Goal: Task Accomplishment & Management: Manage account settings

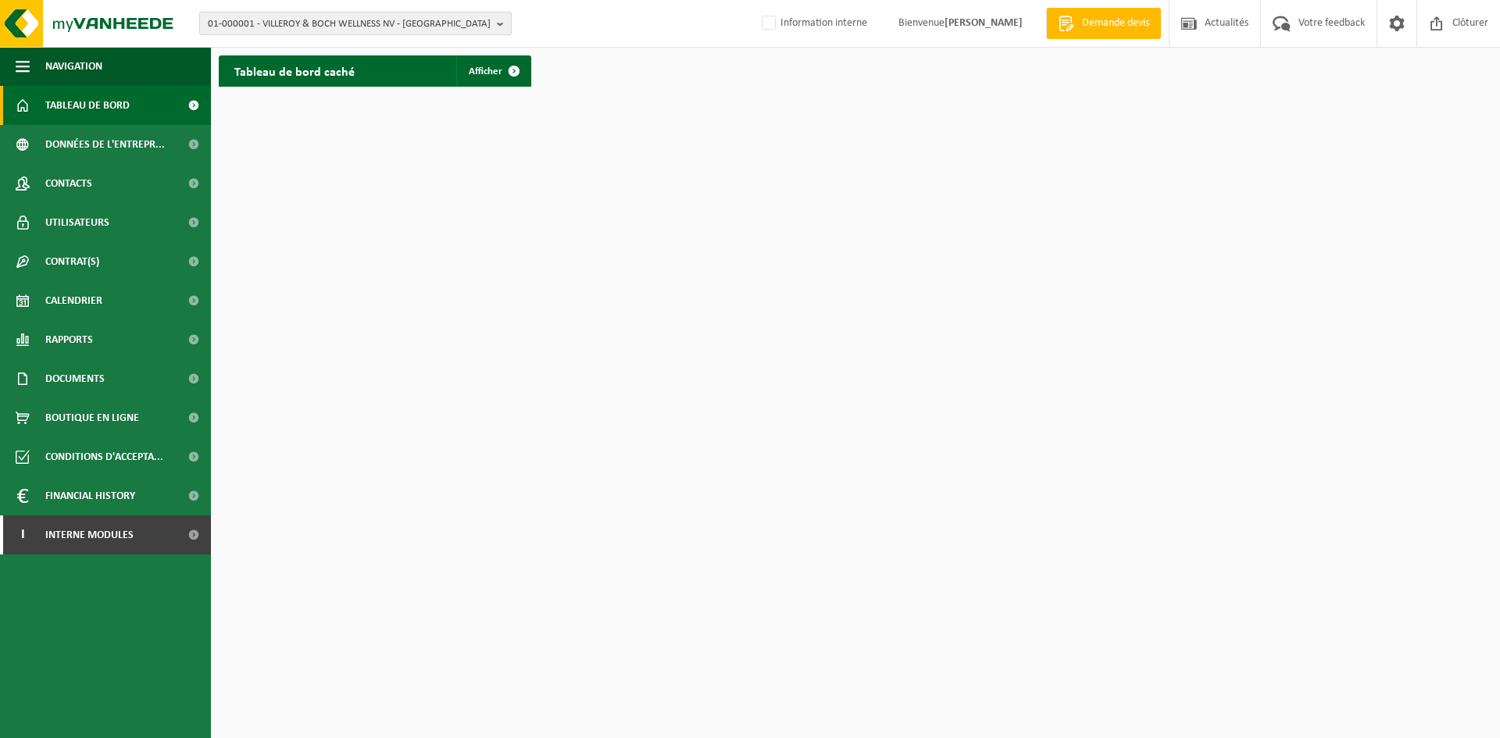
click at [238, 23] on span "01-000001 - VILLEROY & BOCH WELLNESS NV - [GEOGRAPHIC_DATA]" at bounding box center [349, 24] width 283 height 23
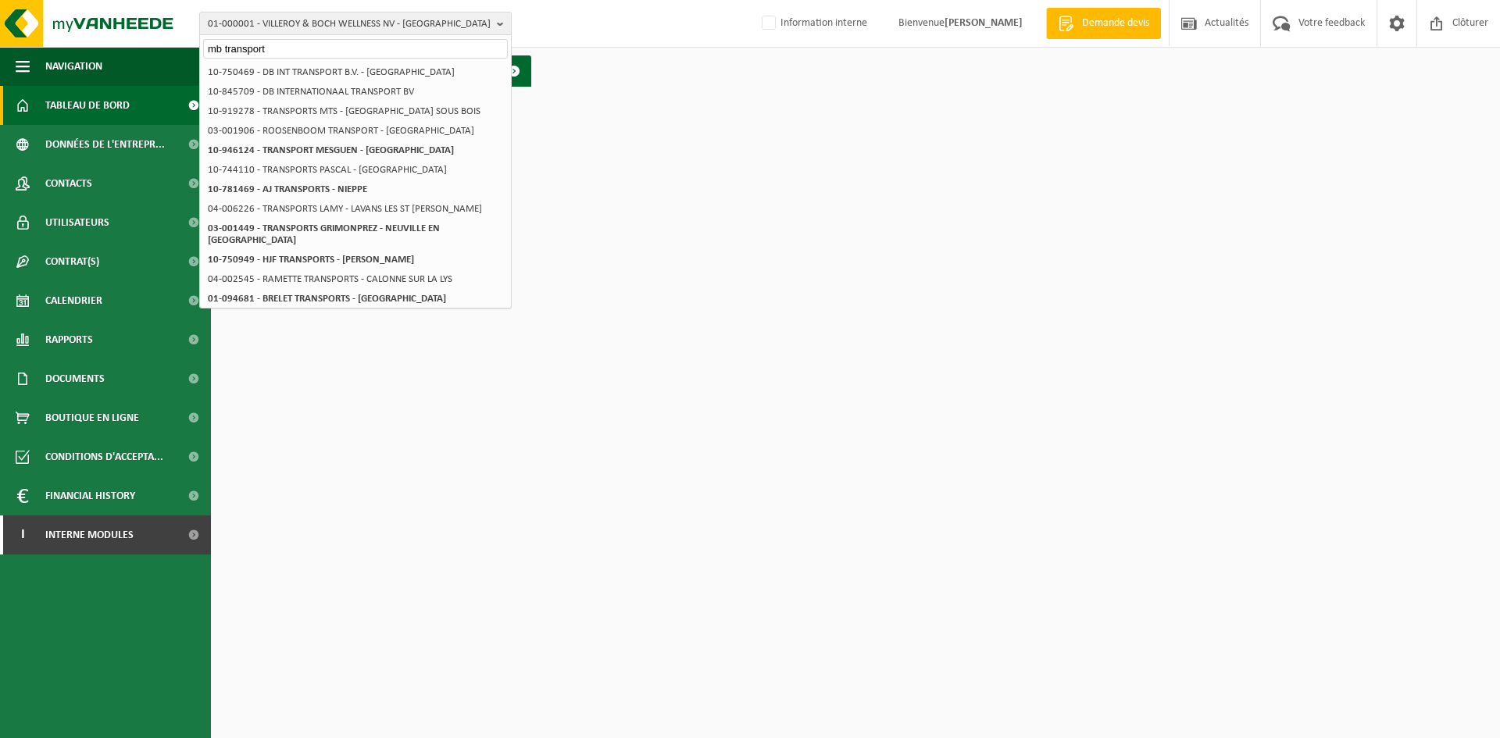
click at [310, 42] on input "mb transport" at bounding box center [355, 49] width 305 height 20
drag, startPoint x: 296, startPoint y: 42, endPoint x: 195, endPoint y: 45, distance: 101.6
click at [195, 45] on div "01-000001 - VILLEROY & BOCH WELLNESS NV - ROESELARE mb transport 01-000001 - VI…" at bounding box center [750, 24] width 1500 height 48
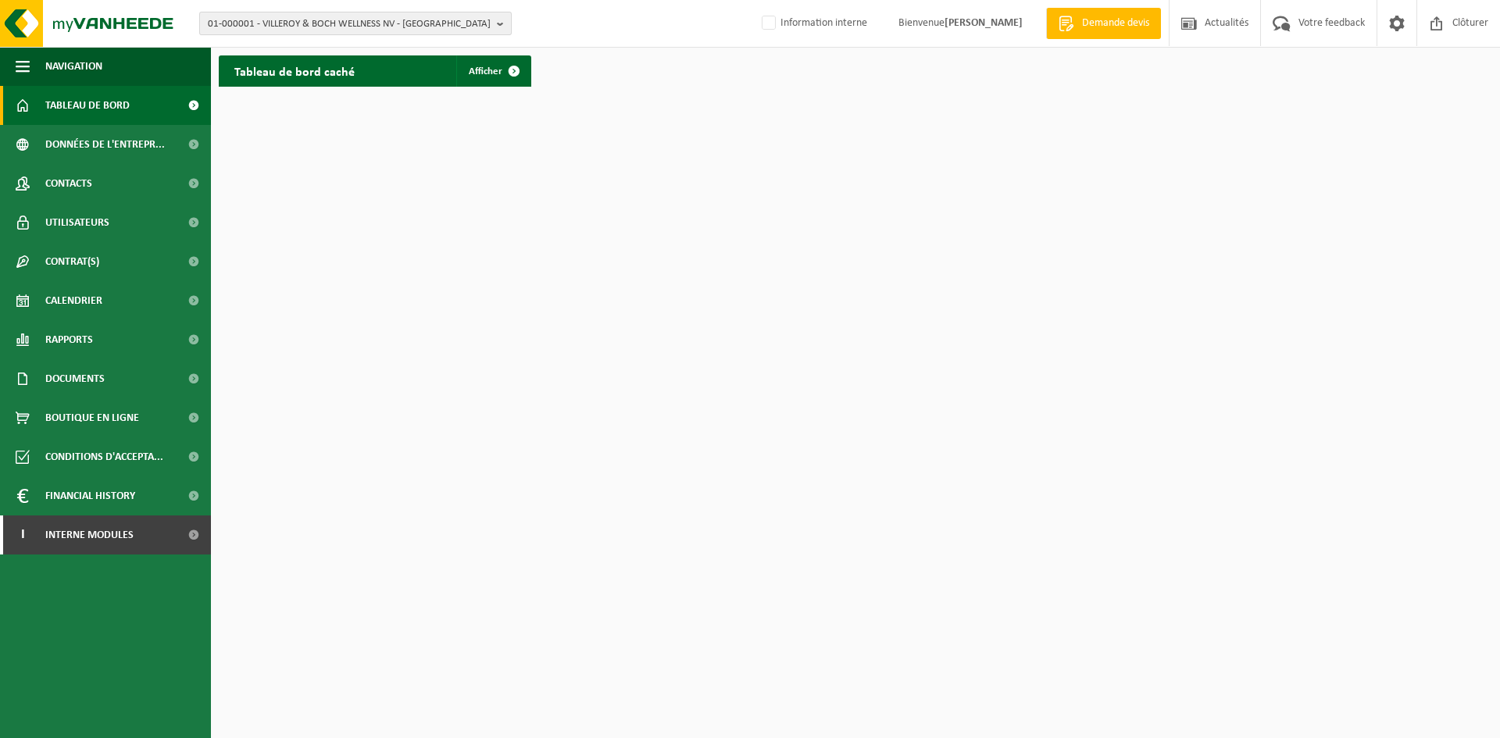
click at [421, 28] on span "01-000001 - VILLEROY & BOCH WELLNESS NV - ROESELARE" at bounding box center [349, 24] width 283 height 23
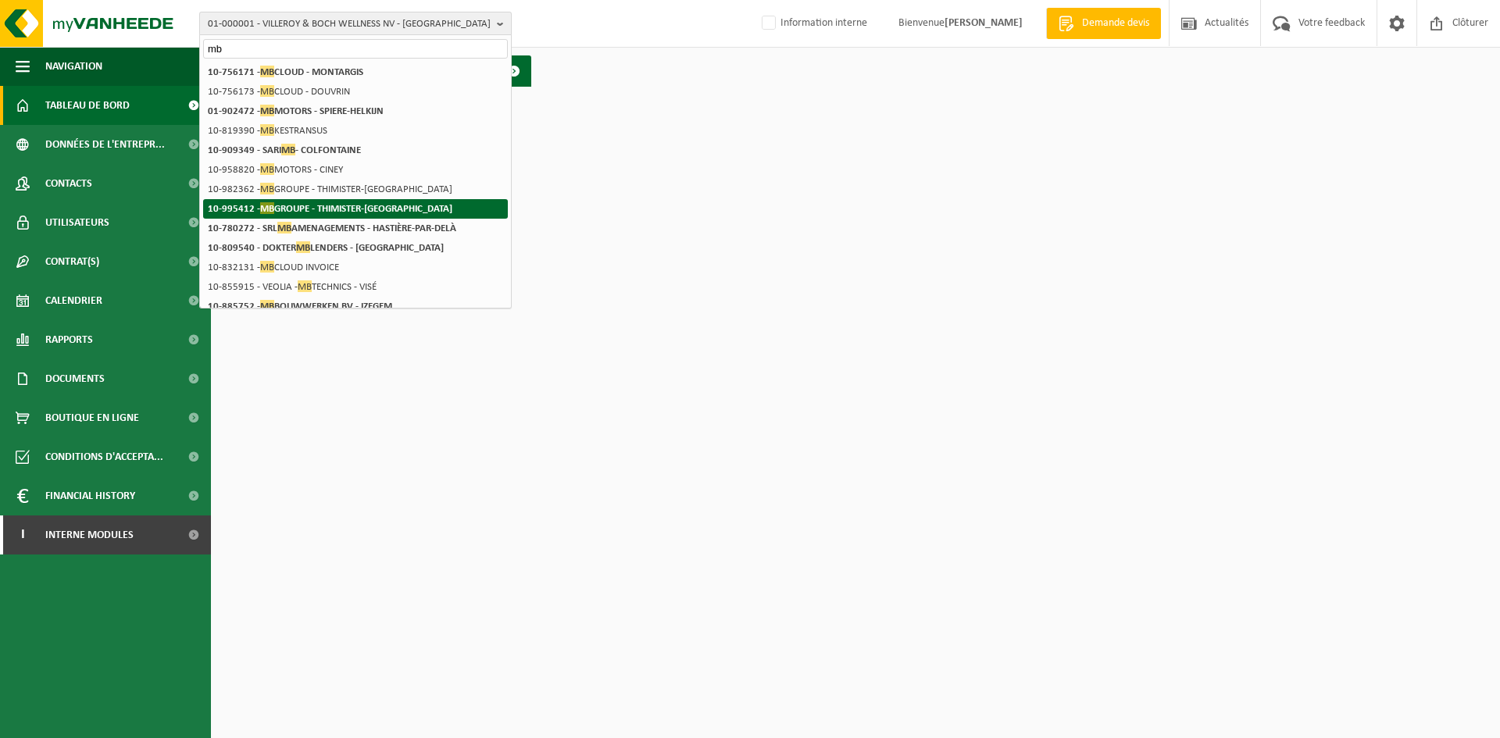
type input "mb"
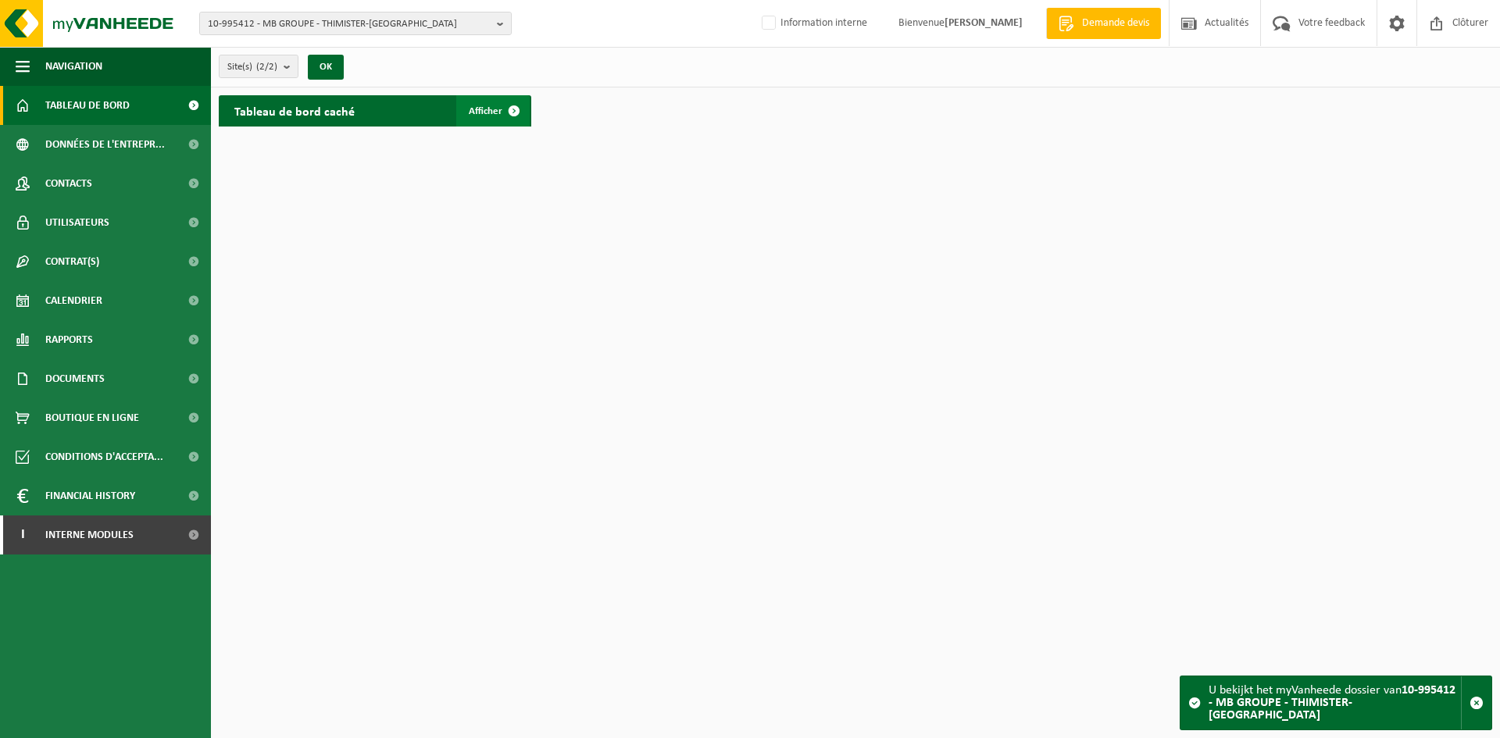
click at [499, 113] on span at bounding box center [514, 110] width 31 height 31
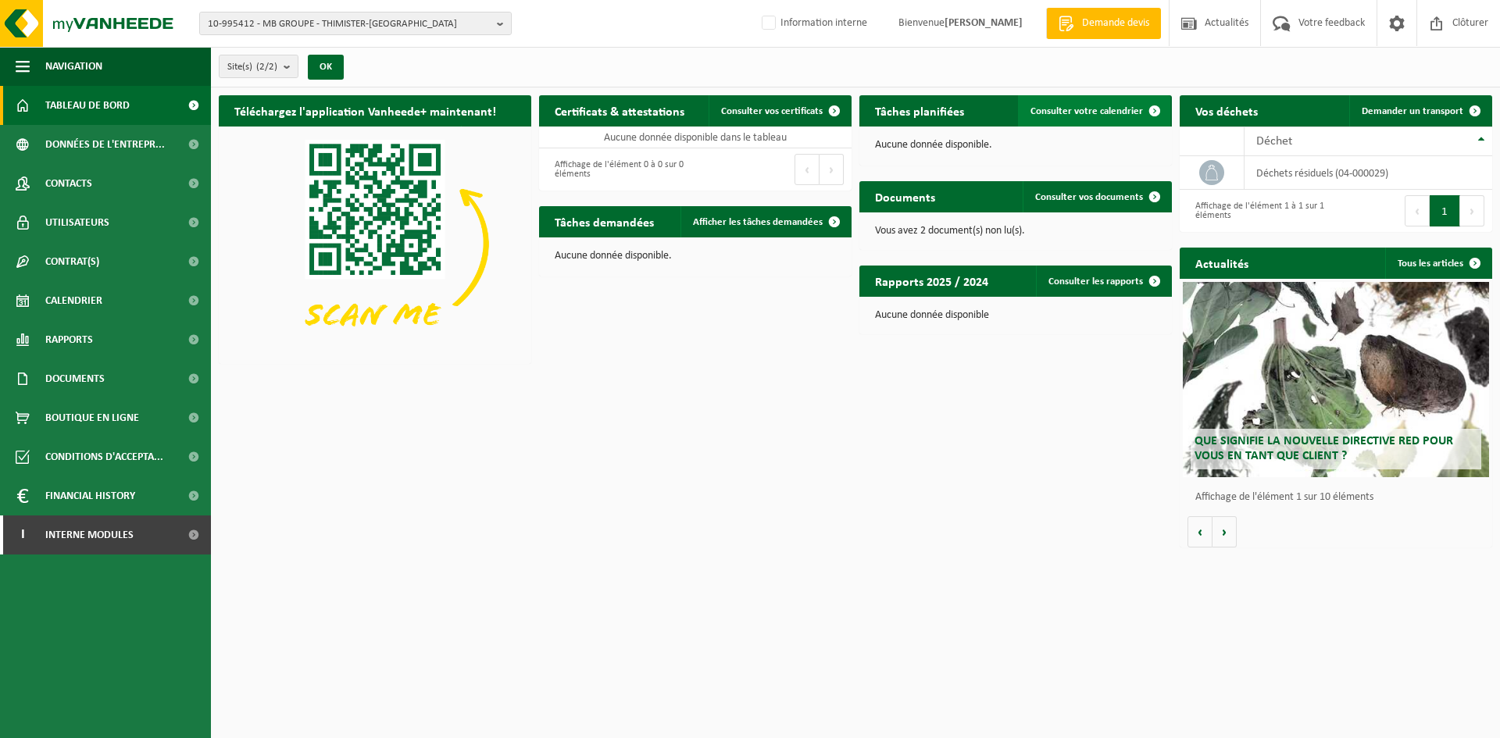
click at [1057, 116] on link "Consulter votre calendrier" at bounding box center [1094, 110] width 152 height 31
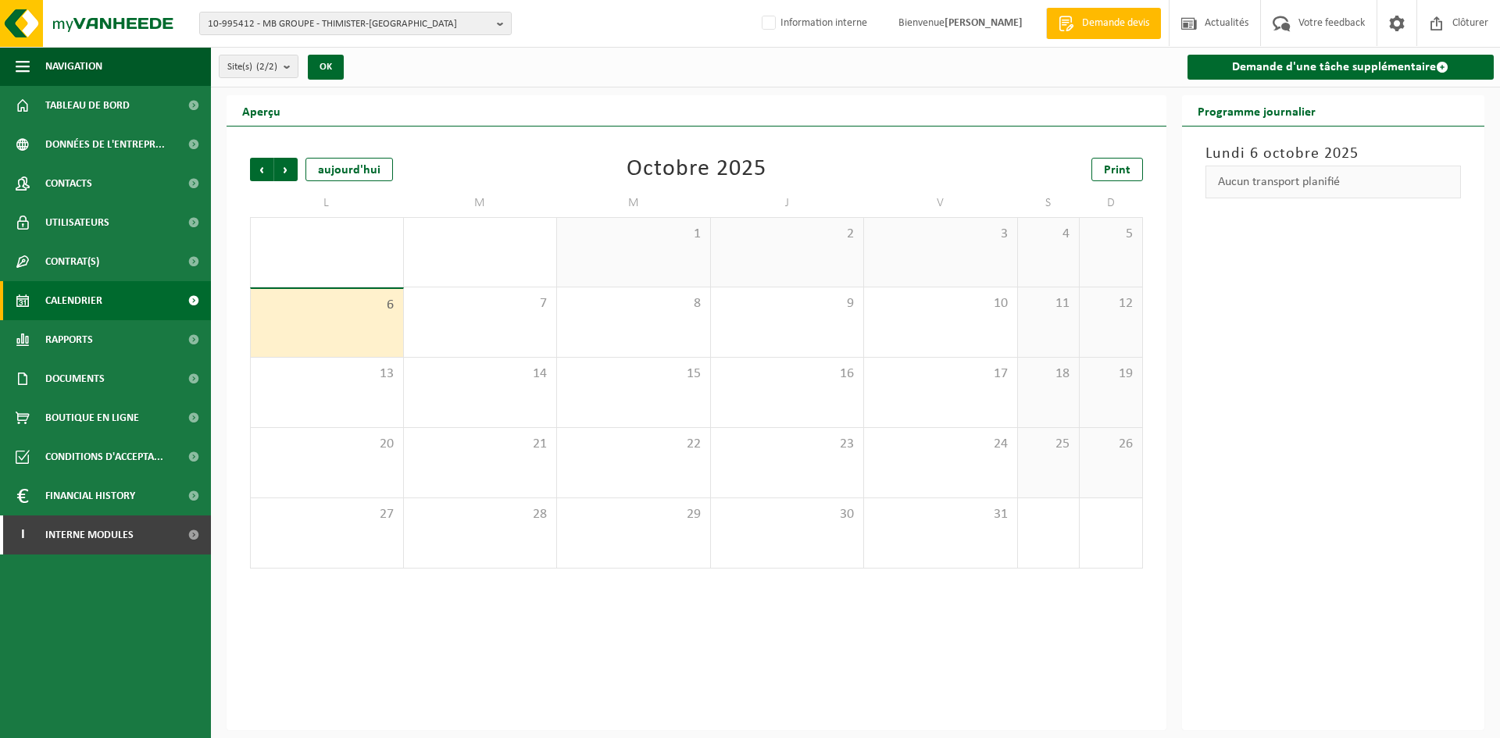
click at [922, 249] on div "3" at bounding box center [940, 252] width 153 height 69
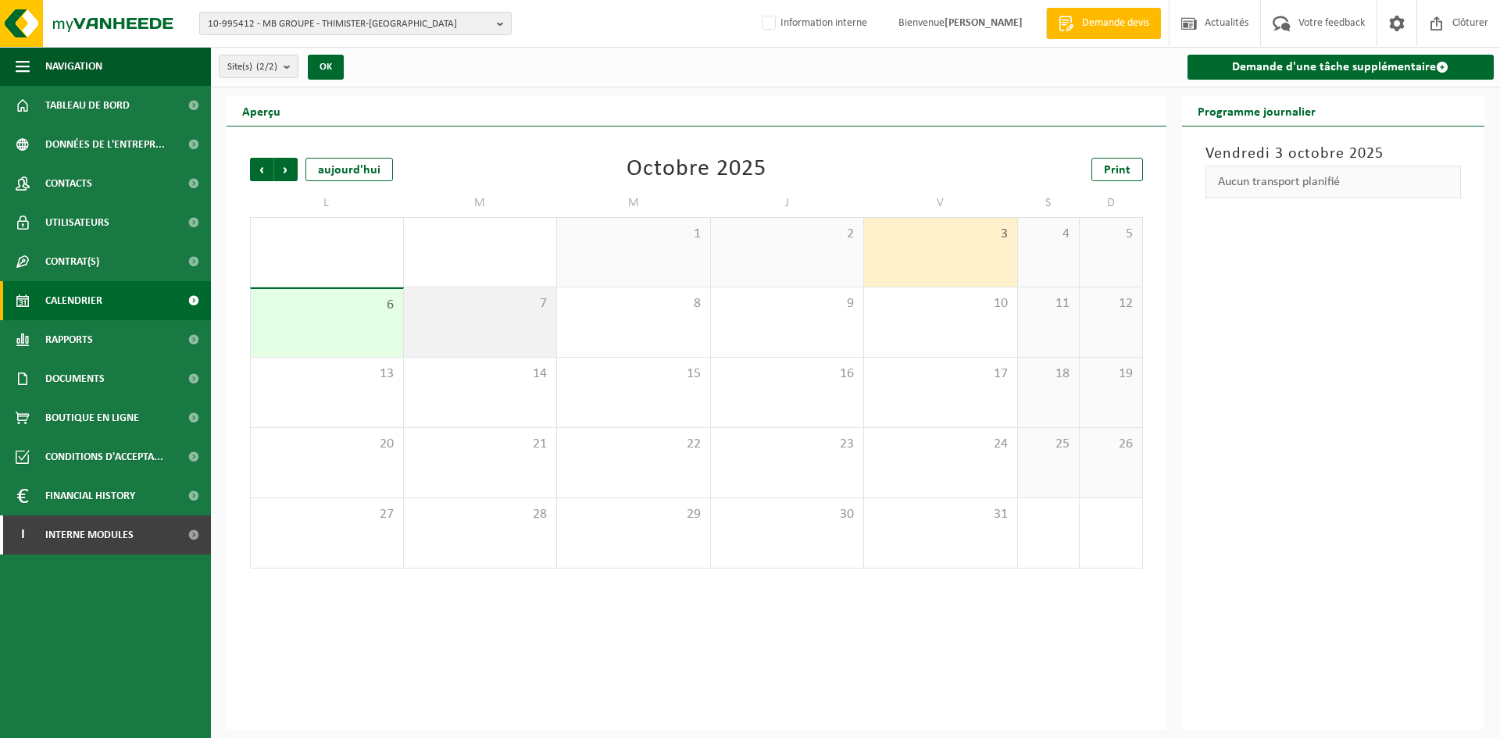
click at [539, 316] on div "7" at bounding box center [480, 323] width 153 height 70
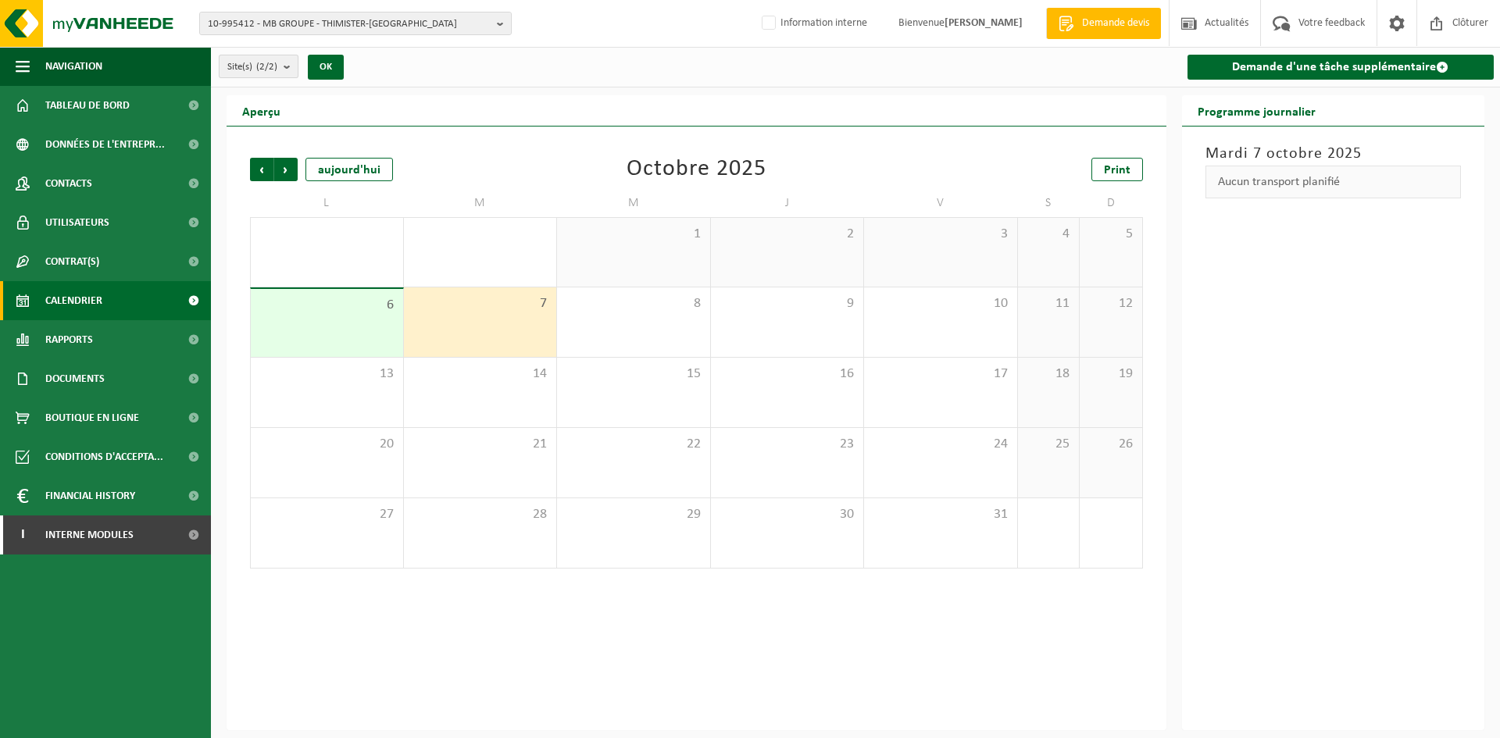
click at [264, 67] on count "(2/2)" at bounding box center [266, 67] width 21 height 10
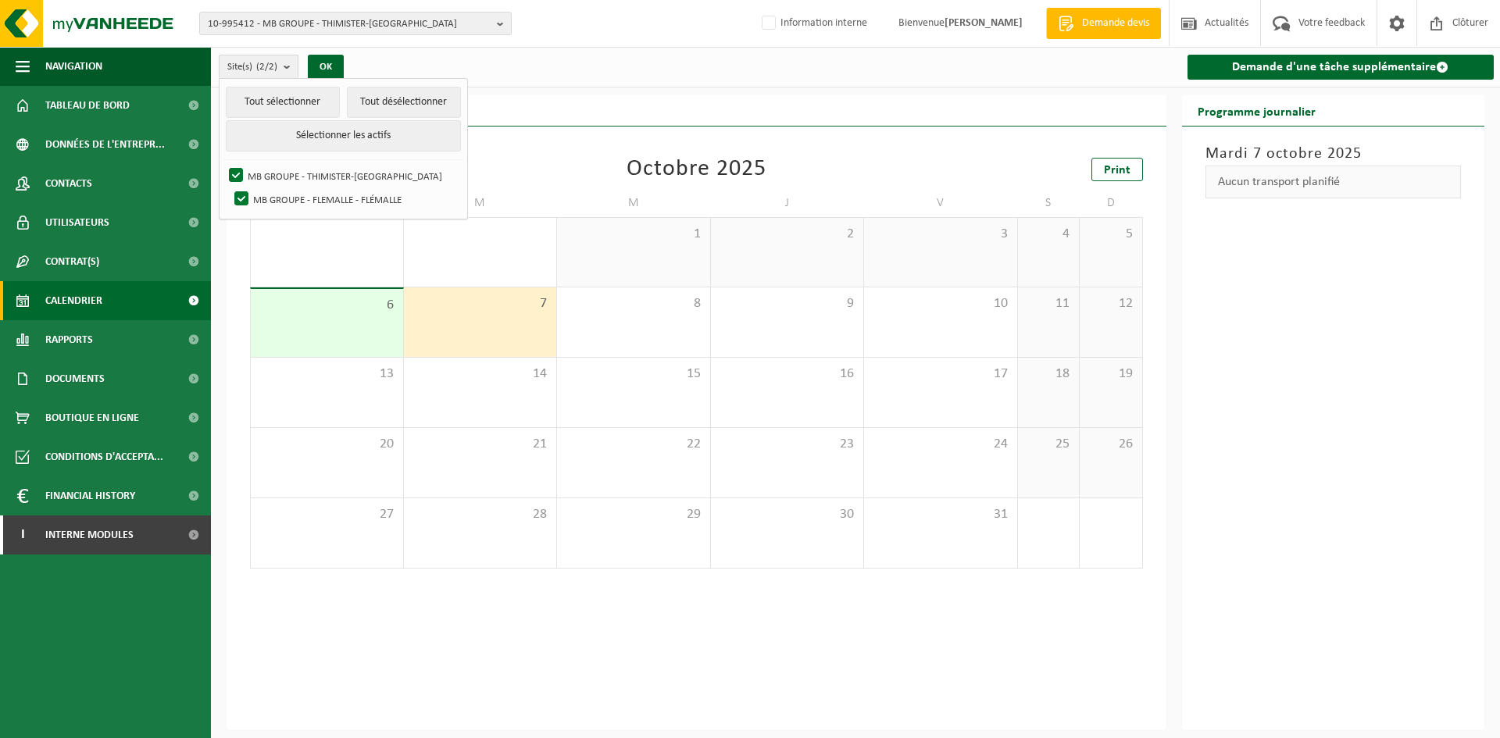
click at [266, 67] on count "(2/2)" at bounding box center [266, 67] width 21 height 10
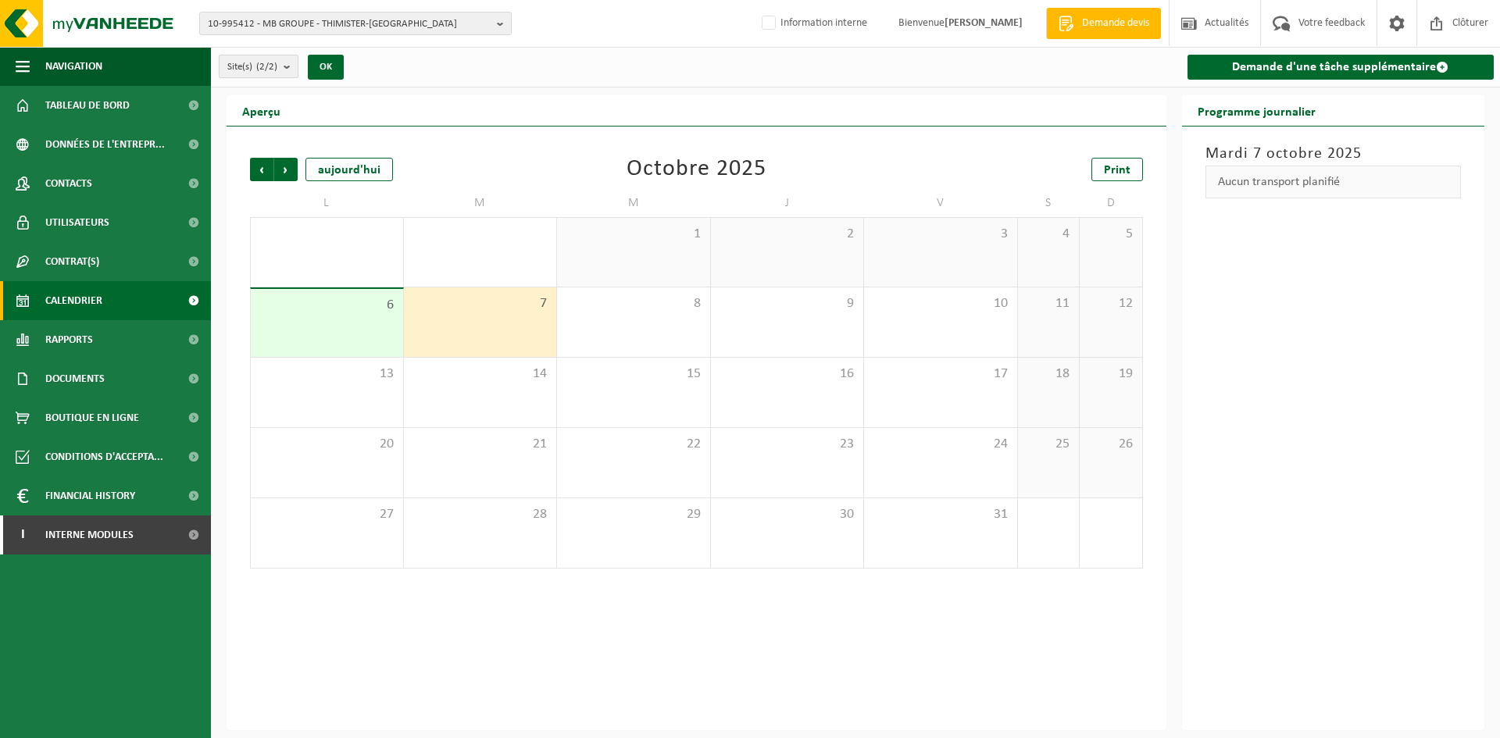
click at [266, 67] on count "(2/2)" at bounding box center [266, 67] width 21 height 10
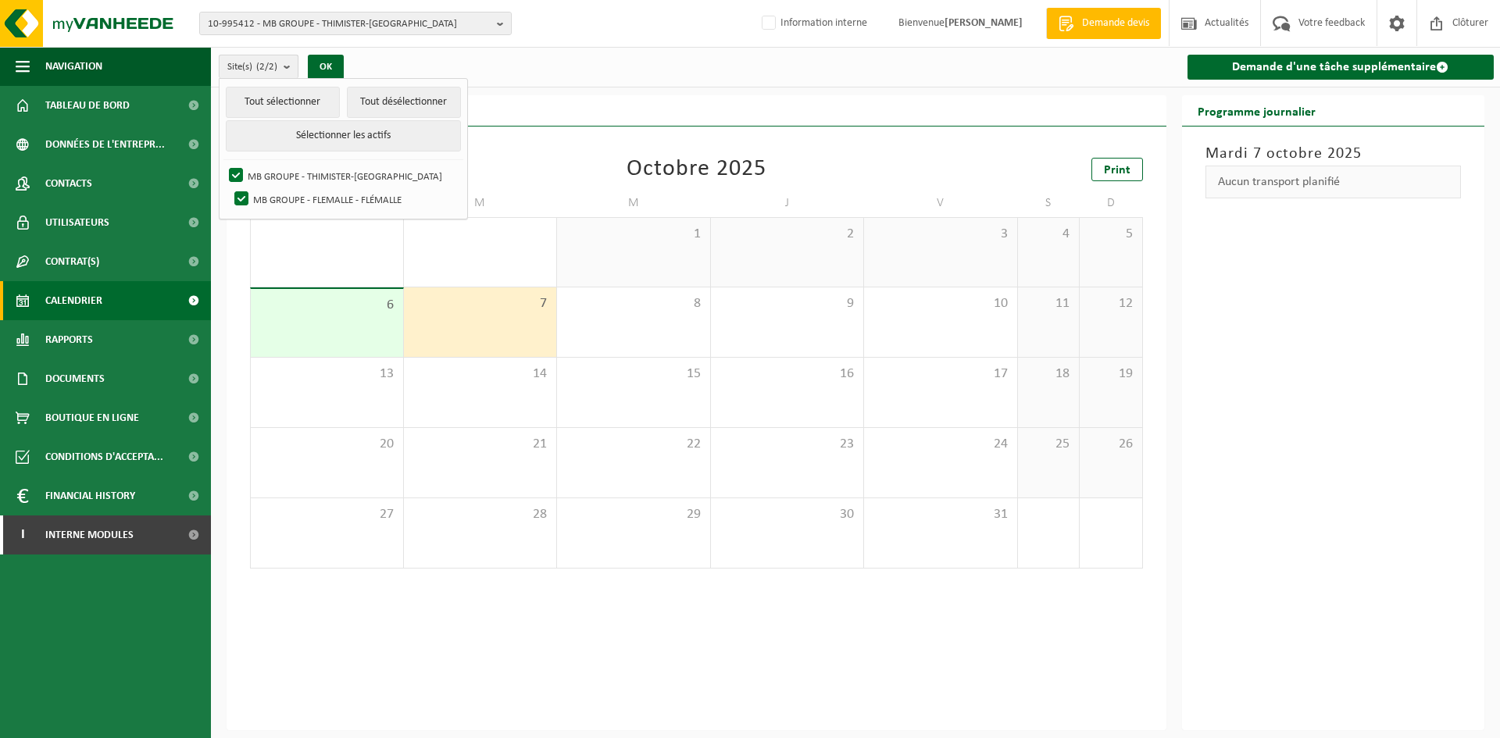
click at [266, 67] on count "(2/2)" at bounding box center [266, 67] width 21 height 10
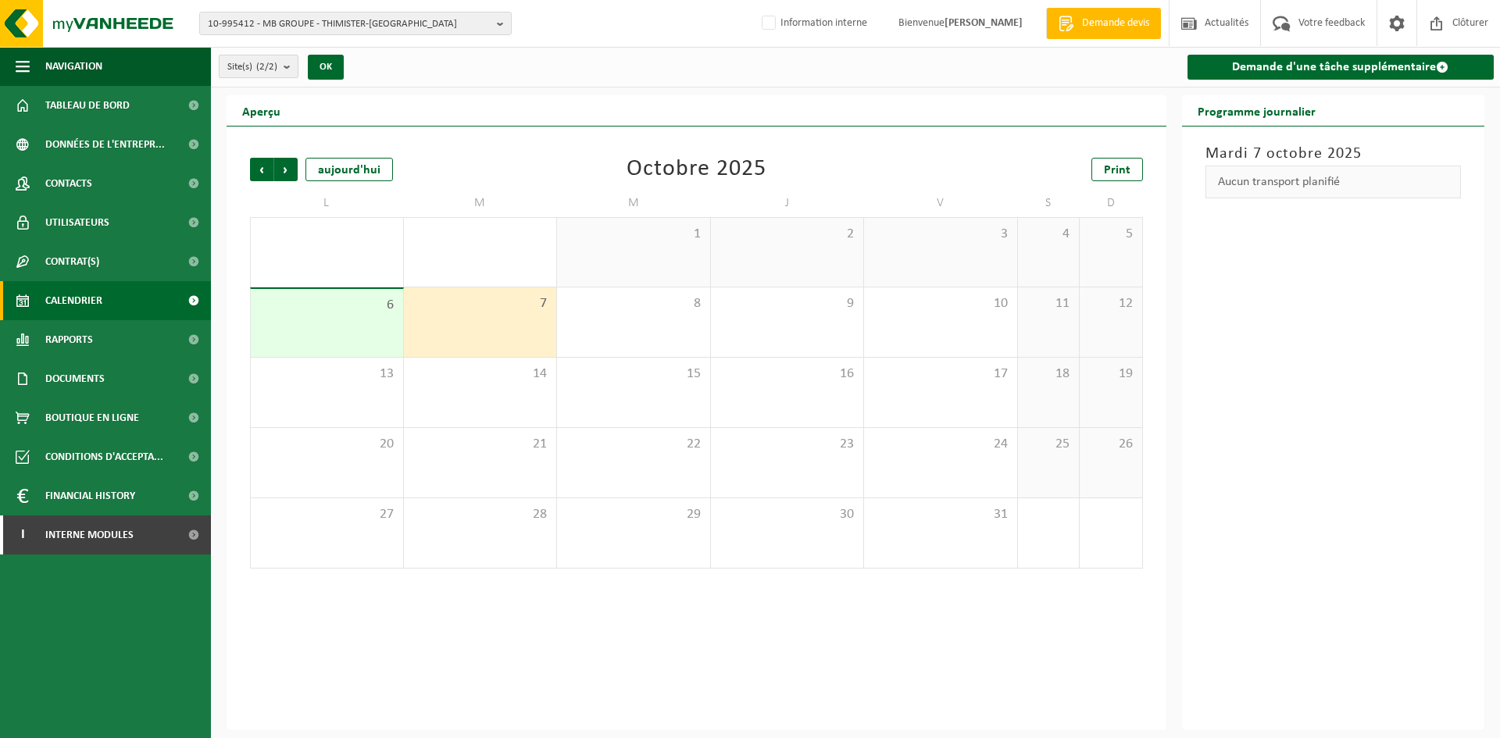
click at [266, 67] on count "(2/2)" at bounding box center [266, 67] width 21 height 10
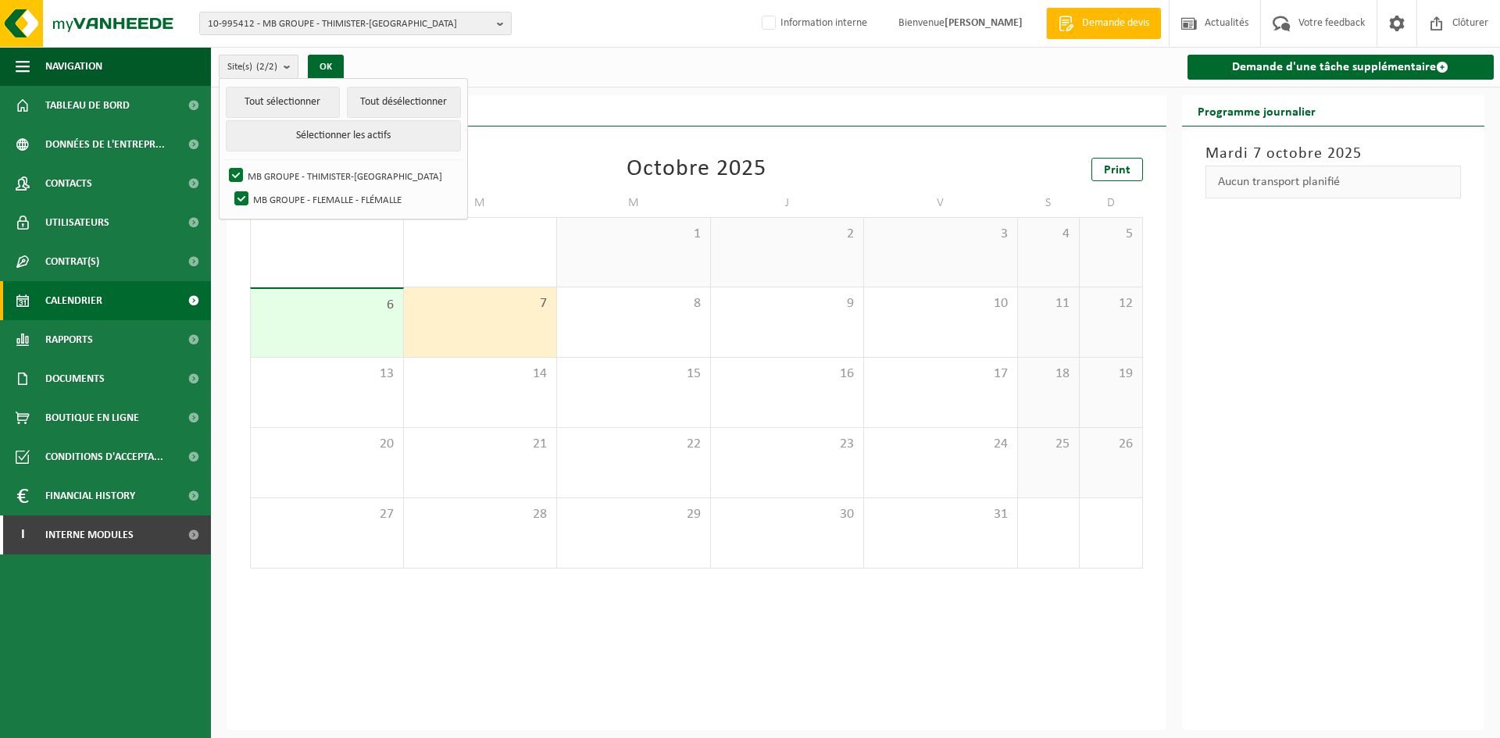
click at [275, 65] on count "(2/2)" at bounding box center [266, 67] width 21 height 10
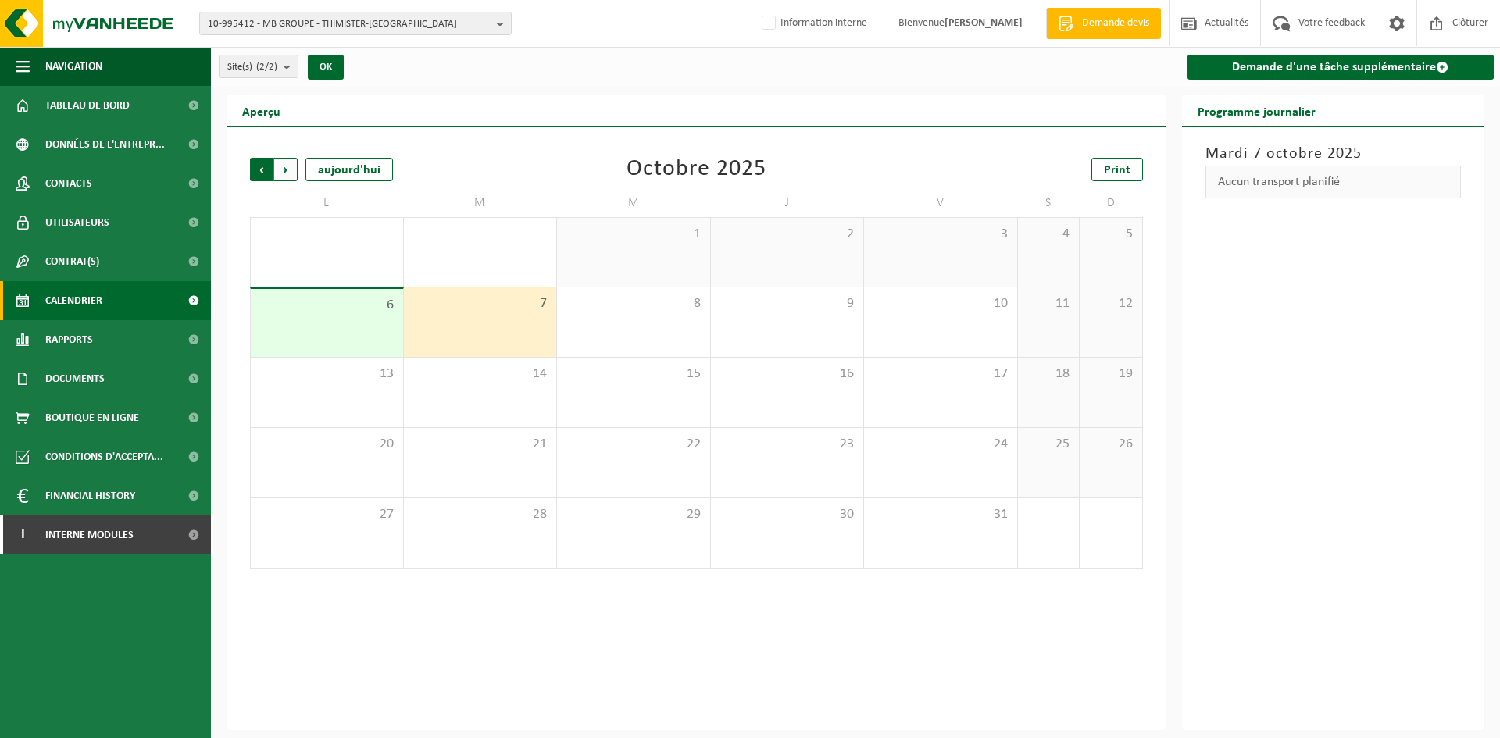
click at [283, 170] on span "Suivant" at bounding box center [285, 169] width 23 height 23
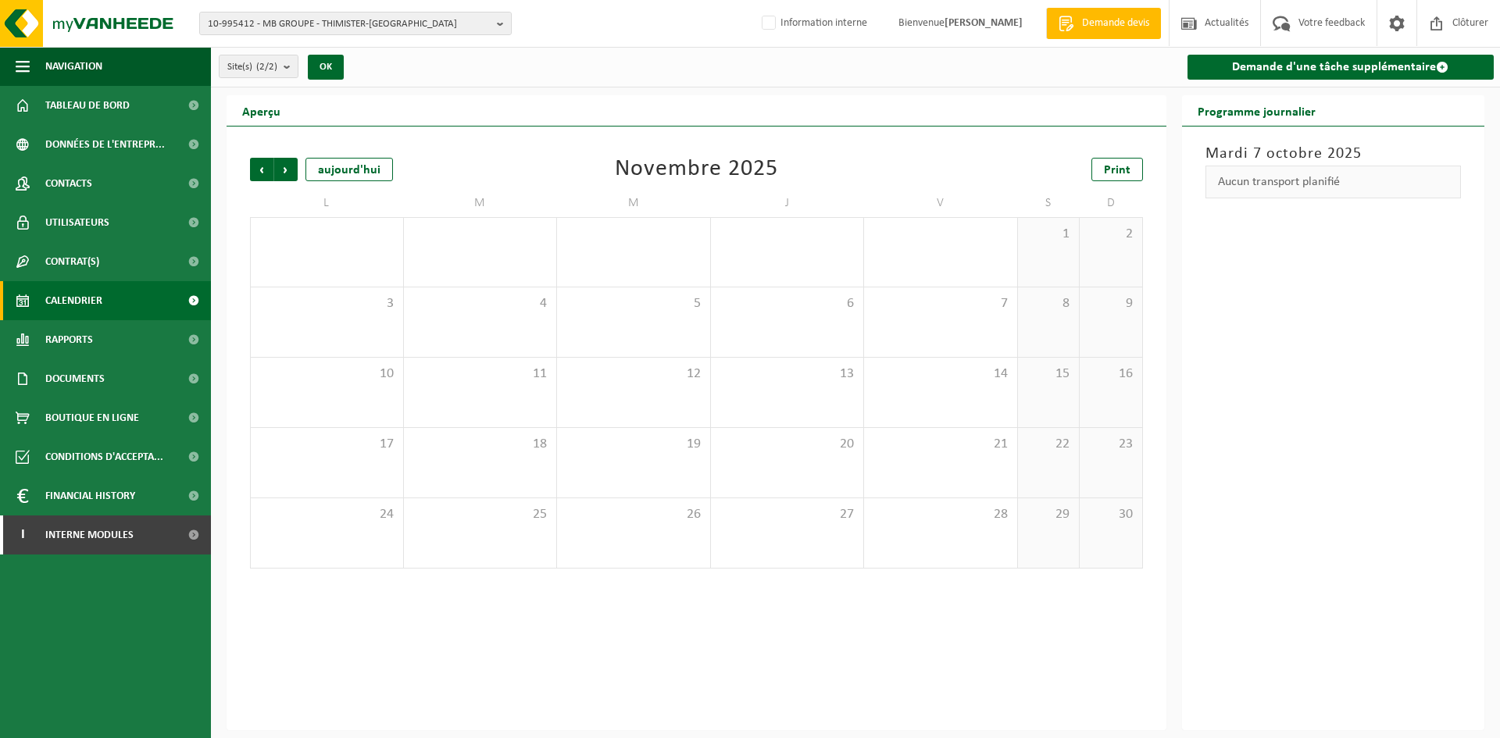
click at [283, 170] on span "Suivant" at bounding box center [285, 169] width 23 height 23
click at [266, 167] on span "Précédent" at bounding box center [261, 169] width 23 height 23
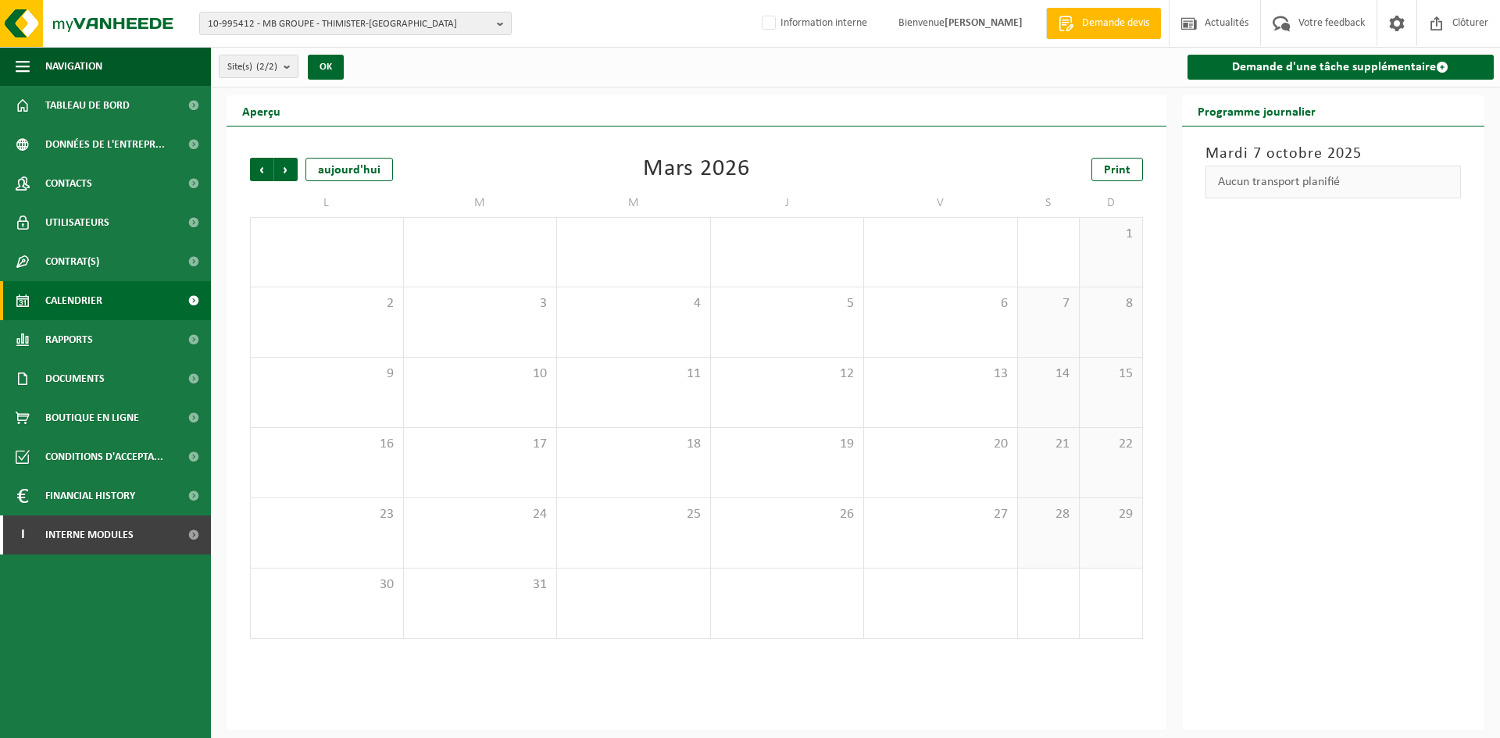
click at [266, 167] on span "Précédent" at bounding box center [261, 169] width 23 height 23
click at [289, 23] on span "10-995412 - MB GROUPE - THIMISTER-CLERMONT" at bounding box center [349, 24] width 283 height 23
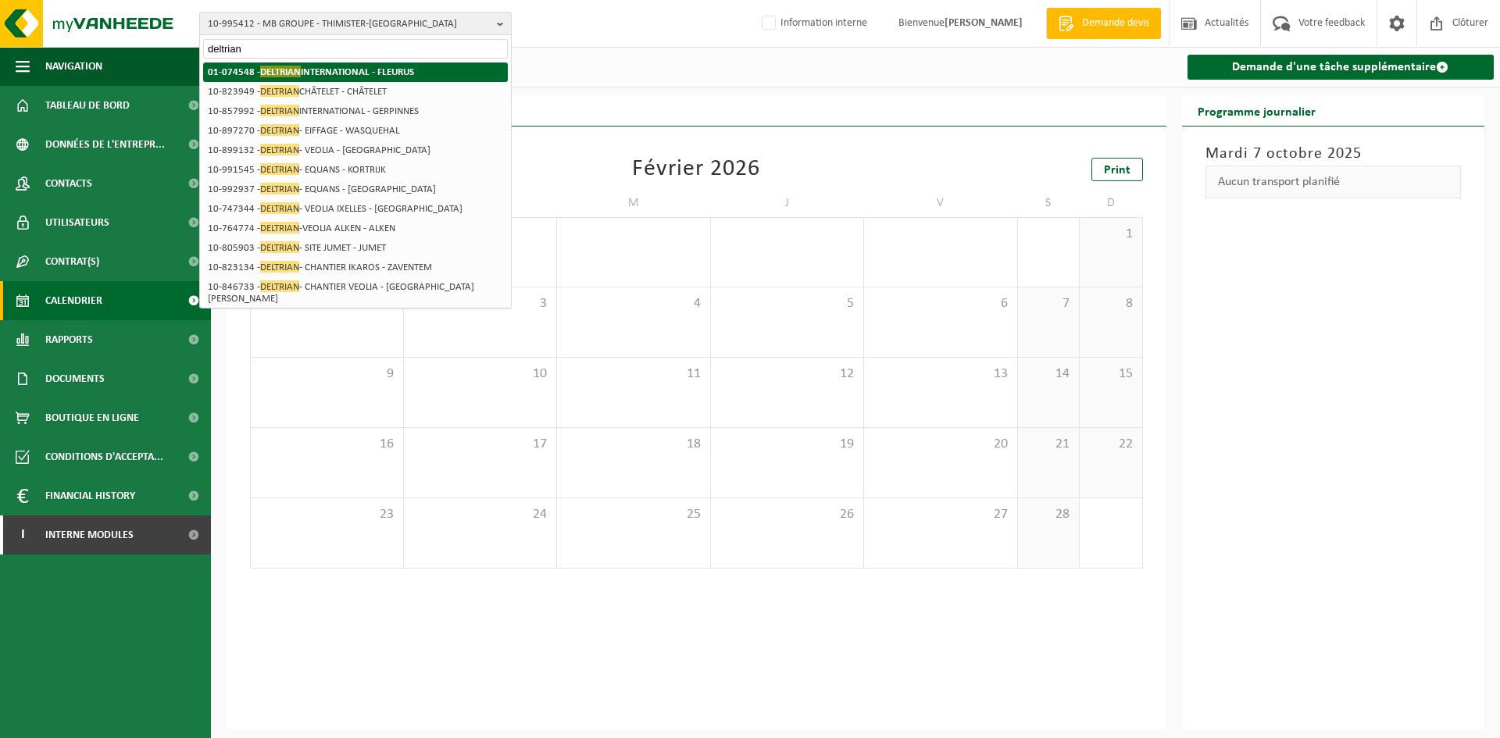
type input "deltrian"
click at [334, 68] on strong "01-074548 - DELTRIAN INTERNATIONAL - FLEURUS" at bounding box center [311, 72] width 206 height 12
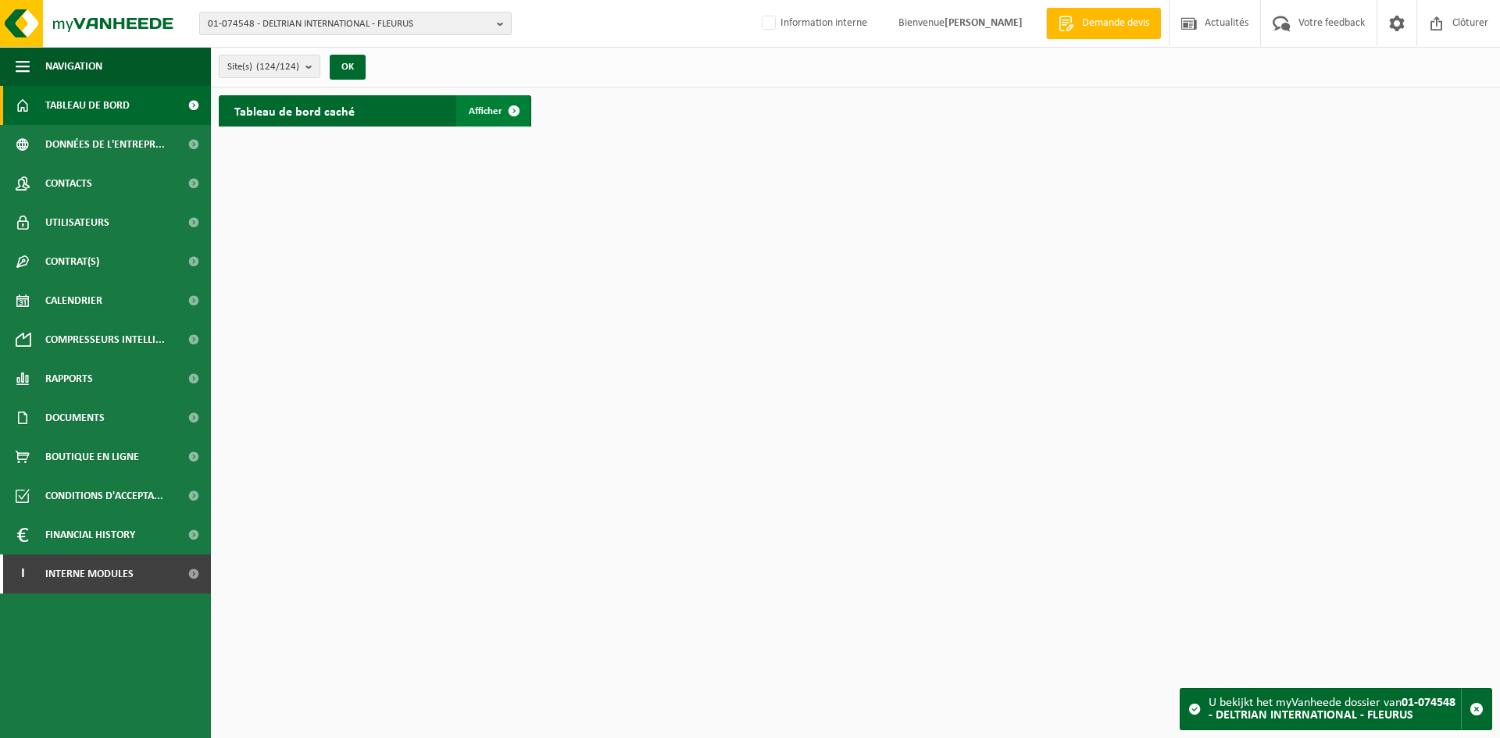
click at [505, 102] on span at bounding box center [514, 110] width 31 height 31
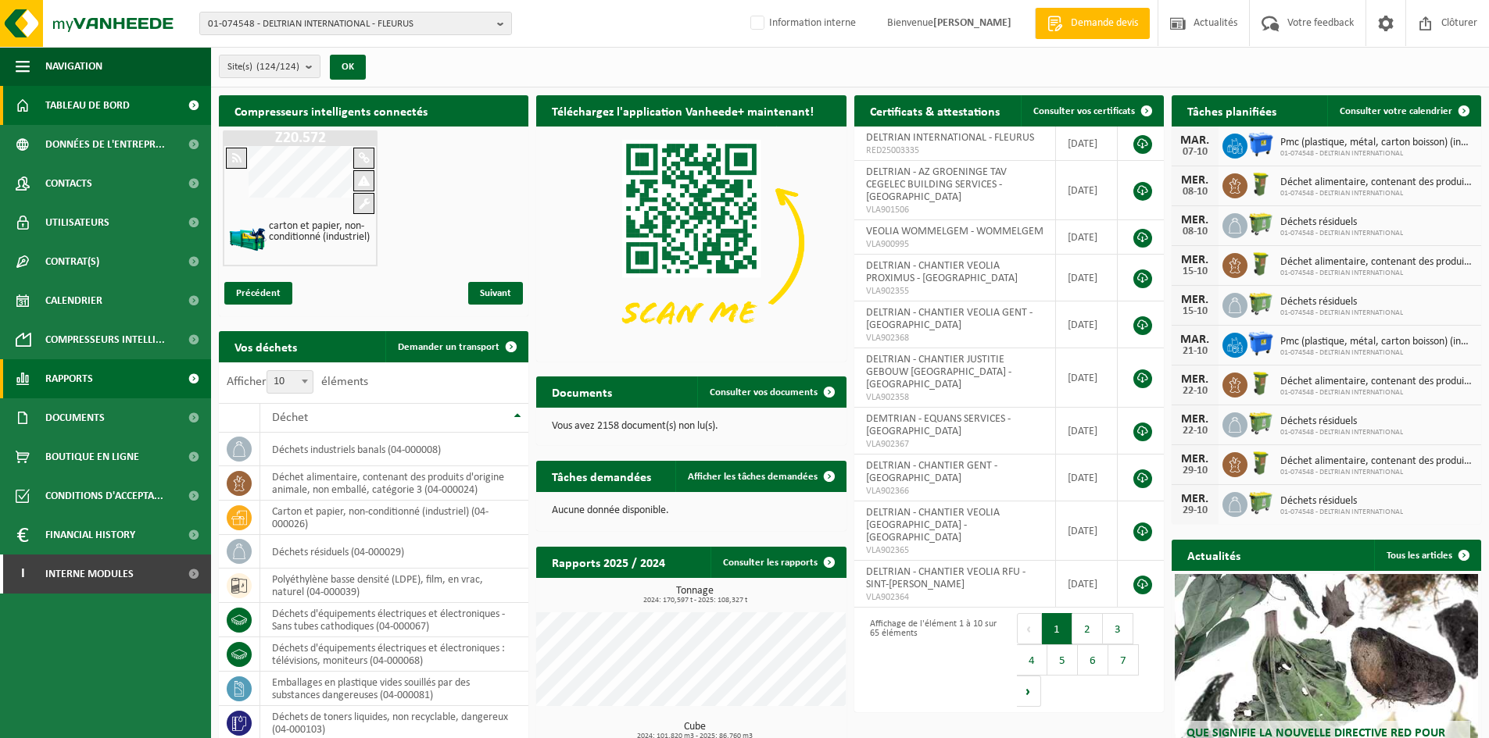
click at [104, 384] on link "Rapports" at bounding box center [105, 378] width 211 height 39
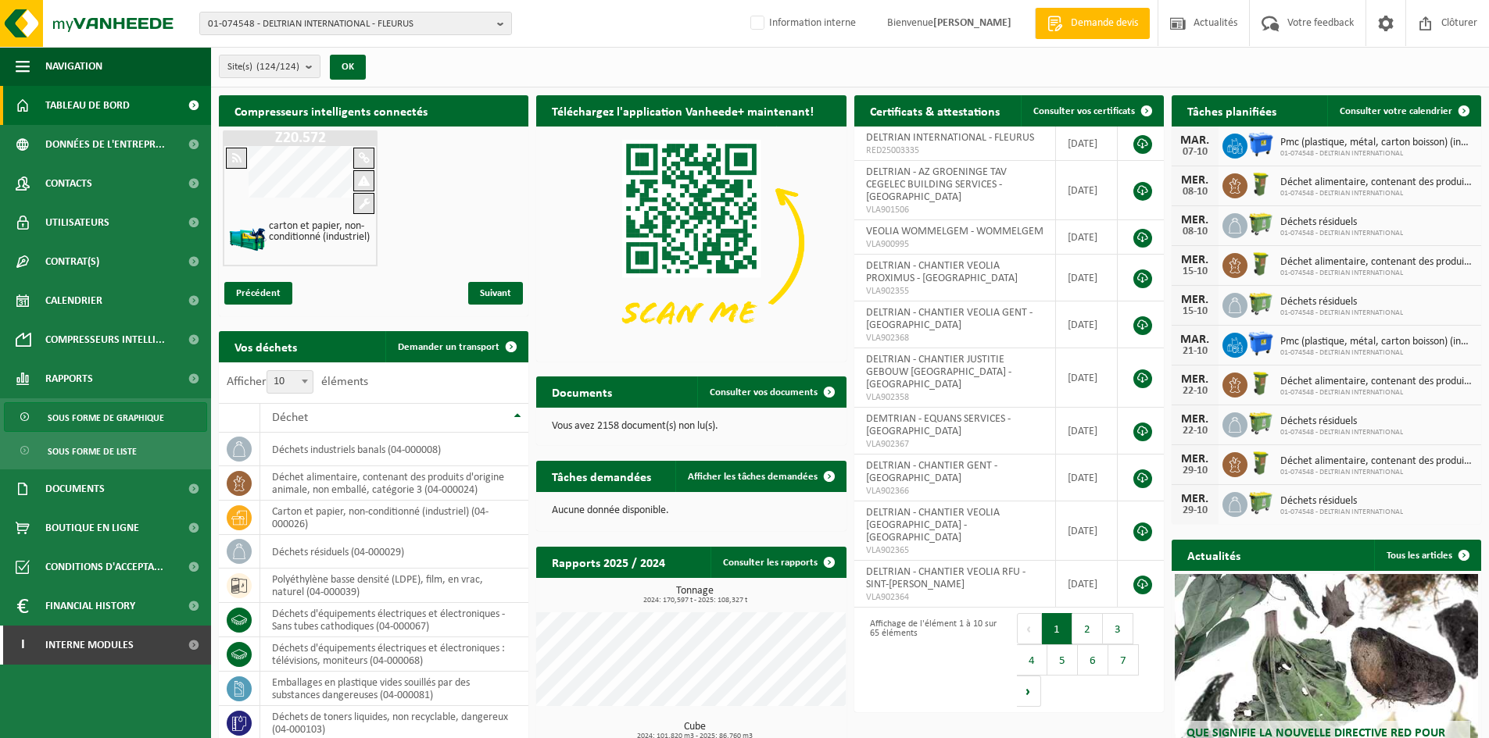
click at [137, 421] on span "Sous forme de graphique" at bounding box center [106, 418] width 116 height 30
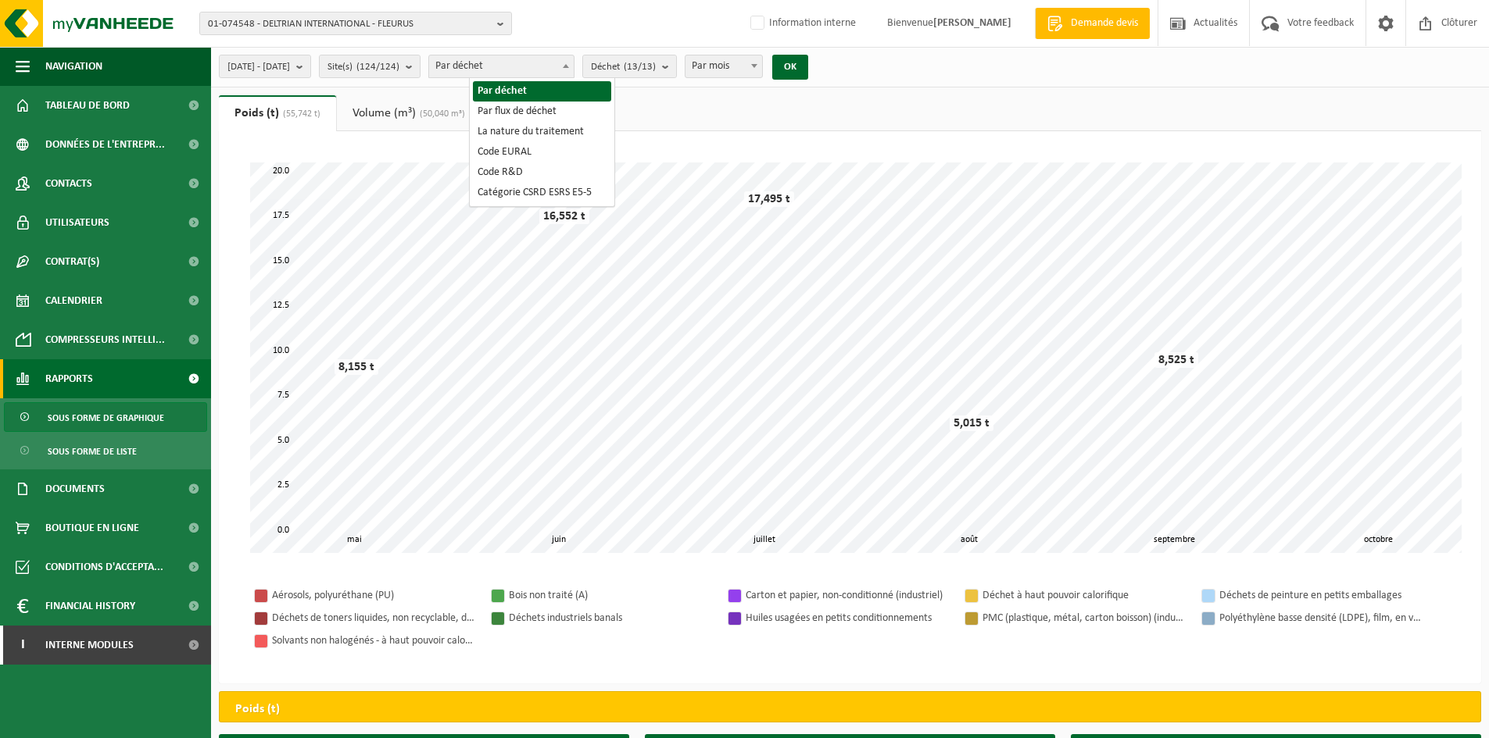
click at [574, 71] on span "Par déchet" at bounding box center [501, 66] width 145 height 22
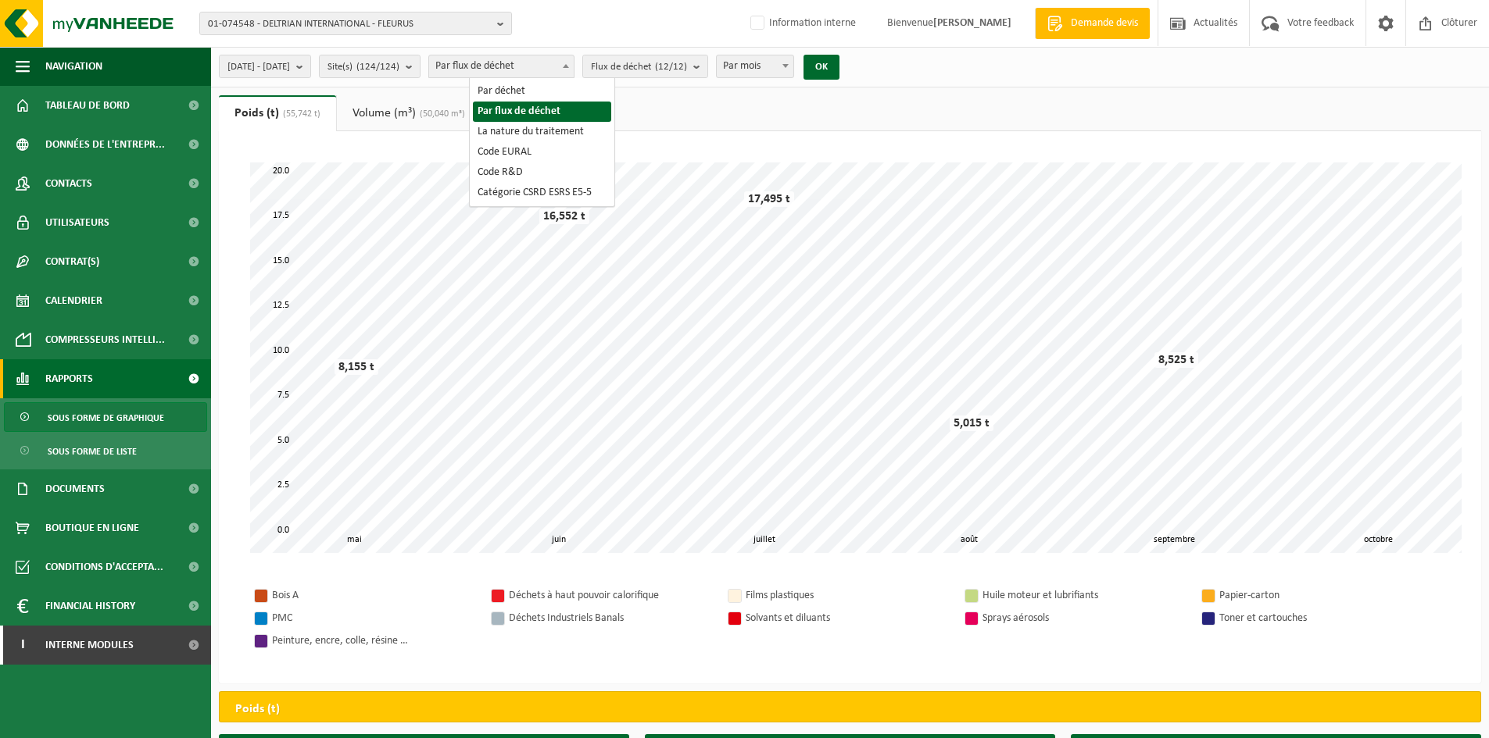
click at [574, 65] on span "Par flux de déchet" at bounding box center [501, 66] width 145 height 22
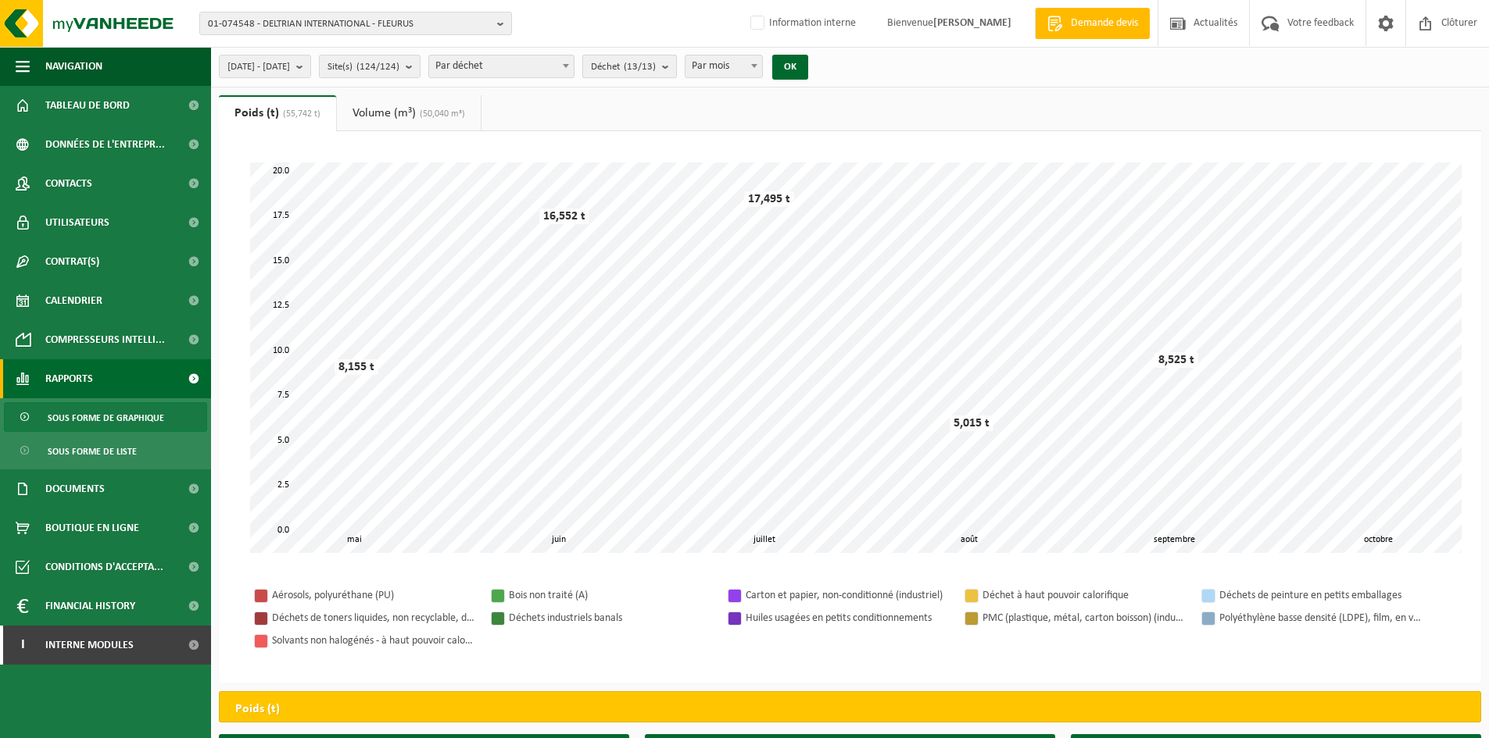
click at [656, 70] on count "(13/13)" at bounding box center [640, 67] width 32 height 10
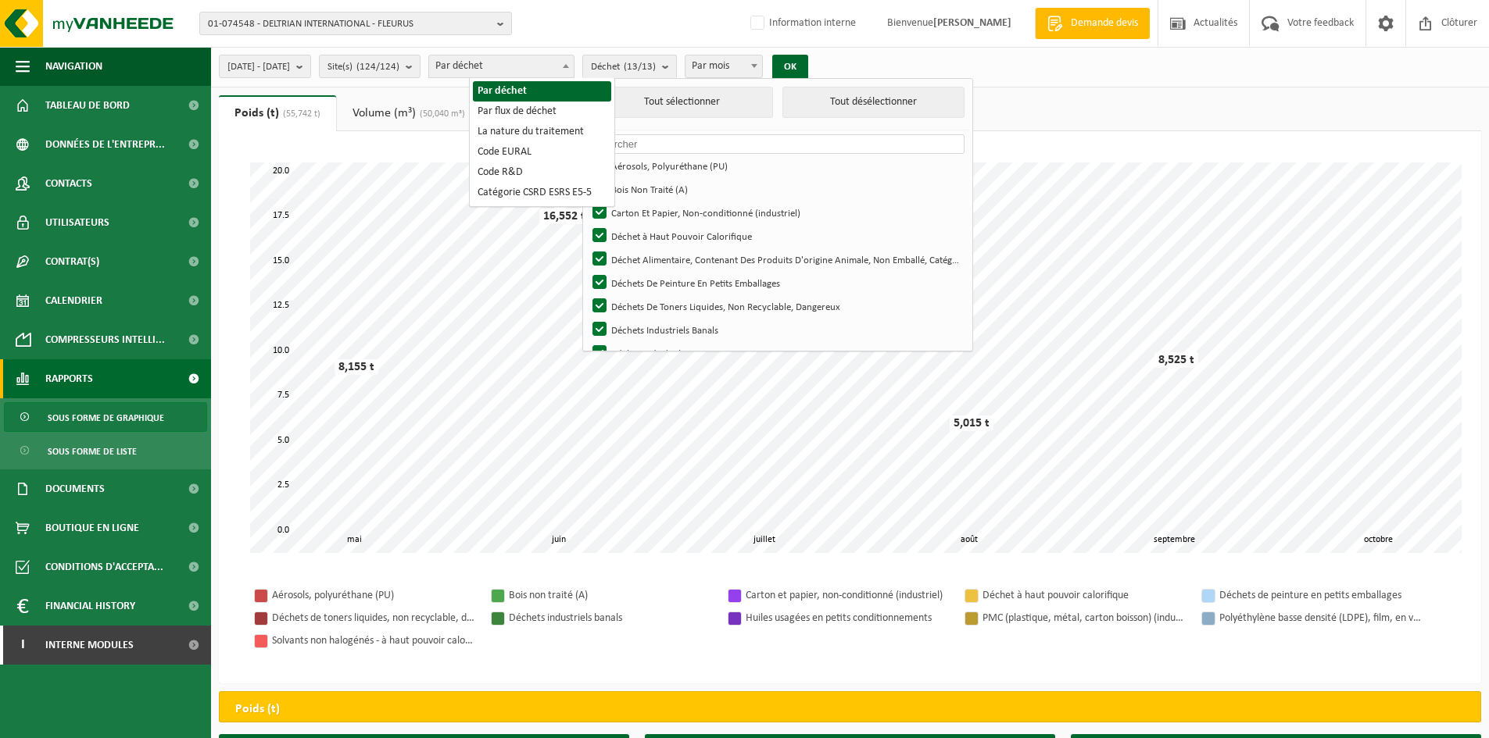
click at [574, 69] on span "Par déchet" at bounding box center [501, 66] width 145 height 22
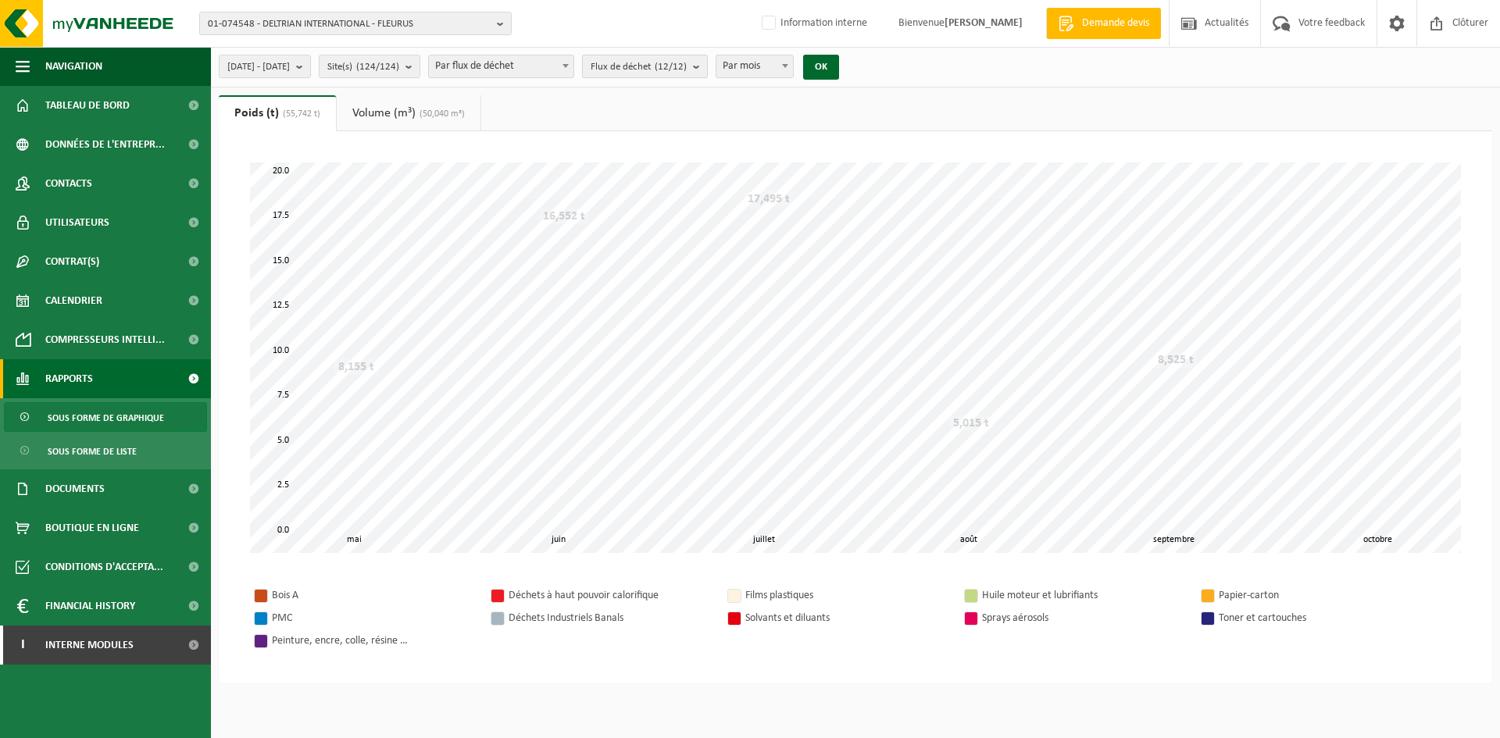
click at [687, 64] on span "Flux de déchet (12/12)" at bounding box center [639, 66] width 96 height 23
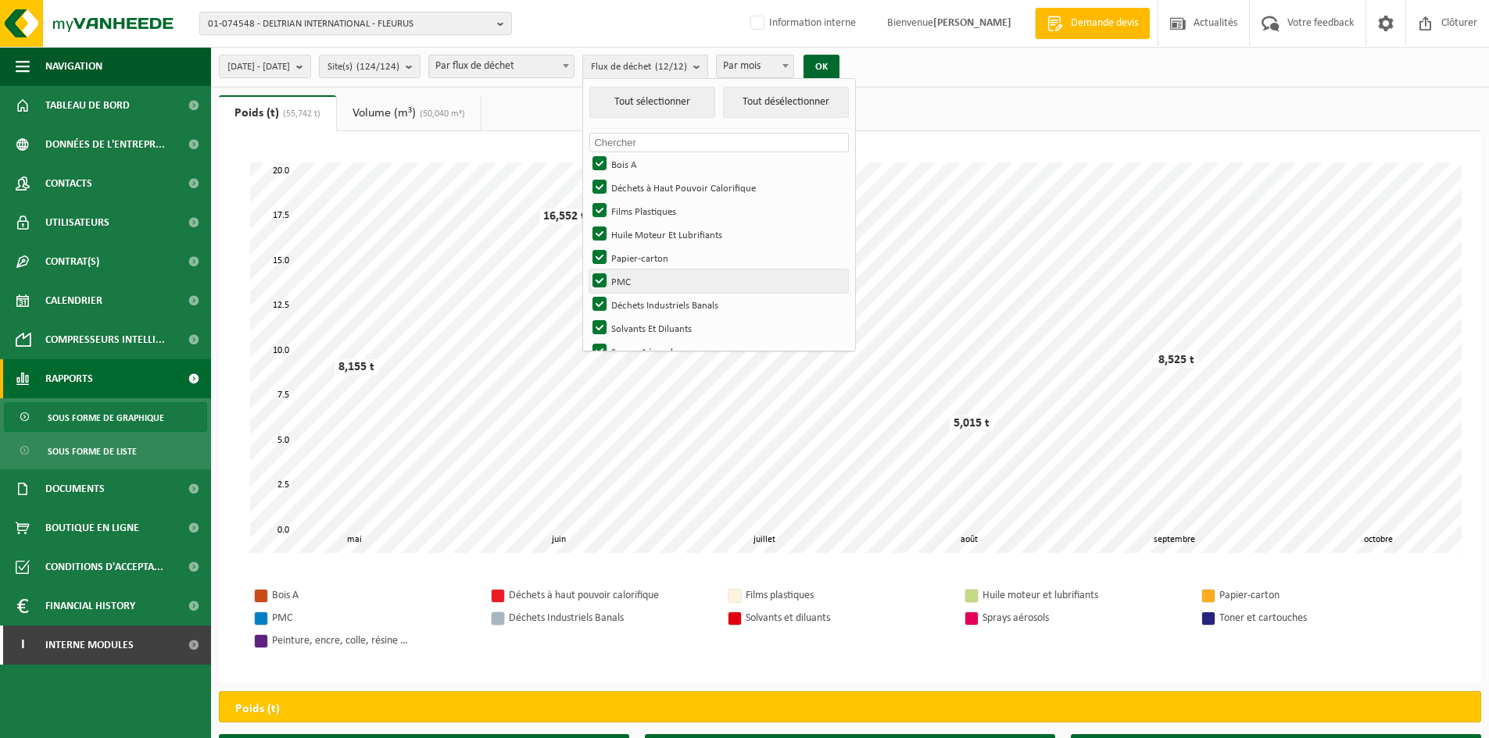
scroll to position [78, 0]
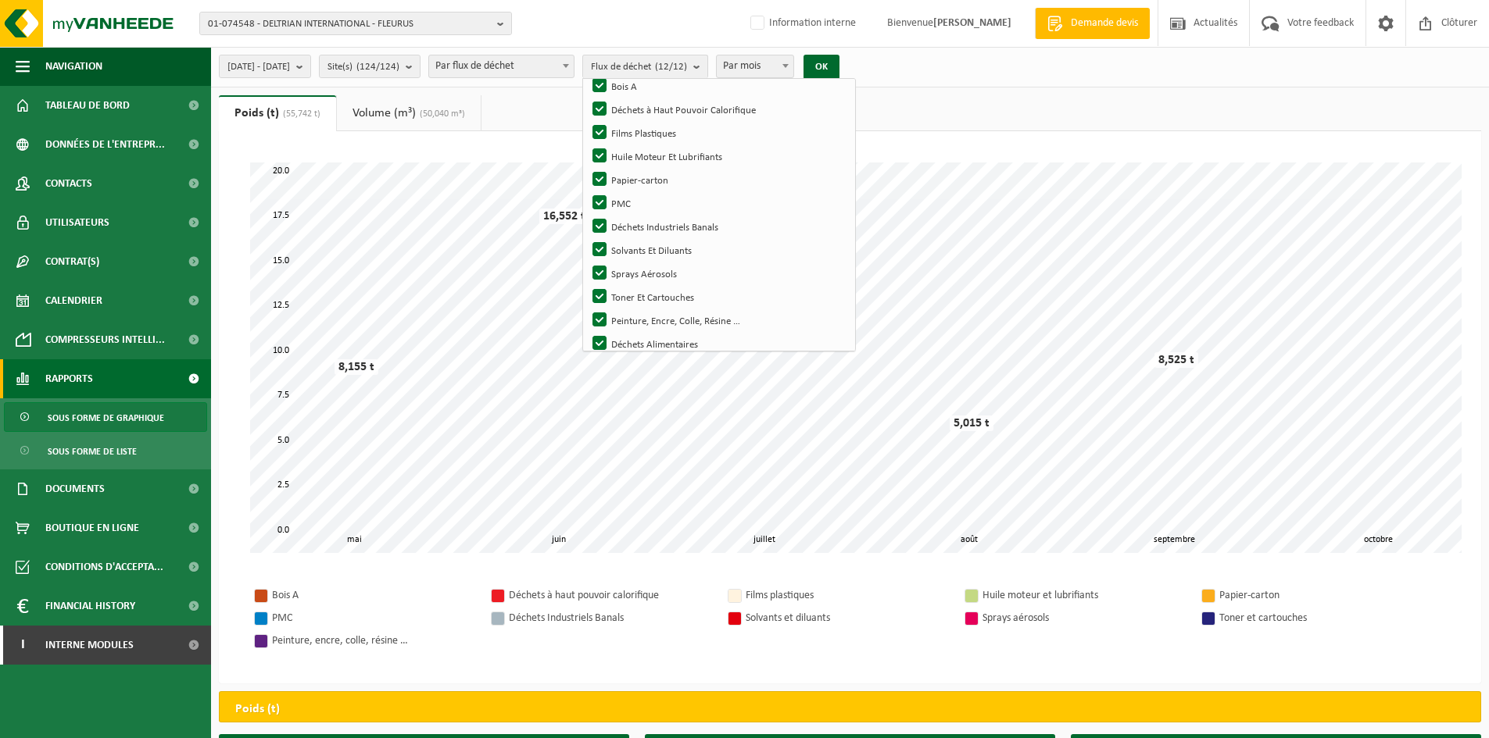
click at [1028, 71] on div "2025-05-01 - 2025-10-06 Mois actuel Mois précédent Les 6 derniers mois Année ac…" at bounding box center [850, 67] width 1278 height 41
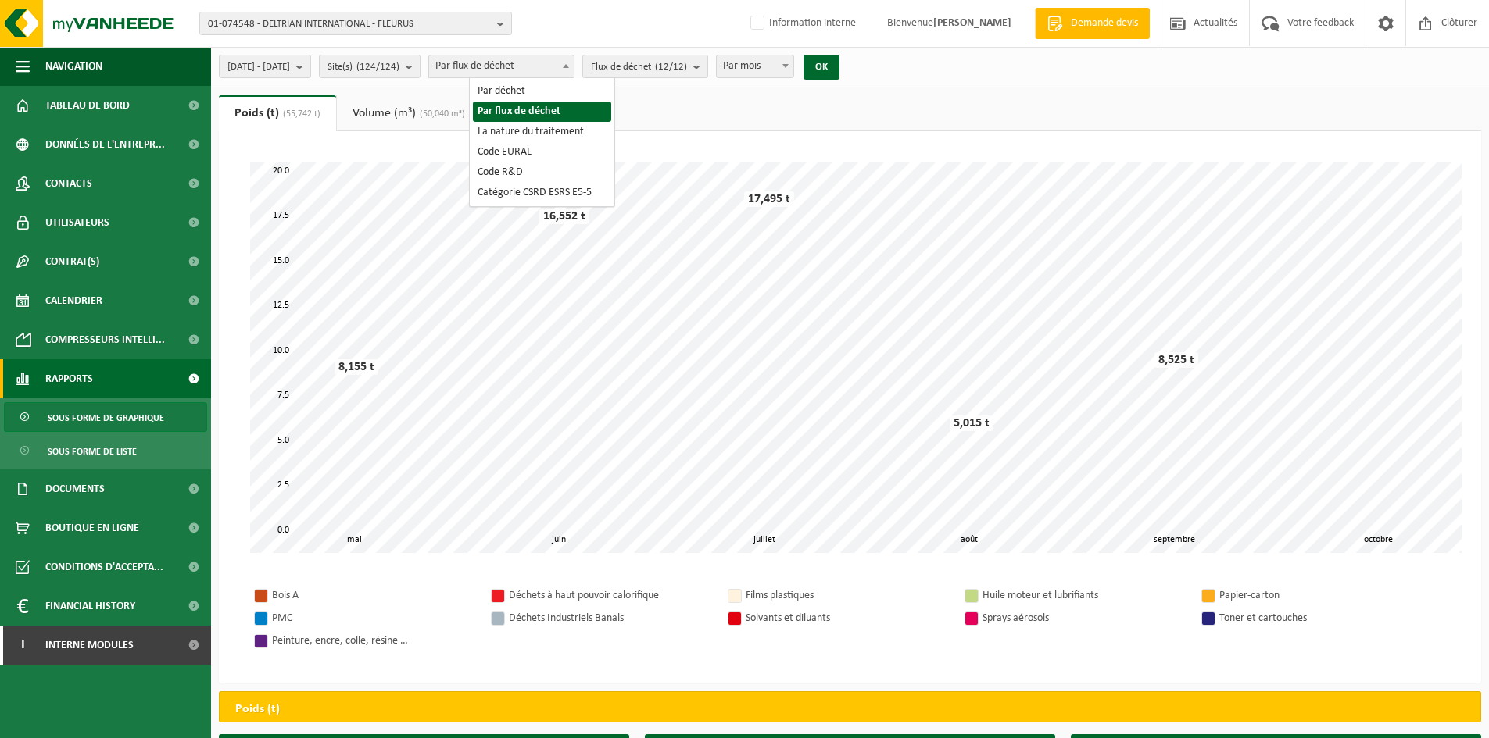
click at [574, 63] on span "Par flux de déchet" at bounding box center [501, 66] width 145 height 22
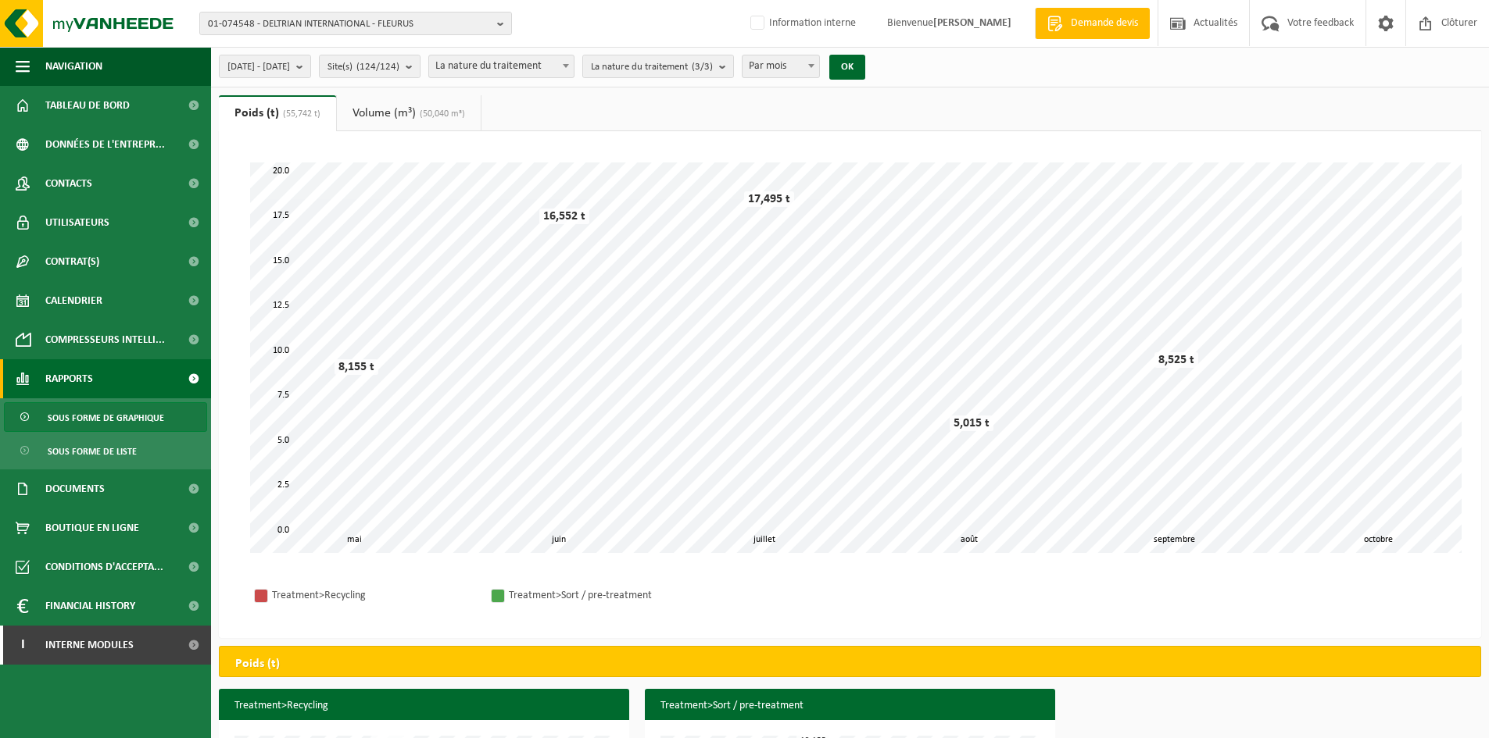
click at [563, 66] on span "La nature du traitement" at bounding box center [501, 66] width 145 height 22
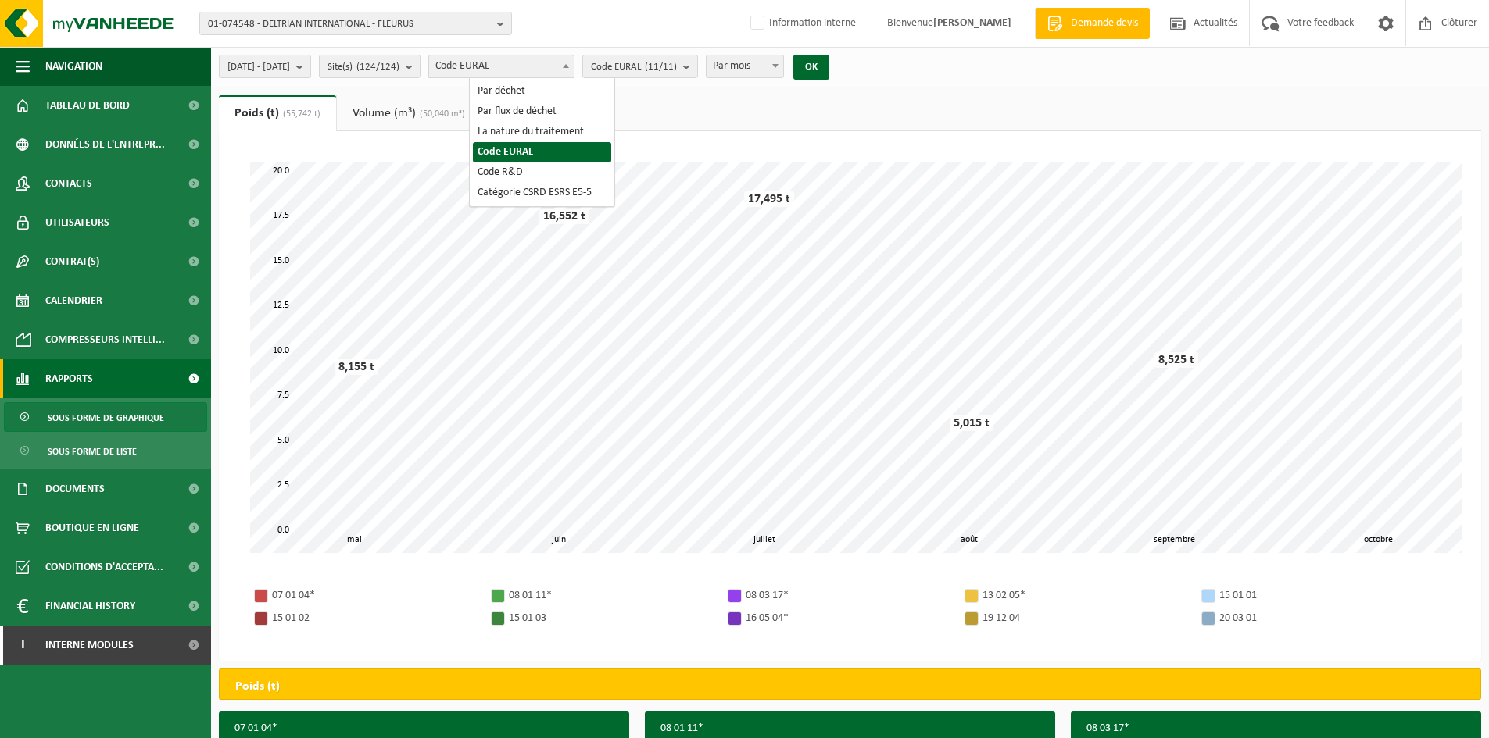
click at [551, 56] on span "Code EURAL" at bounding box center [501, 66] width 145 height 22
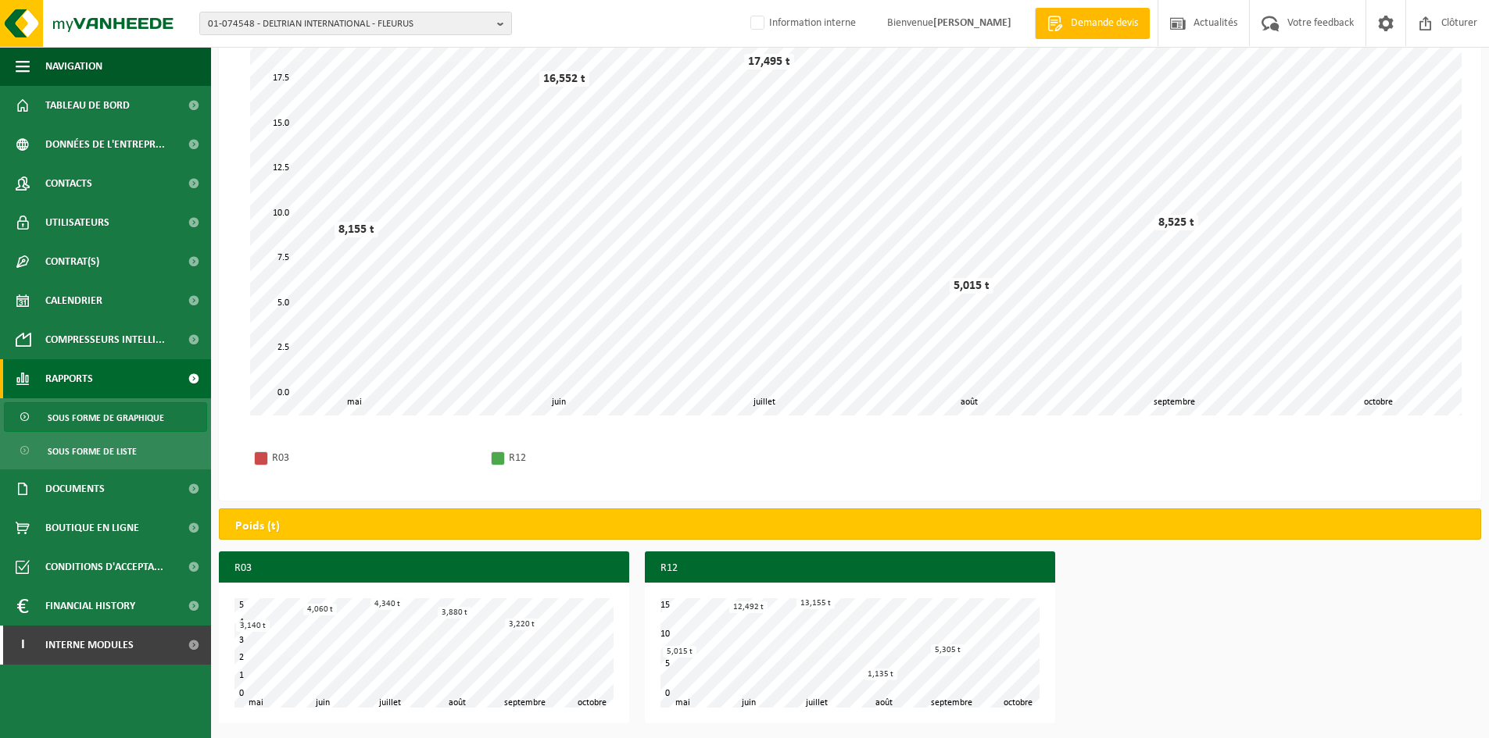
scroll to position [0, 0]
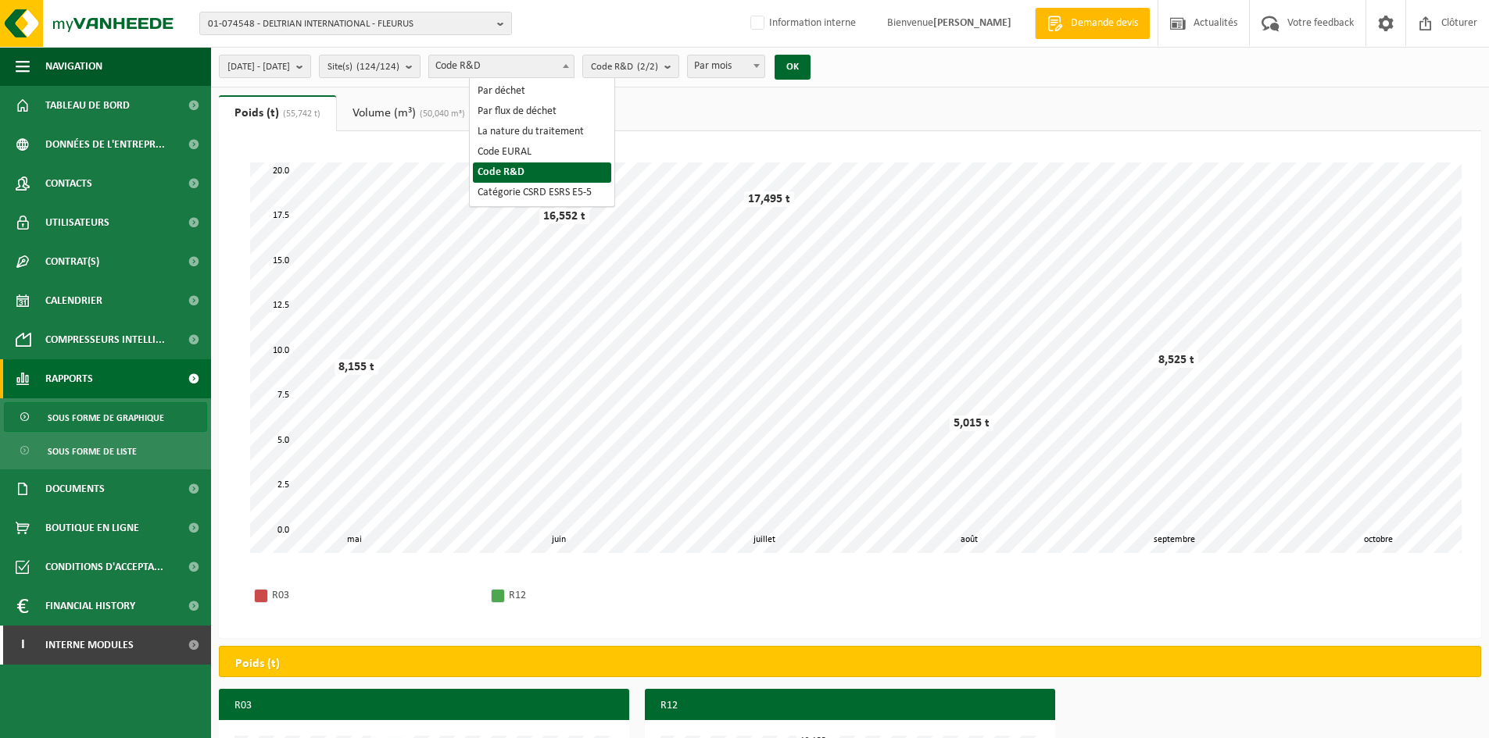
click at [542, 61] on span "Code R&D" at bounding box center [501, 66] width 145 height 22
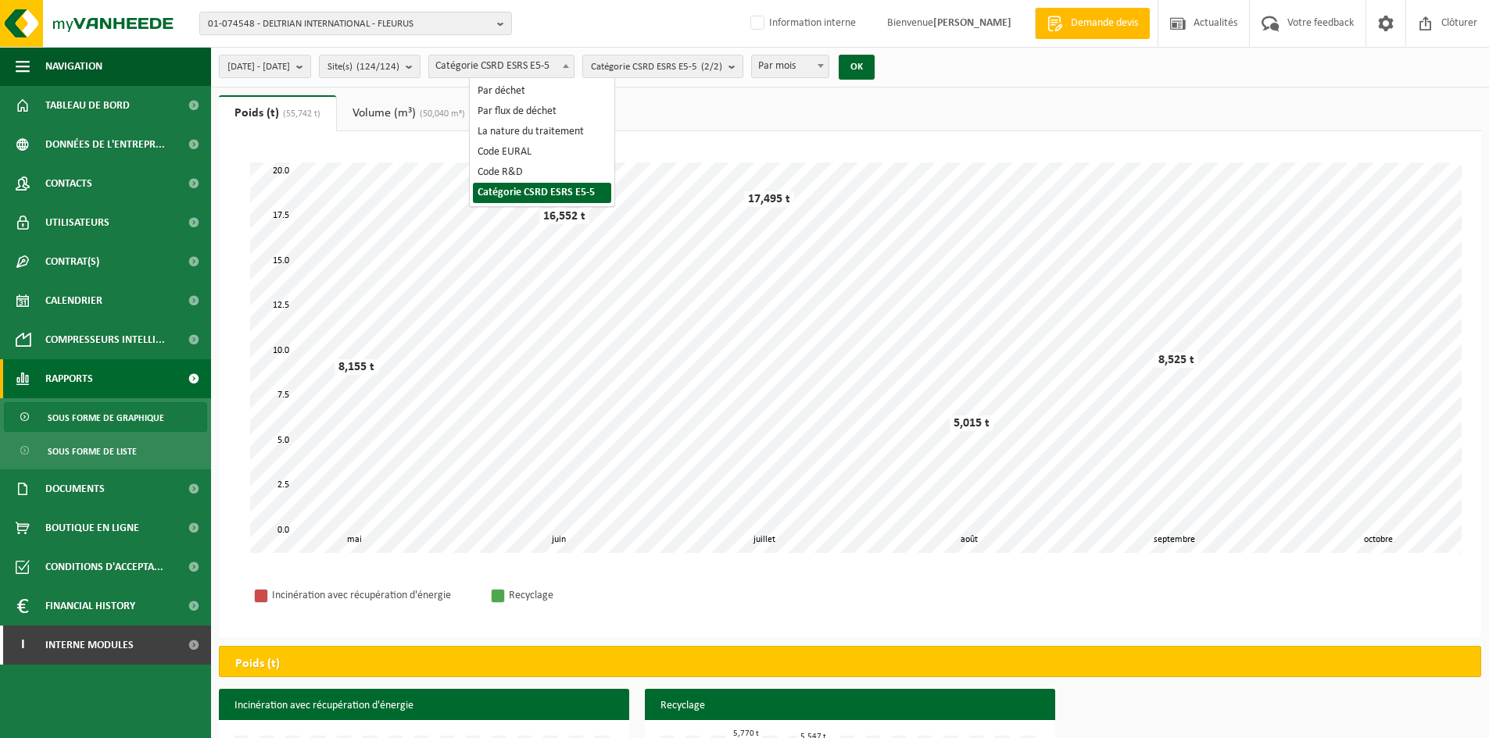
click at [574, 68] on span "Catégorie CSRD ESRS E5-5" at bounding box center [501, 66] width 145 height 22
select select "1"
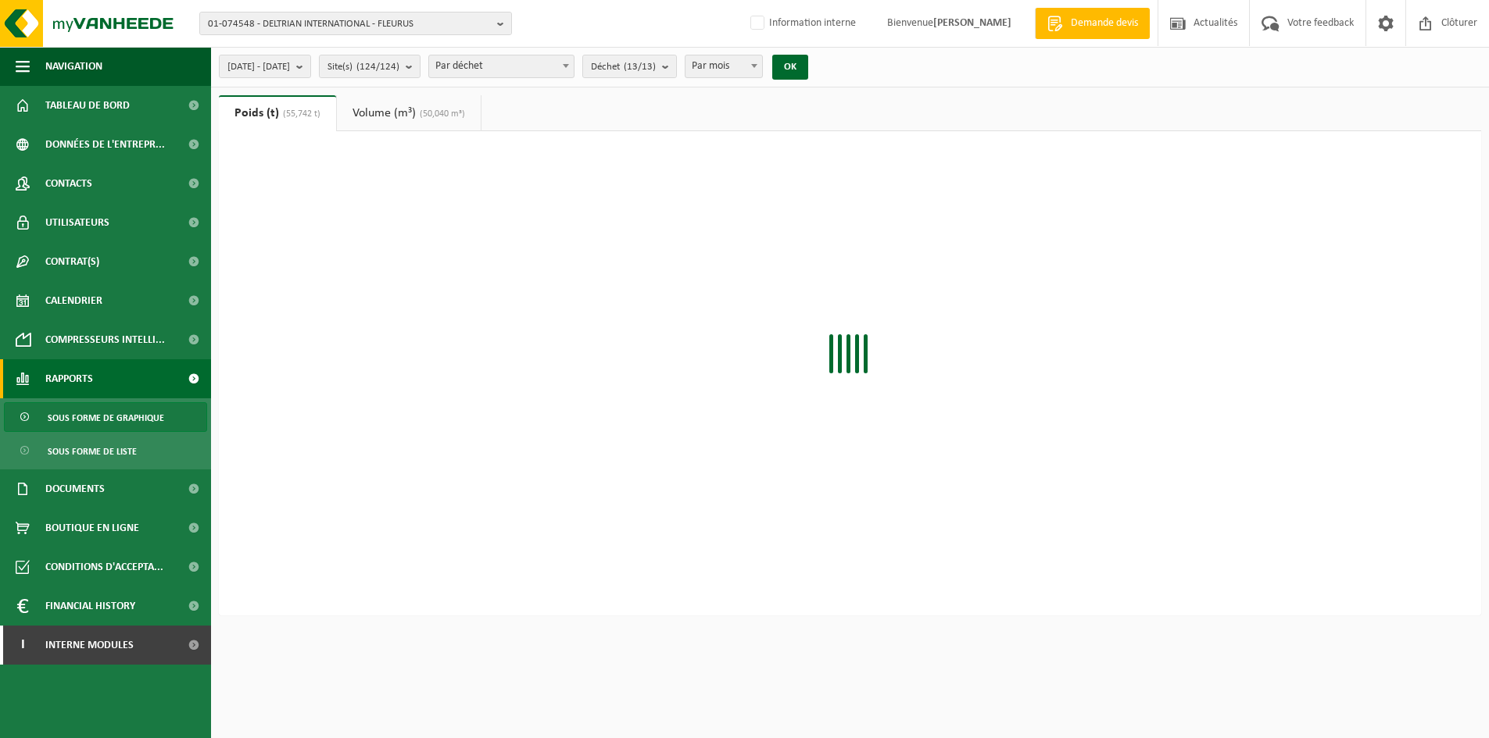
click at [712, 79] on div "2025-05-01 - 2025-10-06 Mois actuel Mois précédent Les 6 derniers mois Année ac…" at bounding box center [518, 67] width 614 height 34
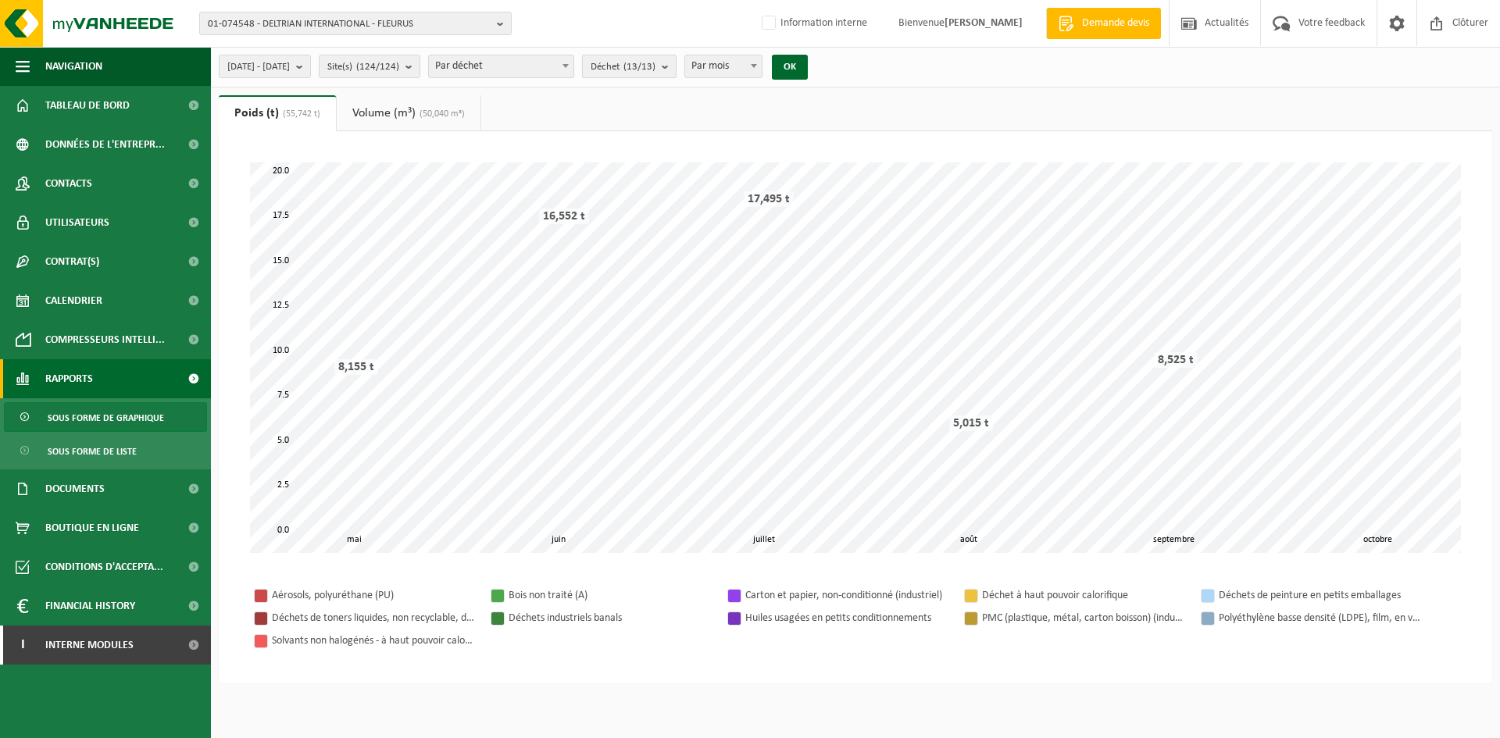
click at [656, 66] on count "(13/13)" at bounding box center [640, 67] width 32 height 10
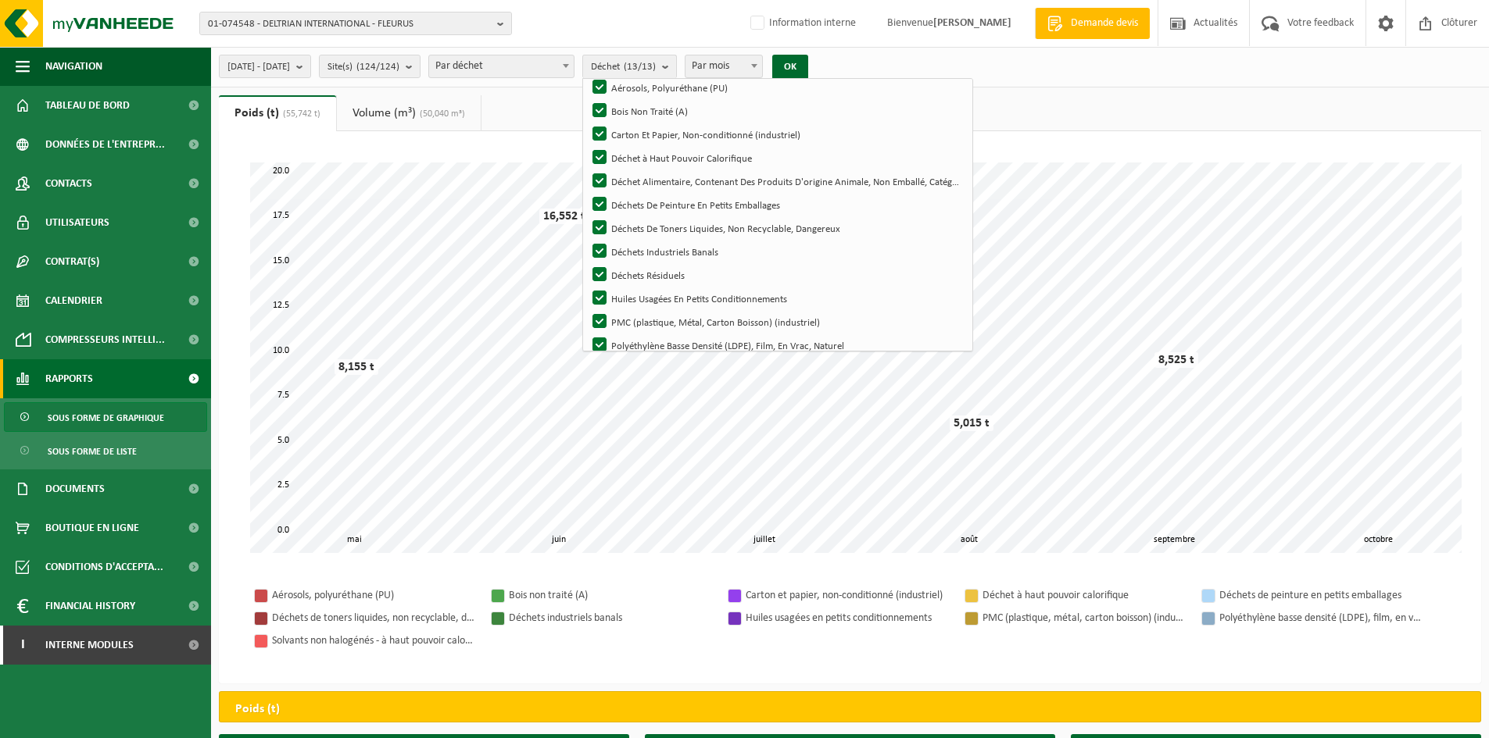
click at [659, 578] on div "Aérosols, polyuréthane (PU) Bois non traité (A) Carton et papier, non-condition…" at bounding box center [849, 618] width 1231 height 99
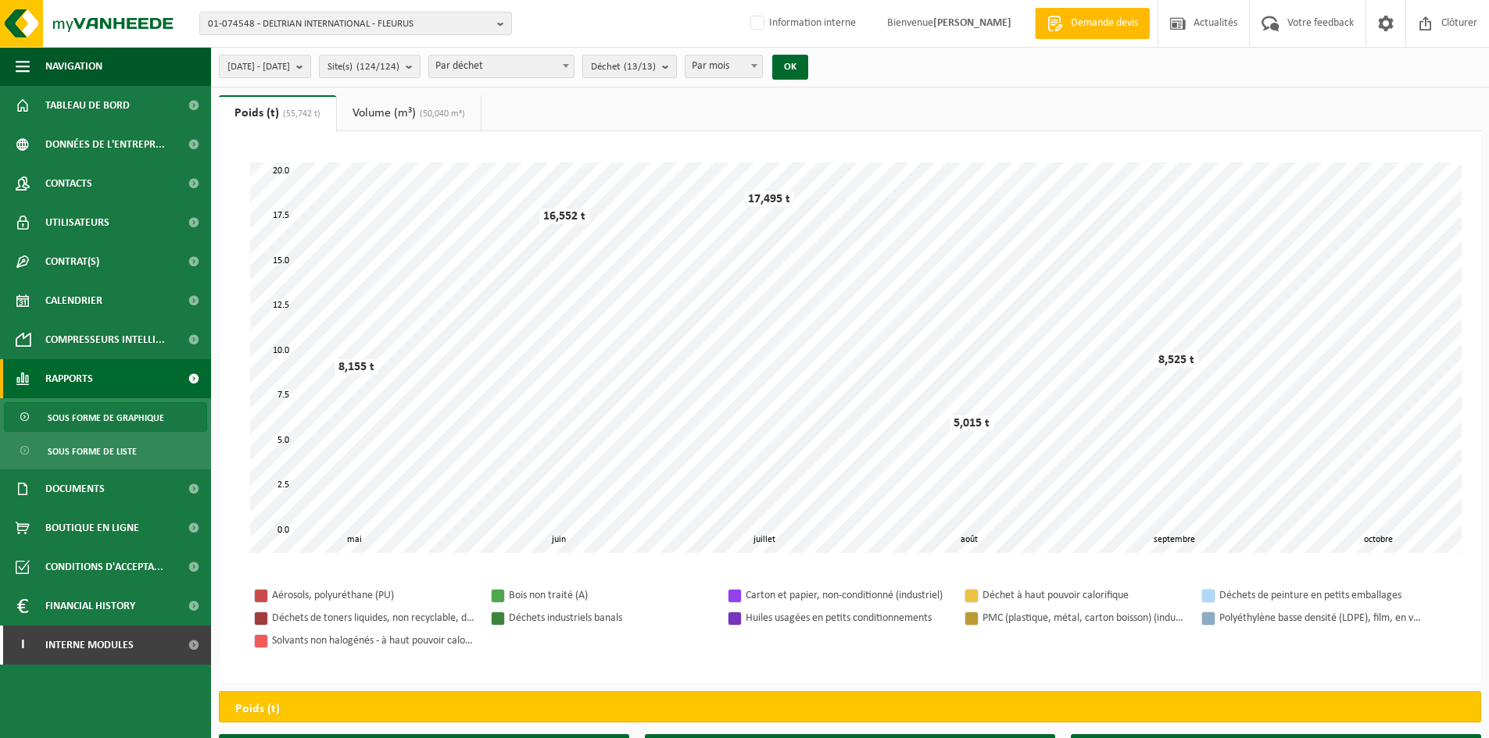
click at [409, 112] on link "Volume (m³) (50,040 m³)" at bounding box center [409, 113] width 144 height 36
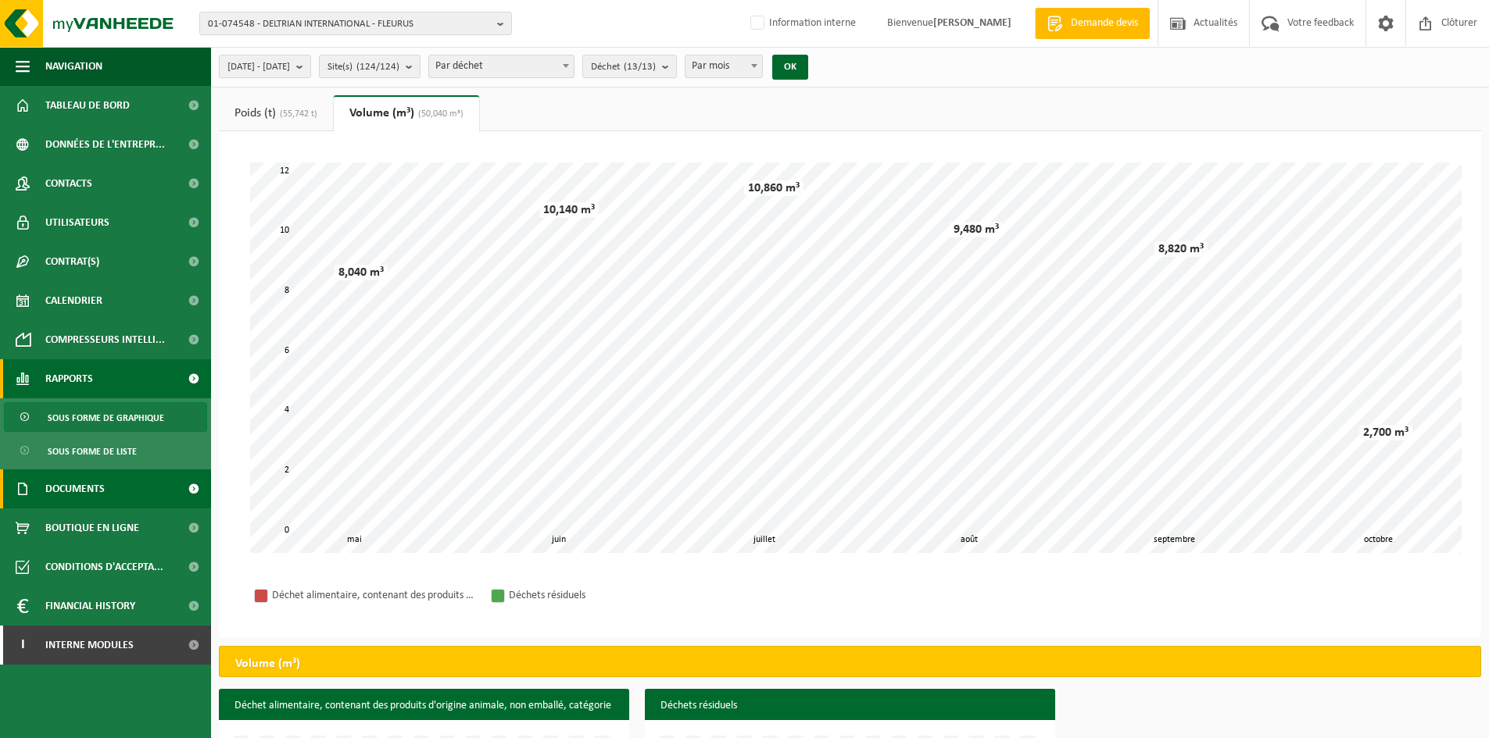
click at [82, 489] on span "Documents" at bounding box center [74, 489] width 59 height 39
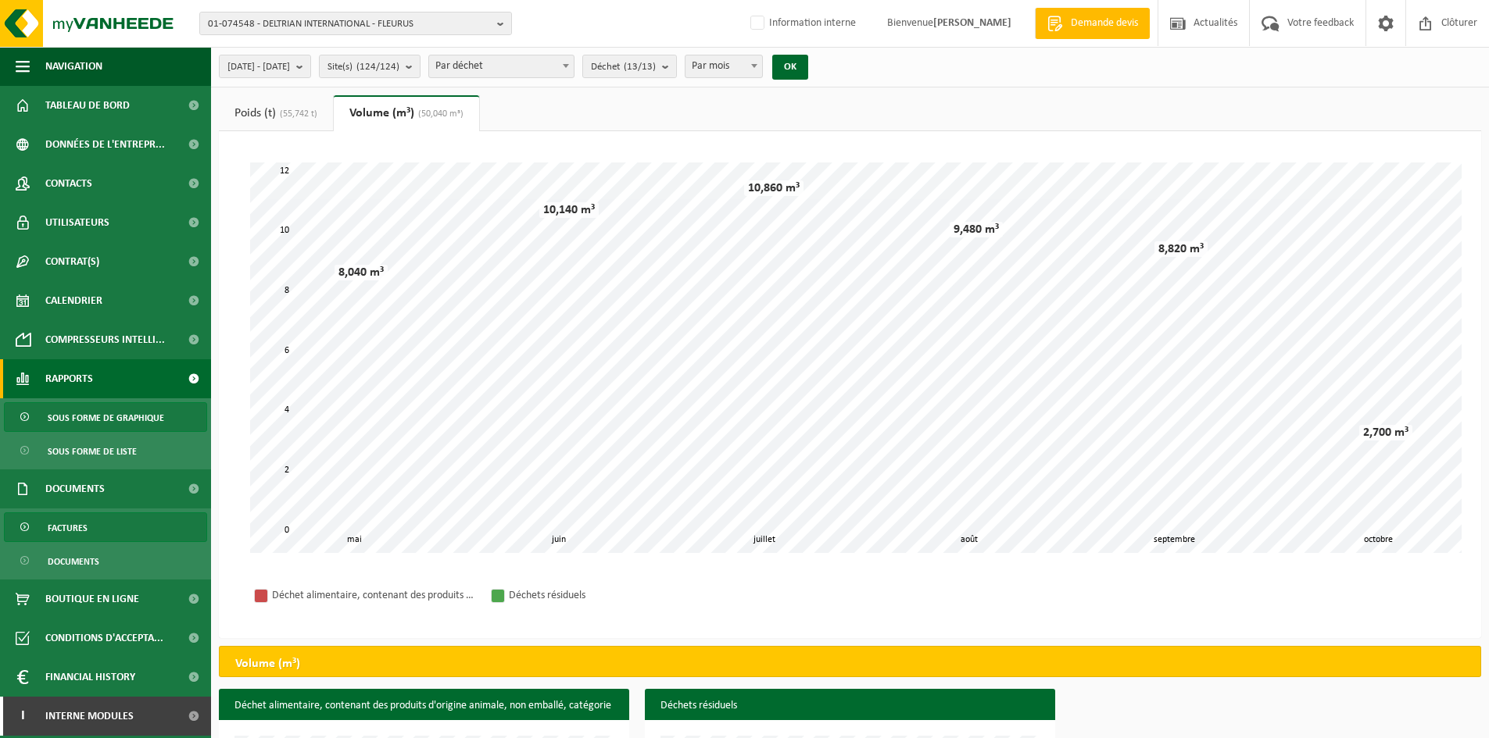
click at [131, 531] on link "Factures" at bounding box center [105, 528] width 203 height 30
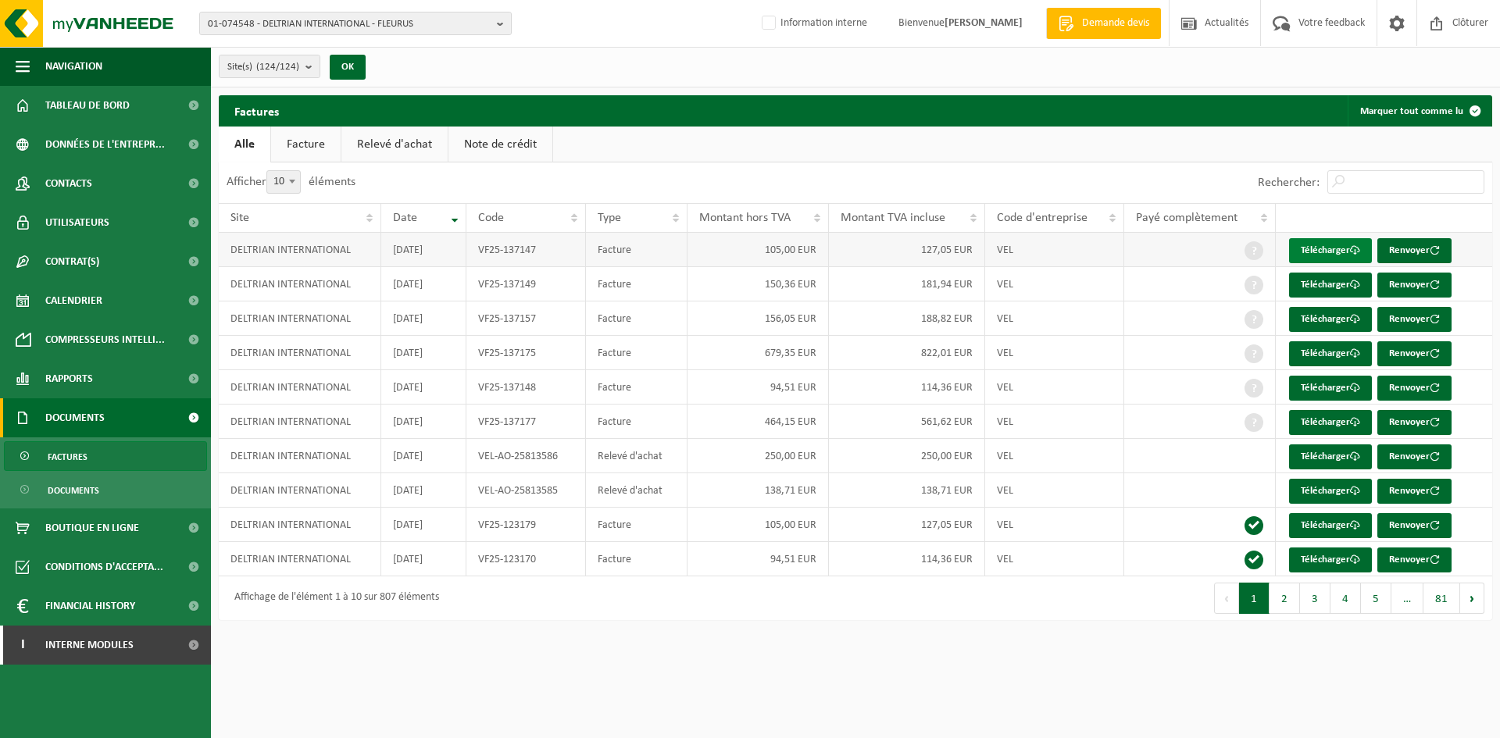
click at [1334, 242] on link "Télécharger" at bounding box center [1330, 250] width 83 height 25
click at [1329, 249] on link "Télécharger" at bounding box center [1330, 250] width 83 height 25
click at [1311, 41] on span "Votre feedback" at bounding box center [1332, 23] width 74 height 46
click at [1325, 281] on link "Télécharger" at bounding box center [1330, 285] width 83 height 25
click at [1289, 23] on span at bounding box center [1282, 23] width 26 height 46
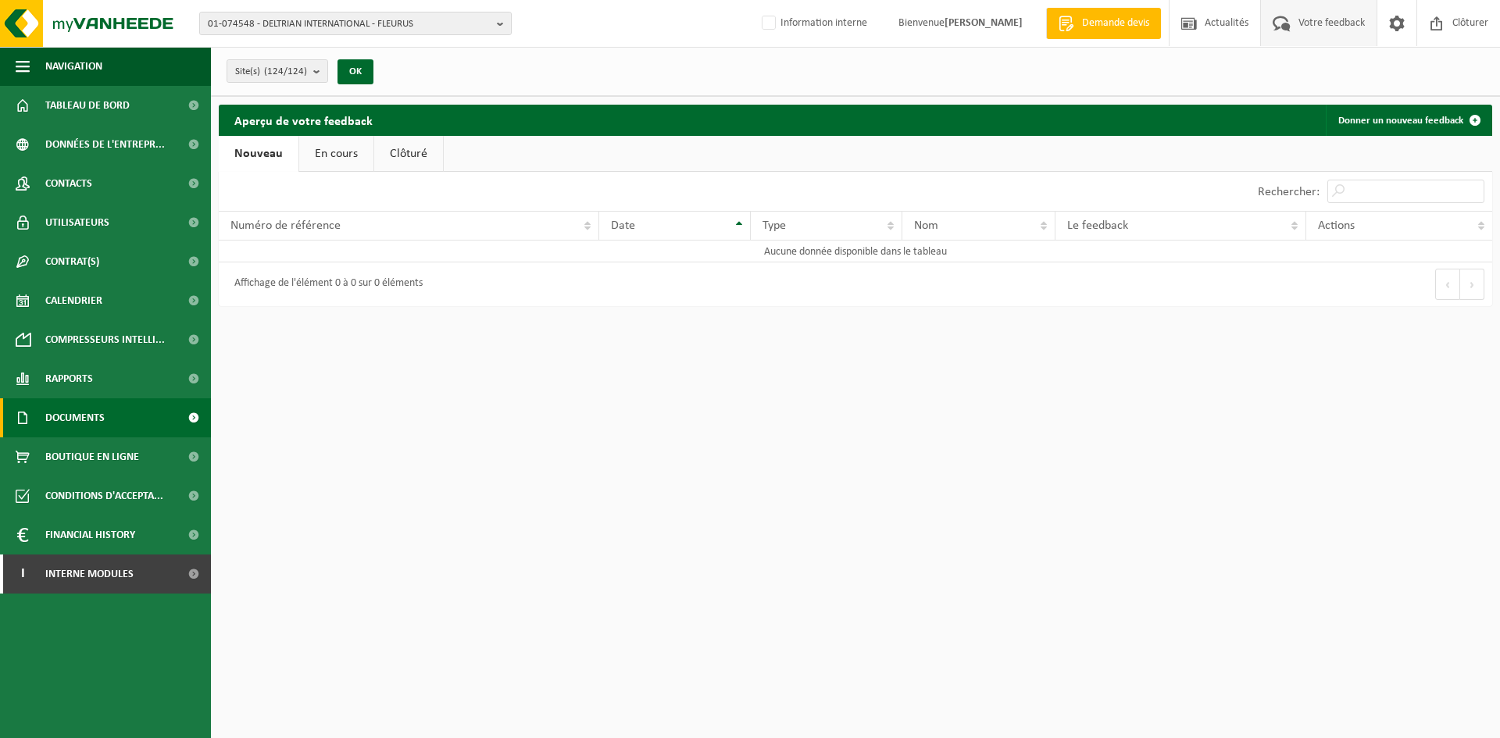
click at [102, 412] on span "Documents" at bounding box center [74, 418] width 59 height 39
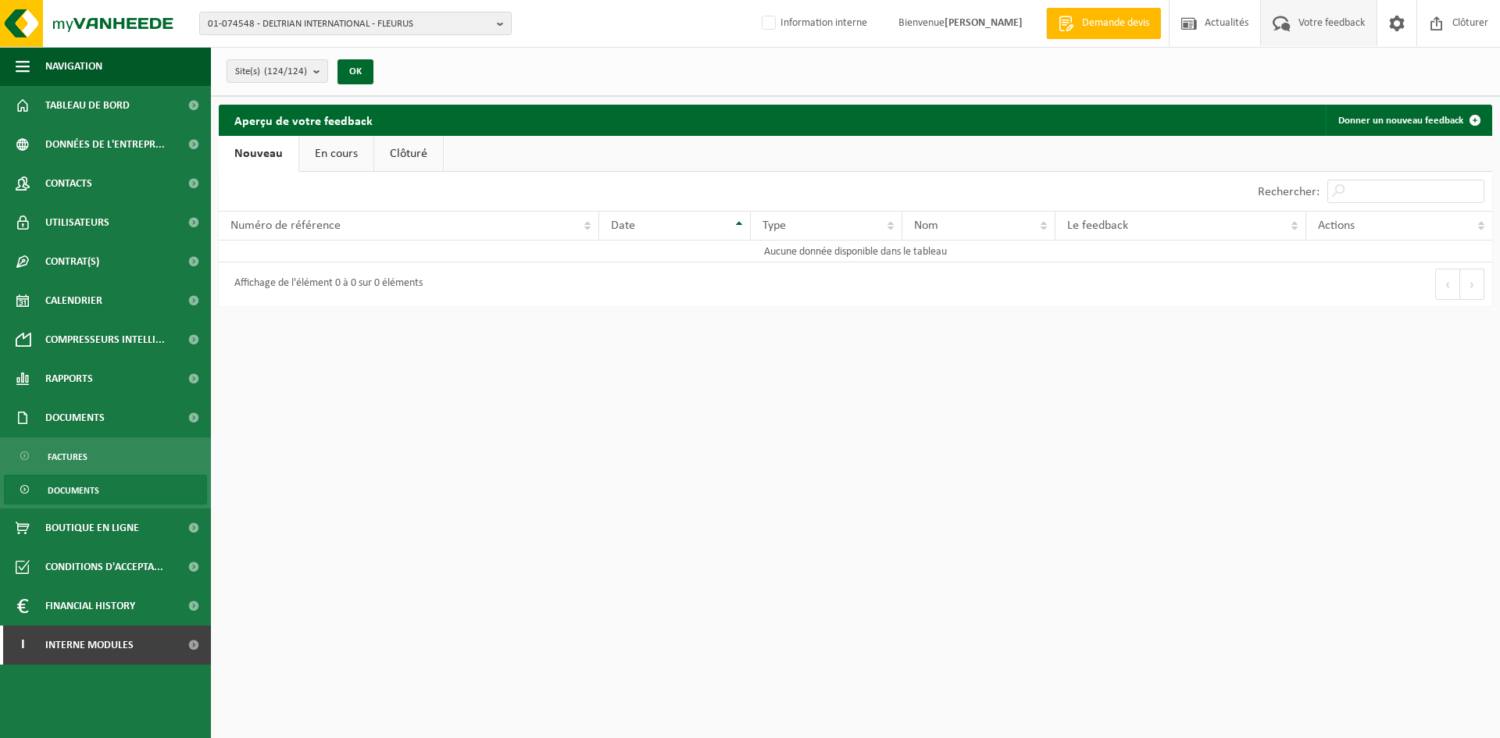
click at [118, 487] on link "Documents" at bounding box center [105, 490] width 203 height 30
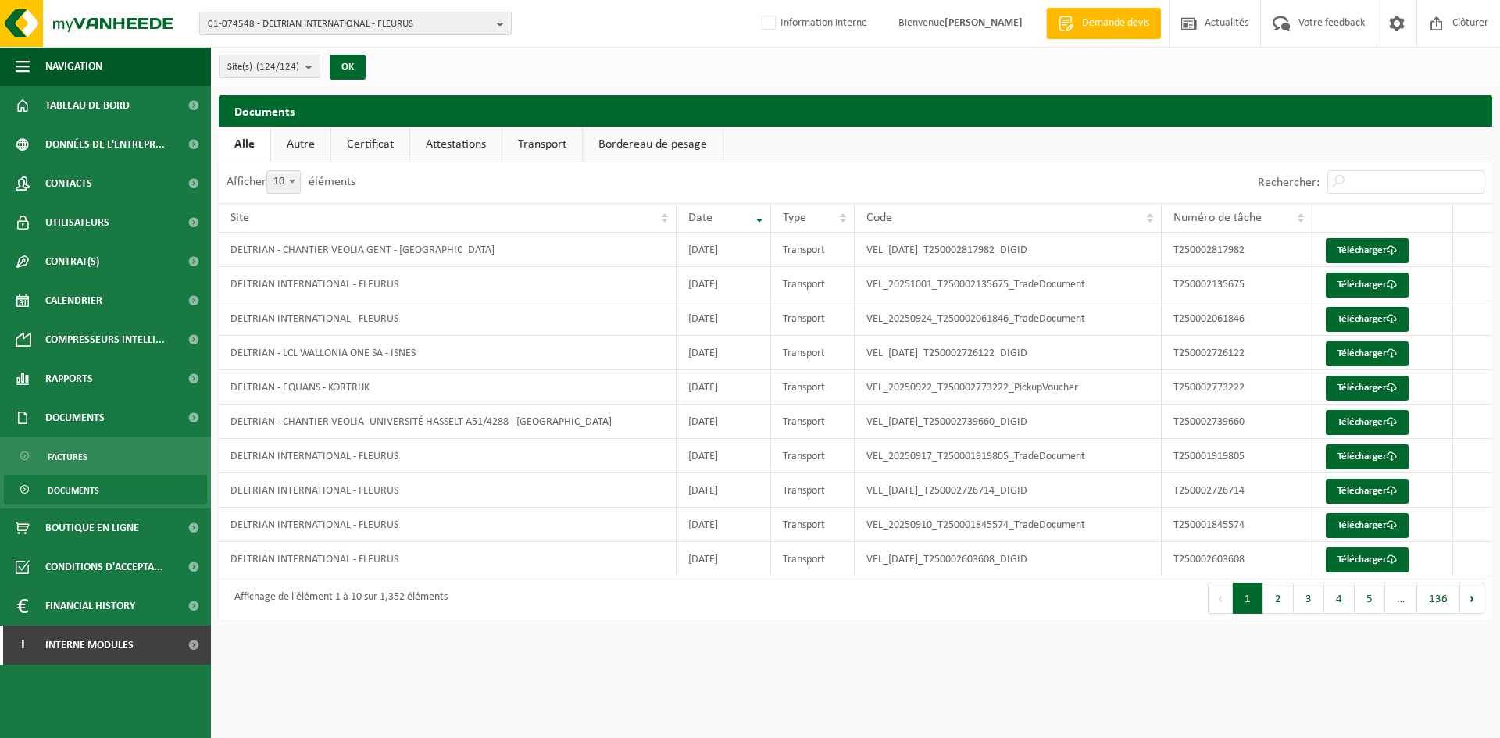
click at [294, 145] on link "Autre" at bounding box center [300, 145] width 59 height 36
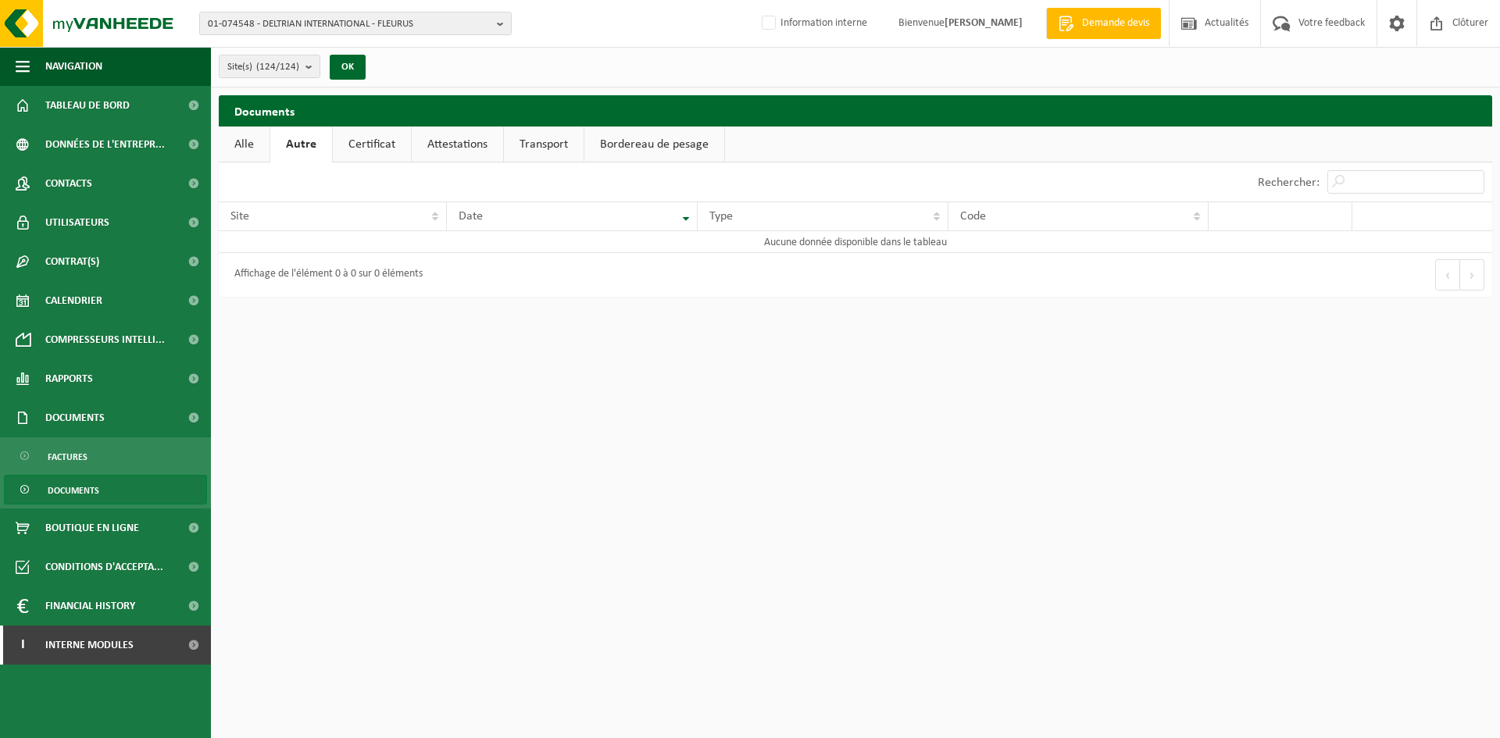
click at [249, 145] on link "Alle" at bounding box center [244, 145] width 51 height 36
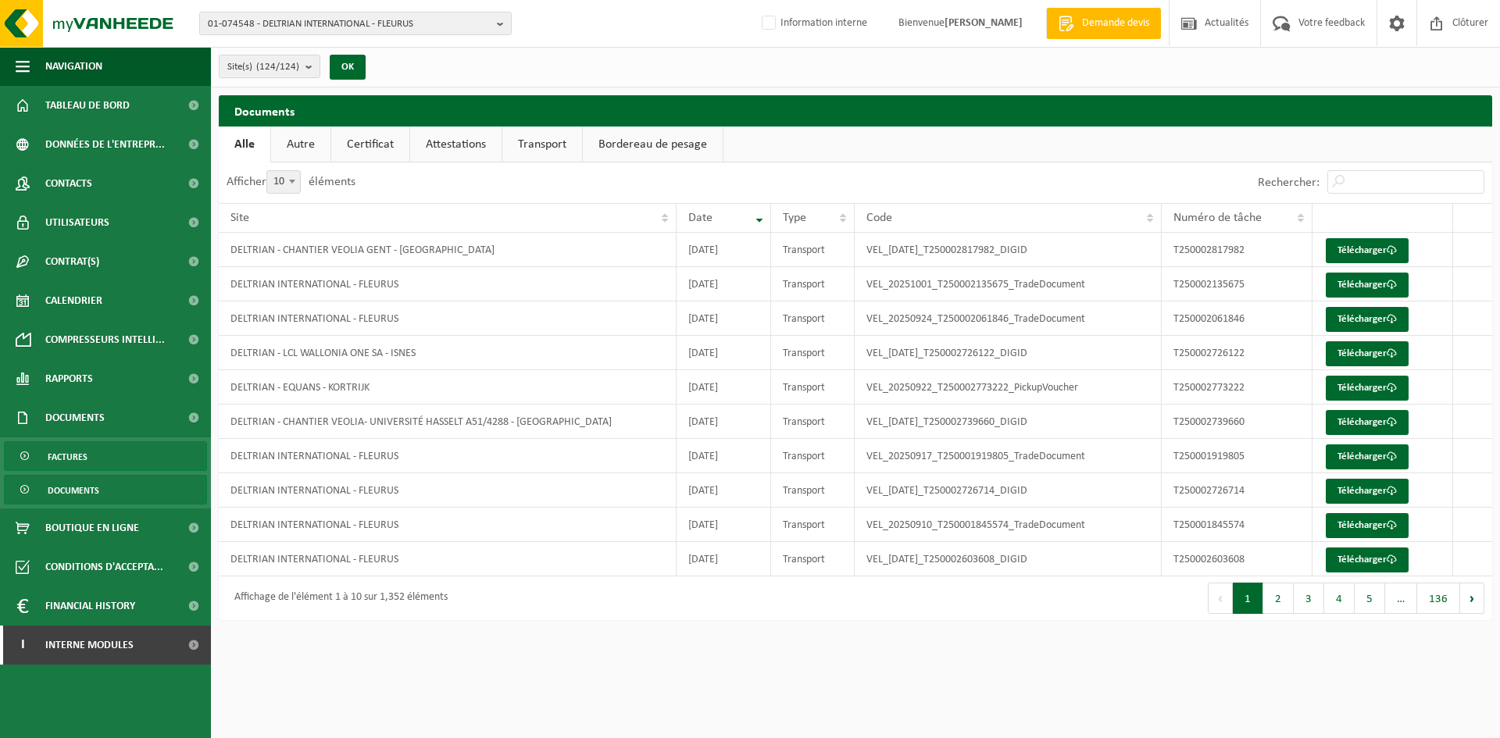
click at [99, 445] on link "Factures" at bounding box center [105, 457] width 203 height 30
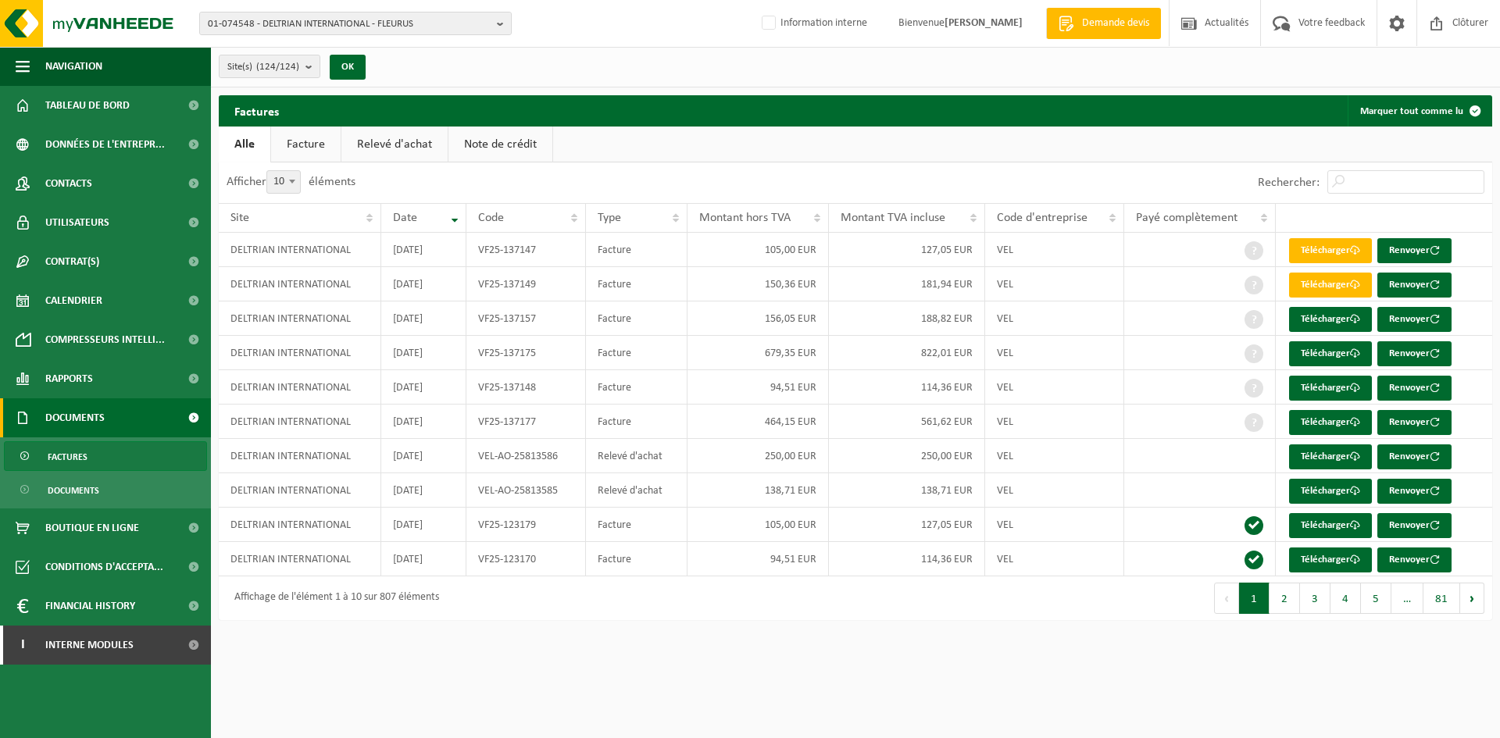
click at [313, 148] on link "Facture" at bounding box center [306, 145] width 70 height 36
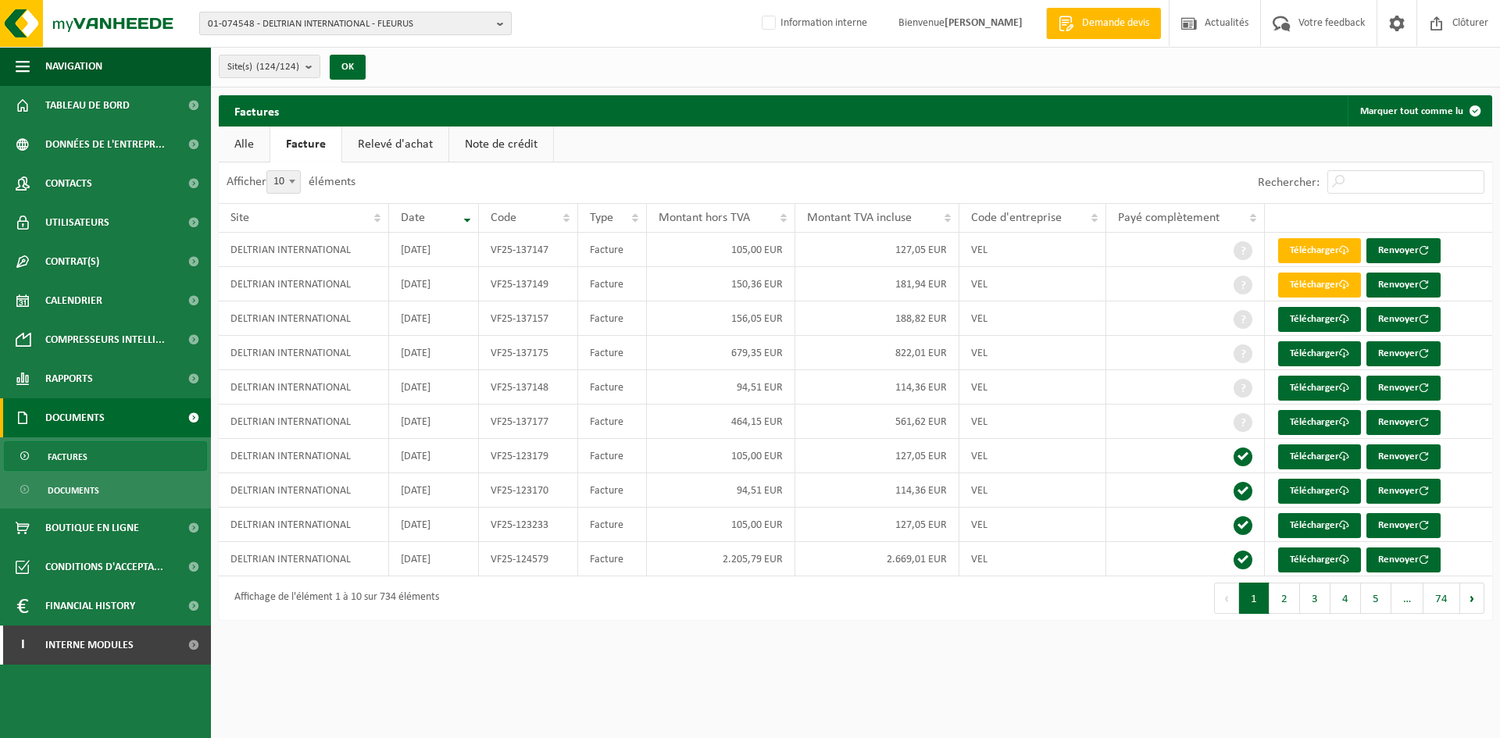
click at [303, 16] on span "01-074548 - DELTRIAN INTERNATIONAL - FLEURUS" at bounding box center [349, 24] width 283 height 23
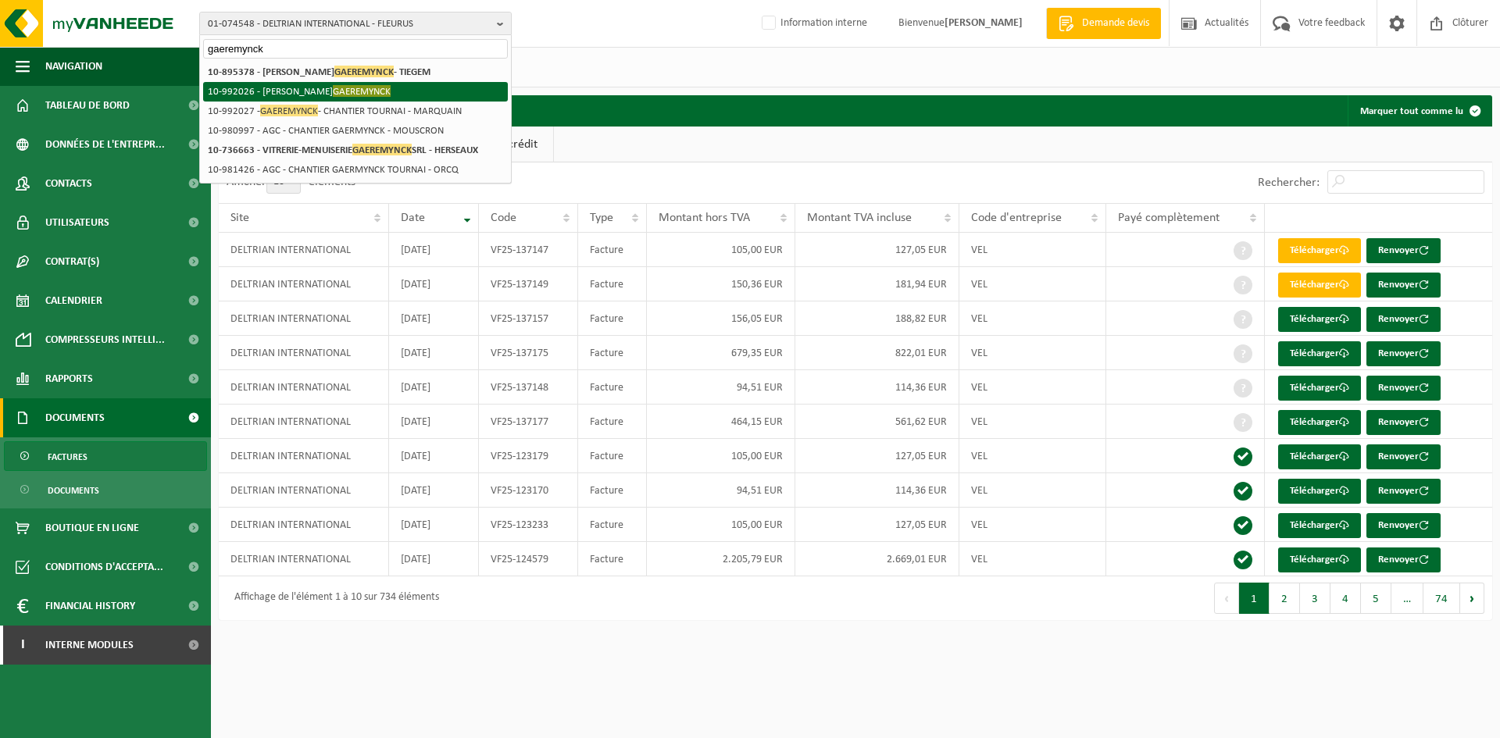
type input "gaeremynck"
click at [333, 88] on span "GAEREMYNCK" at bounding box center [362, 91] width 58 height 12
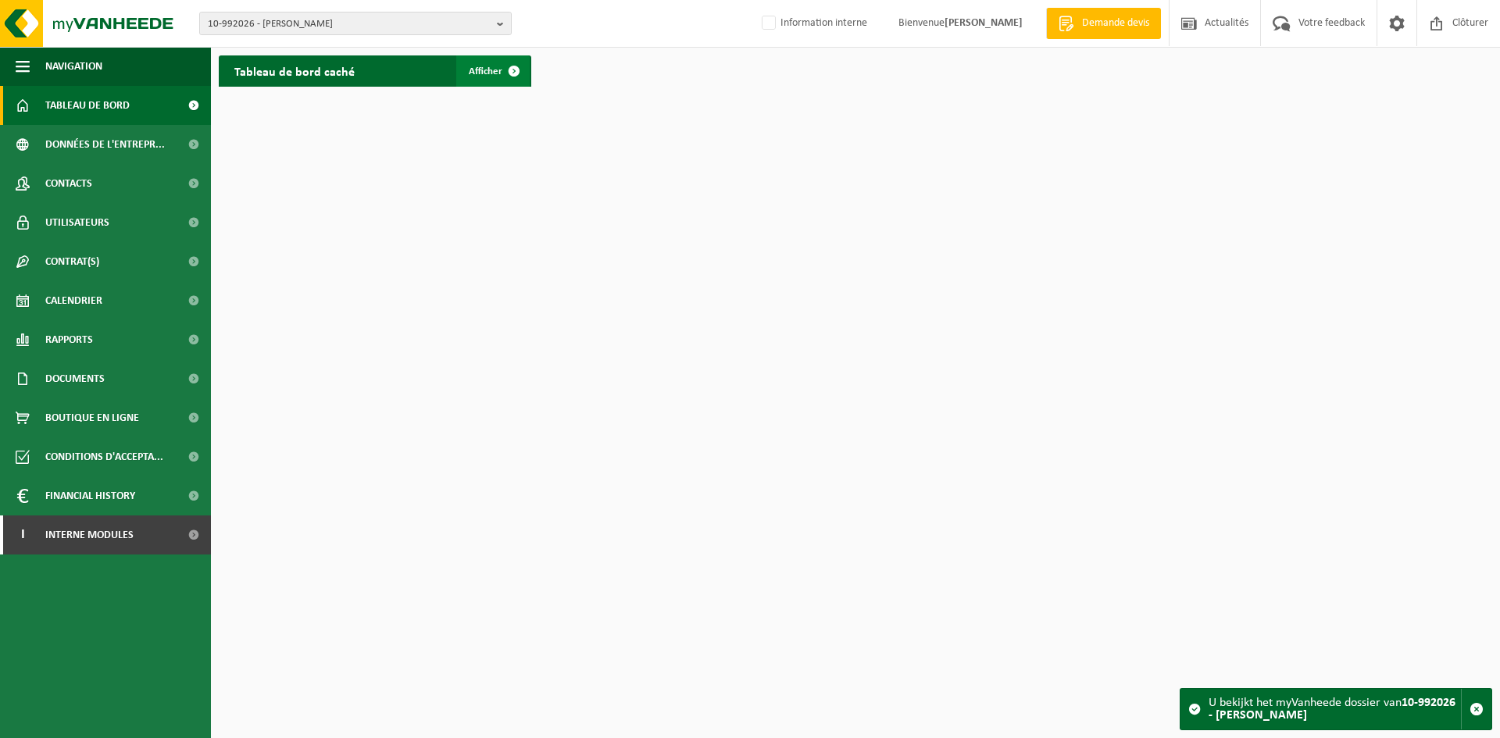
click at [492, 72] on span "Afficher" at bounding box center [486, 71] width 34 height 10
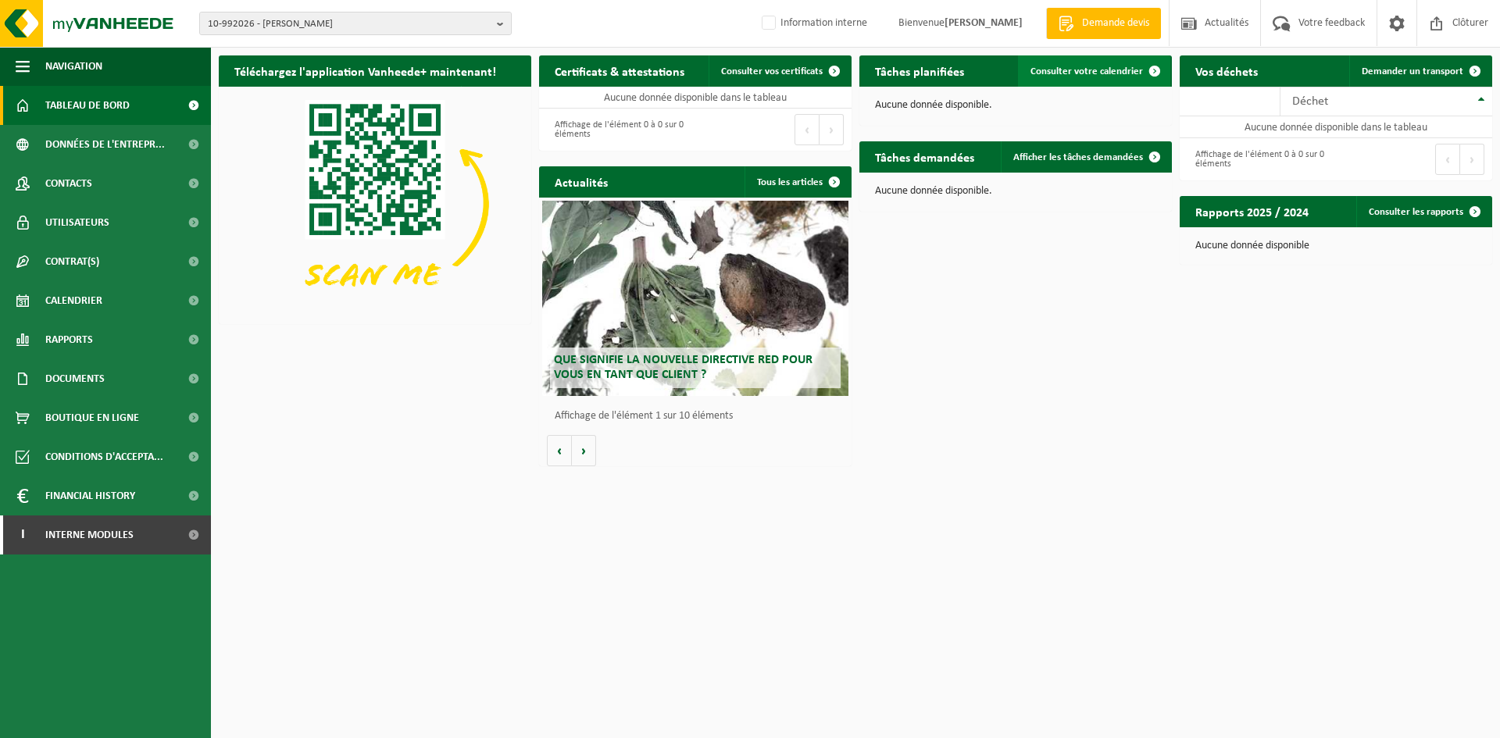
click at [1053, 71] on span "Consulter votre calendrier" at bounding box center [1087, 71] width 113 height 10
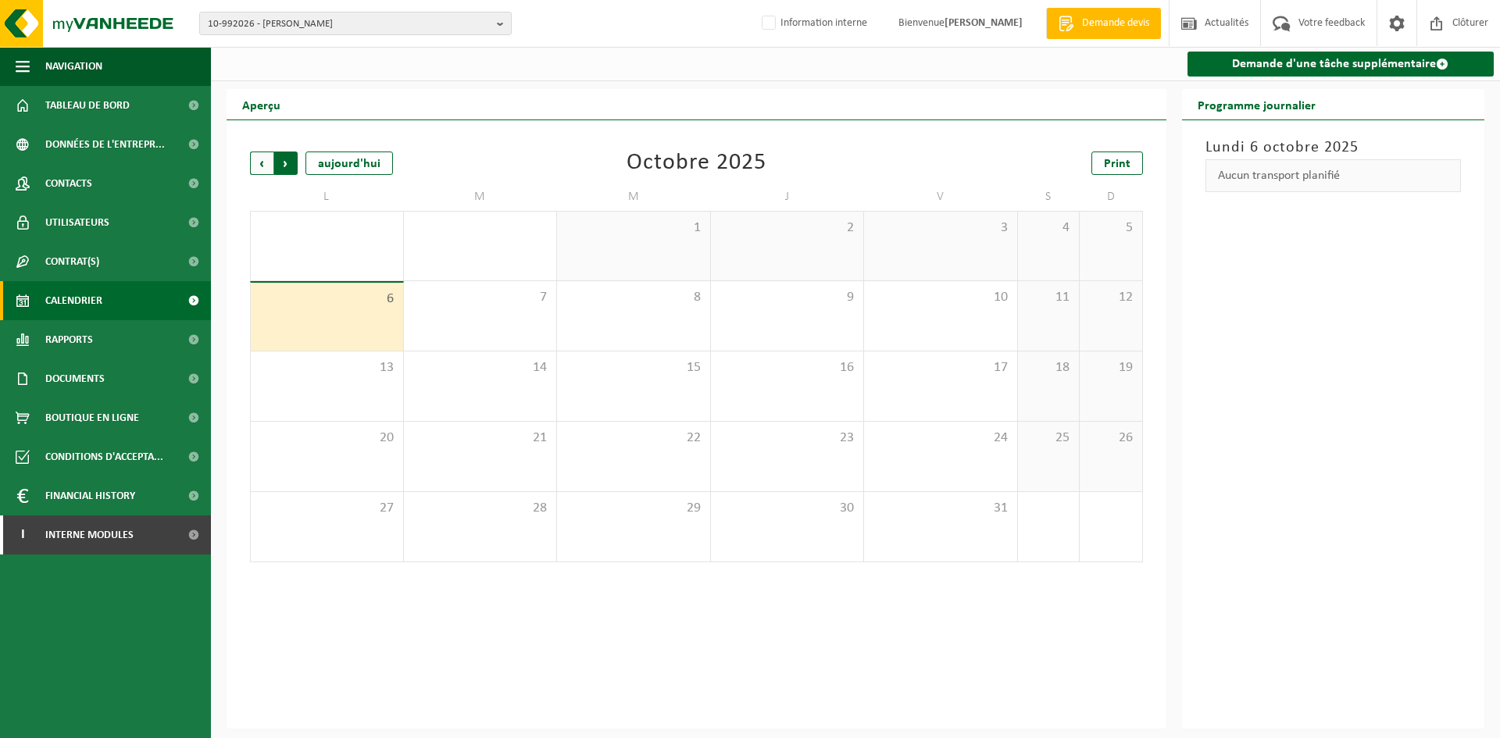
click at [270, 165] on span "Précédent" at bounding box center [261, 163] width 23 height 23
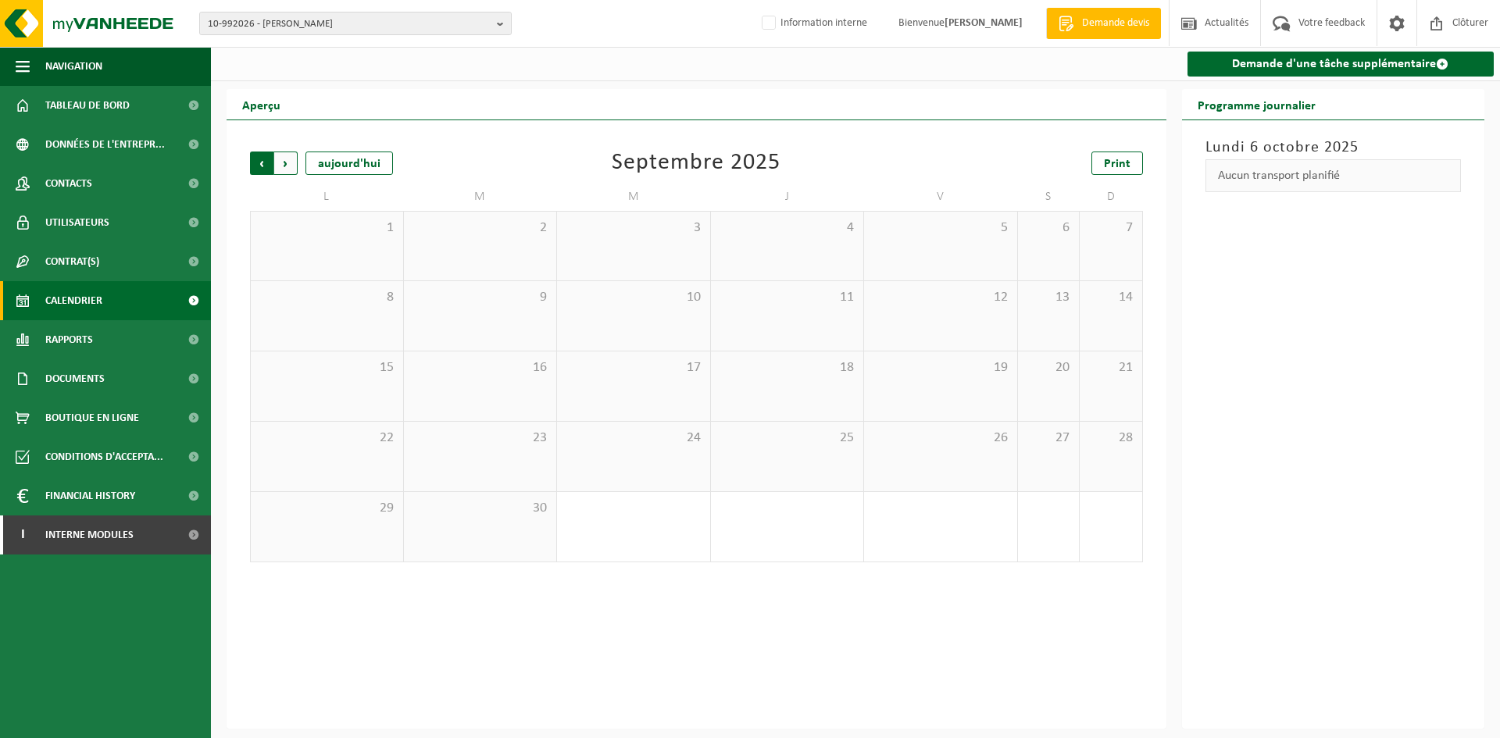
click at [284, 165] on span "Suivant" at bounding box center [285, 163] width 23 height 23
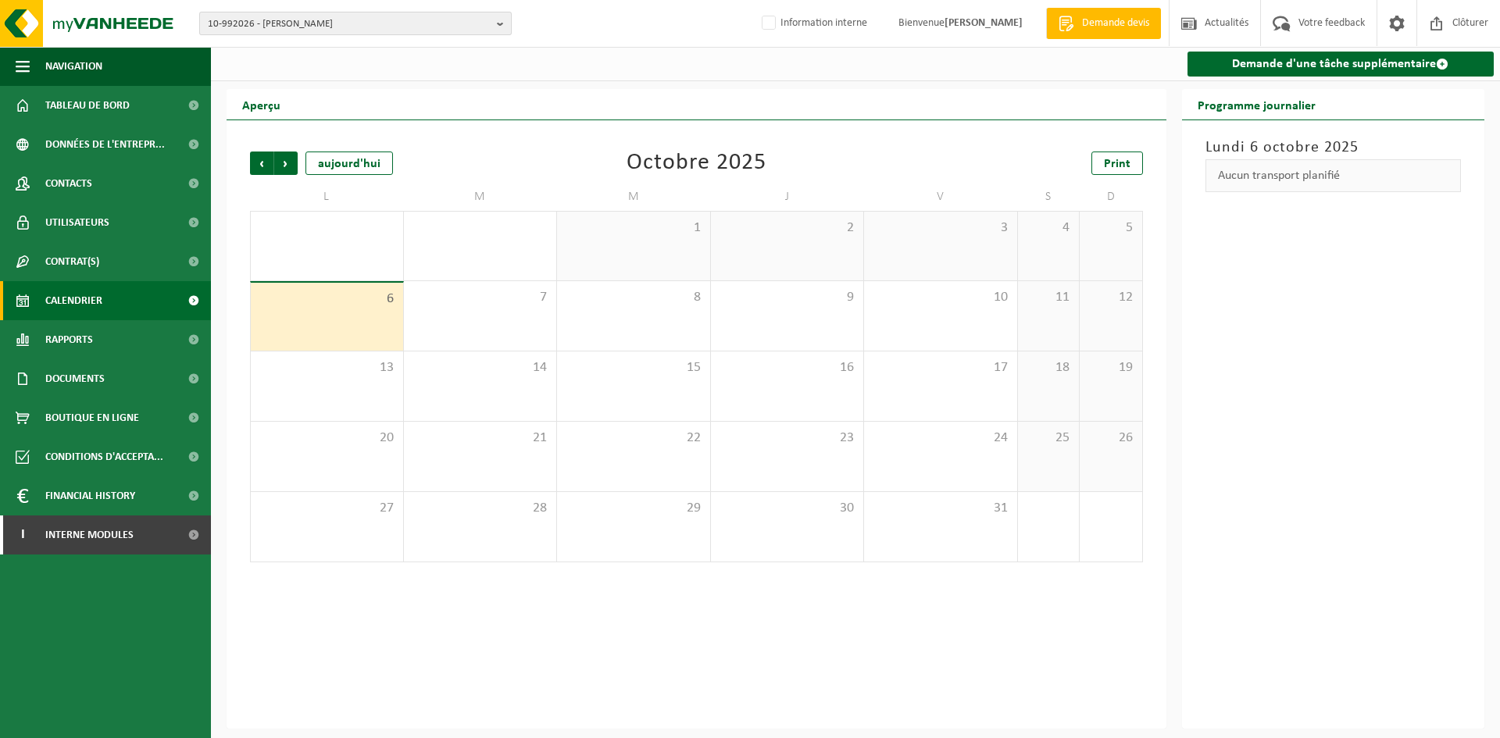
click at [326, 29] on span "10-992026 - THIERRY GAEREMYNCK" at bounding box center [349, 24] width 283 height 23
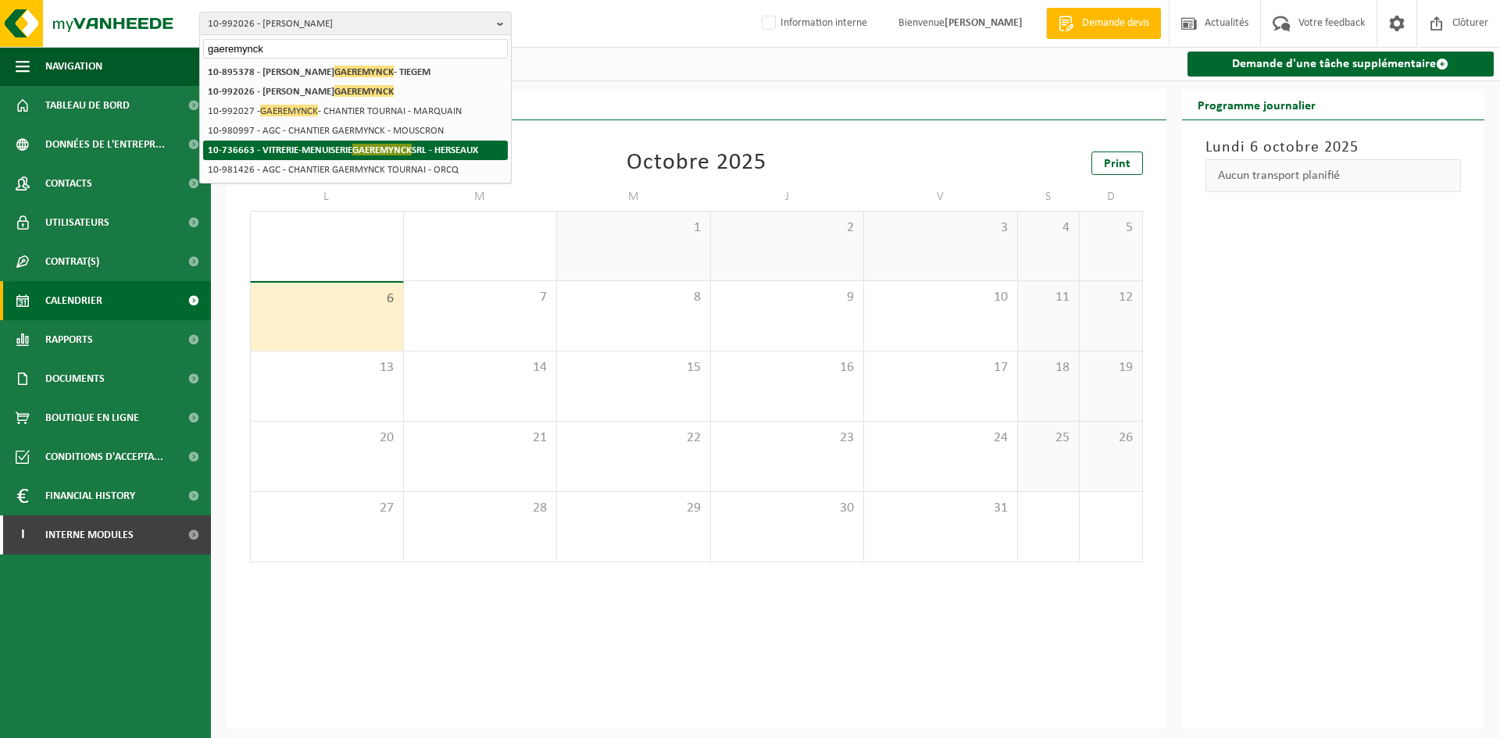
type input "gaeremynck"
click at [356, 152] on span "GAEREMYNCK" at bounding box center [381, 150] width 59 height 12
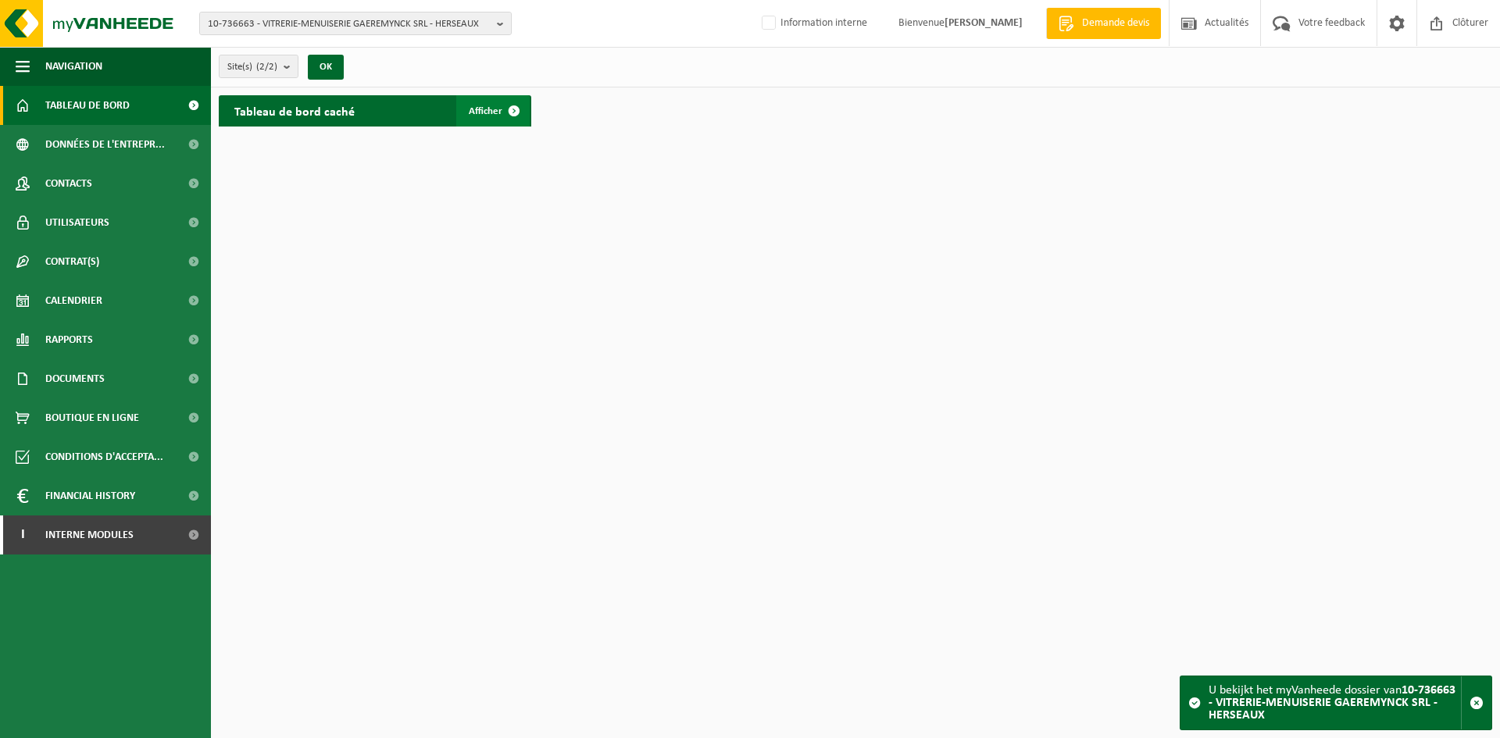
click at [493, 112] on span "Afficher" at bounding box center [486, 111] width 34 height 10
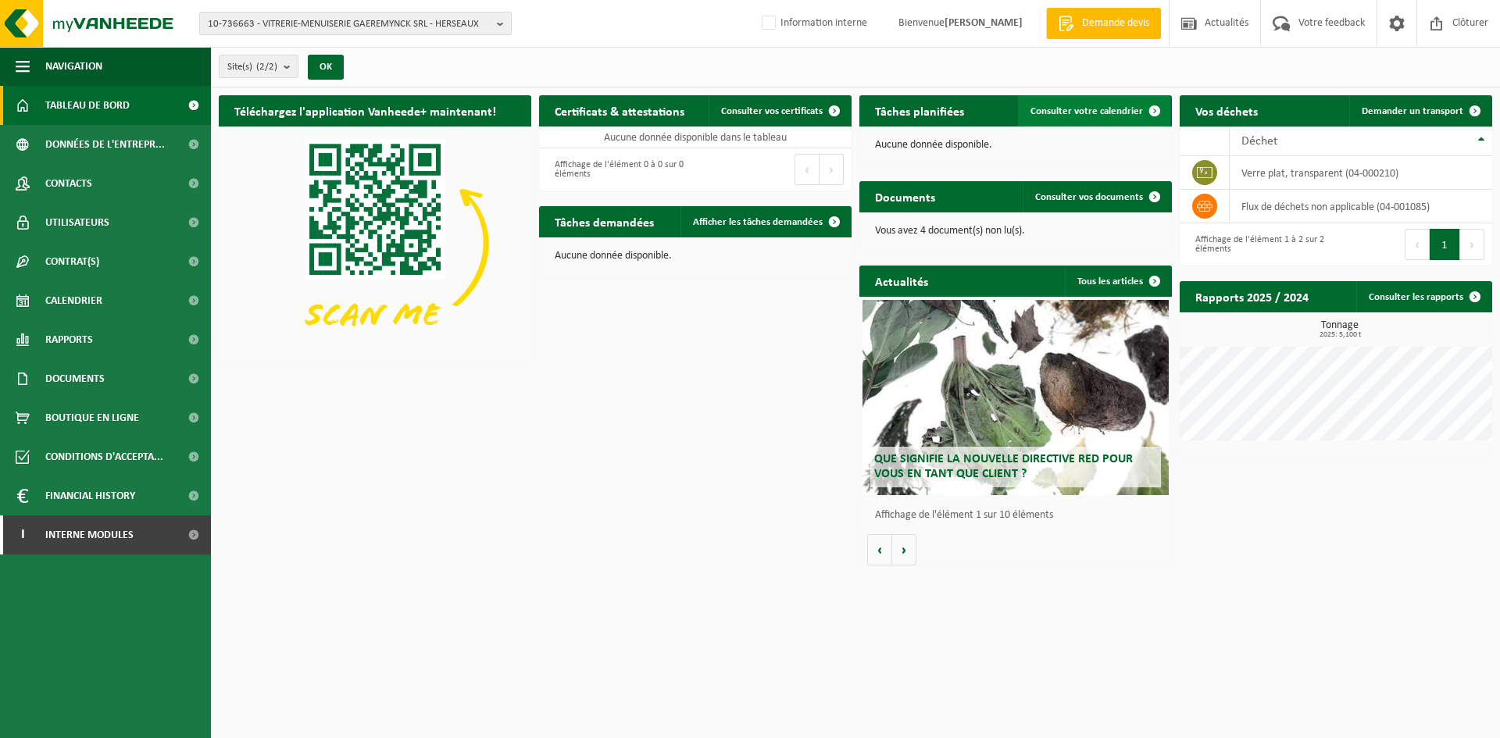
click at [1076, 112] on span "Consulter votre calendrier" at bounding box center [1087, 111] width 113 height 10
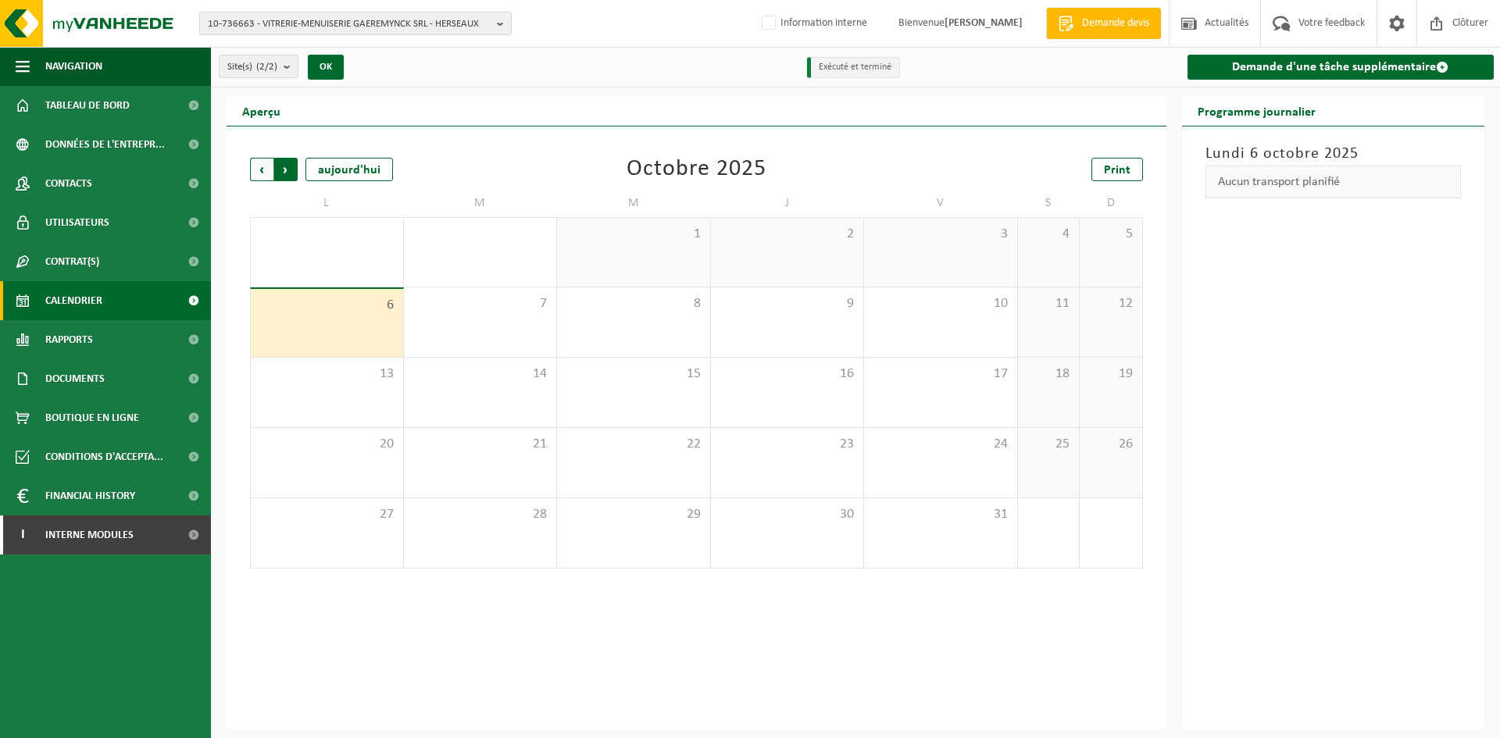
click at [259, 167] on span "Précédent" at bounding box center [261, 169] width 23 height 23
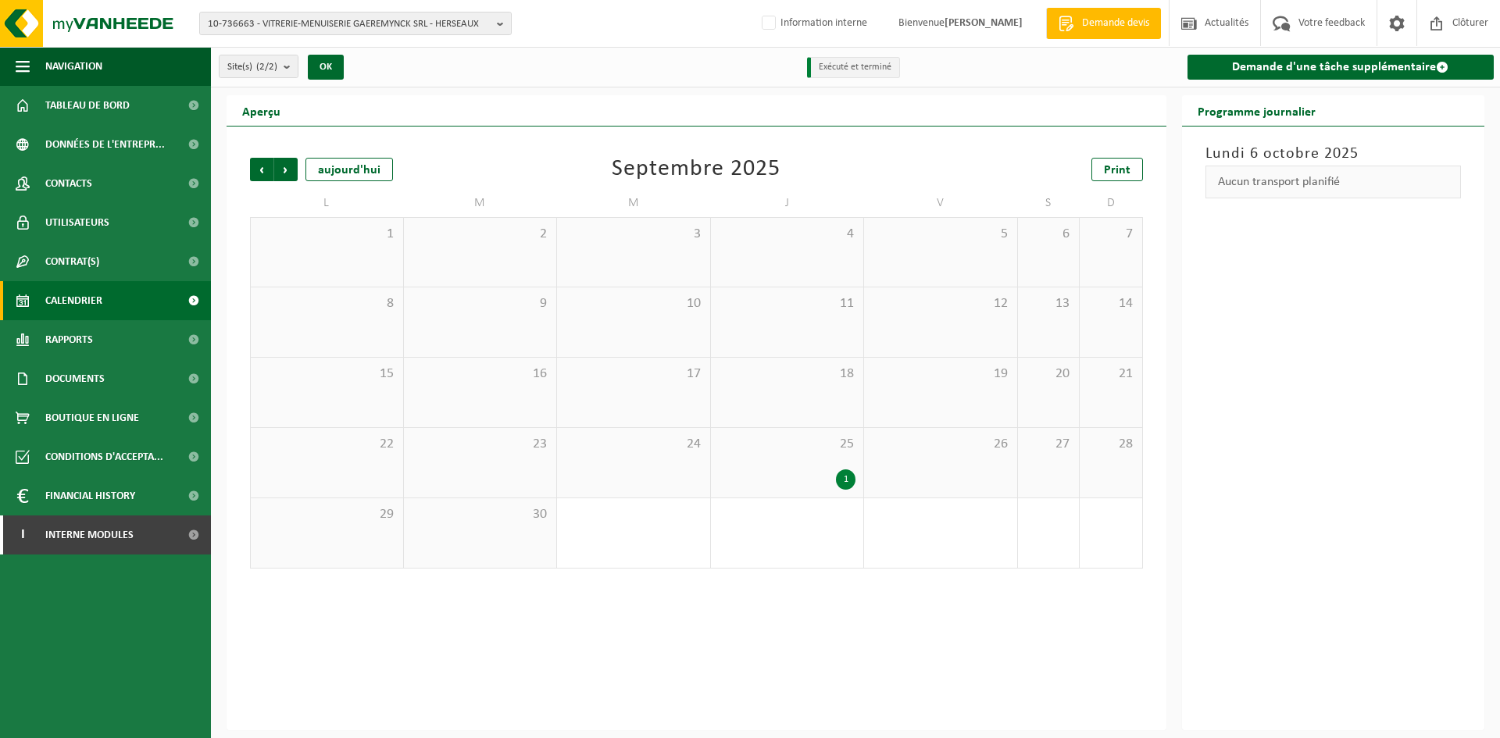
click at [836, 471] on div "1" at bounding box center [788, 480] width 138 height 20
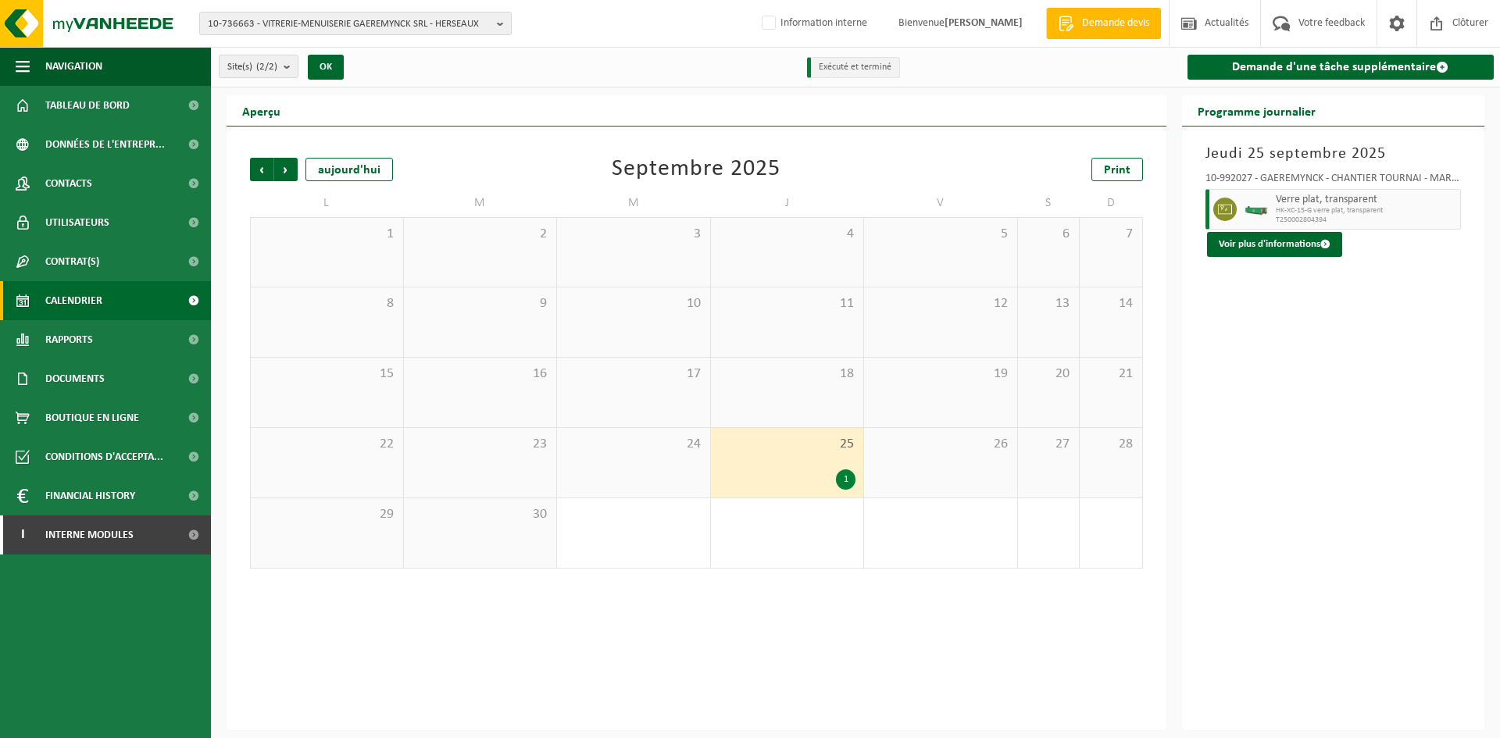
click at [1307, 209] on span "HK-XC-15-G verre plat, transparent" at bounding box center [1366, 210] width 181 height 9
click at [1291, 249] on button "Voir plus d'informations" at bounding box center [1274, 244] width 135 height 25
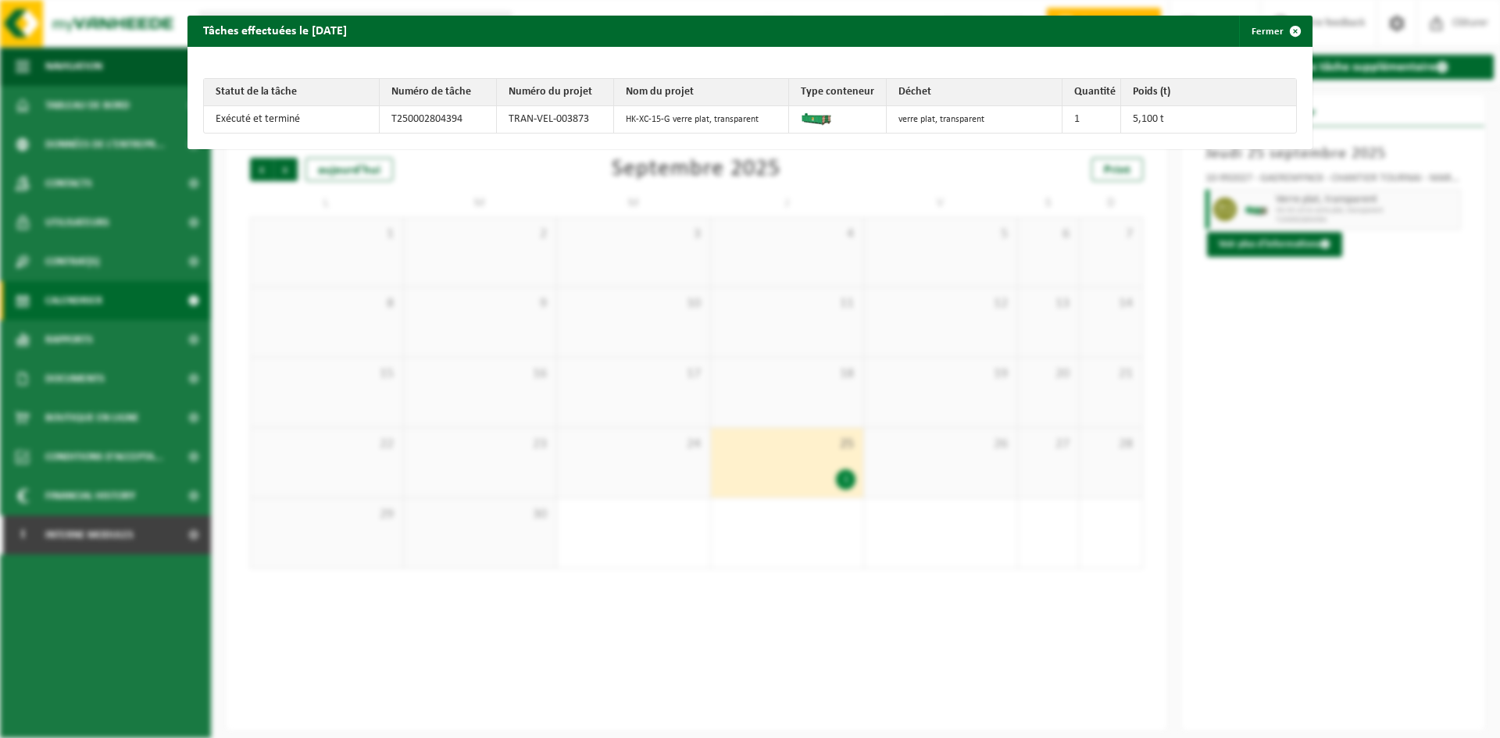
drag, startPoint x: 1175, startPoint y: 118, endPoint x: 1015, endPoint y: 119, distance: 159.4
click at [1015, 119] on tr "Exécuté et terminé T250002804394 TRAN-VEL-003873 HK-XC-15-G verre plat, transpa…" at bounding box center [750, 119] width 1092 height 27
click at [1280, 43] on span "button" at bounding box center [1295, 31] width 31 height 31
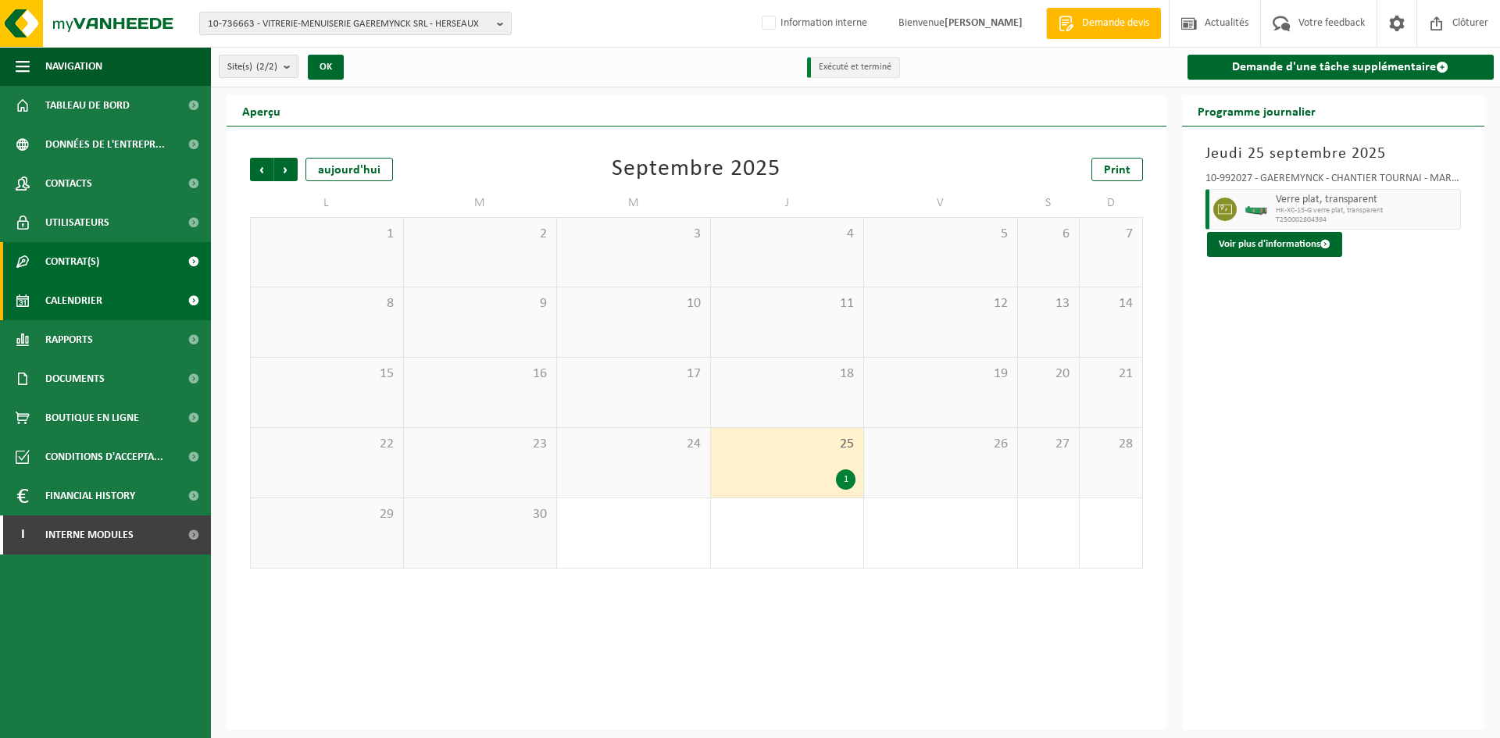
click at [90, 274] on span "Contrat(s)" at bounding box center [72, 261] width 54 height 39
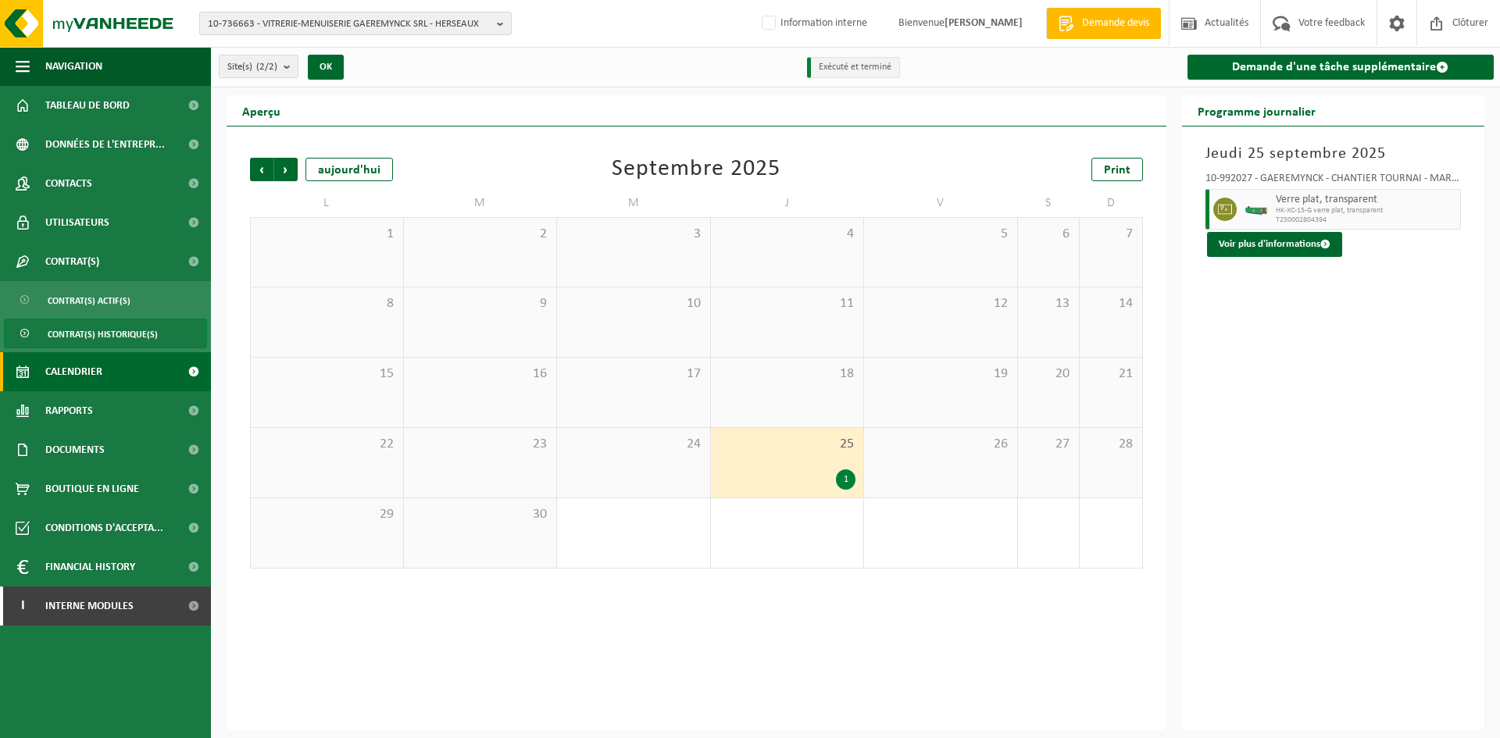
click at [128, 336] on span "Contrat(s) historique(s)" at bounding box center [103, 335] width 110 height 30
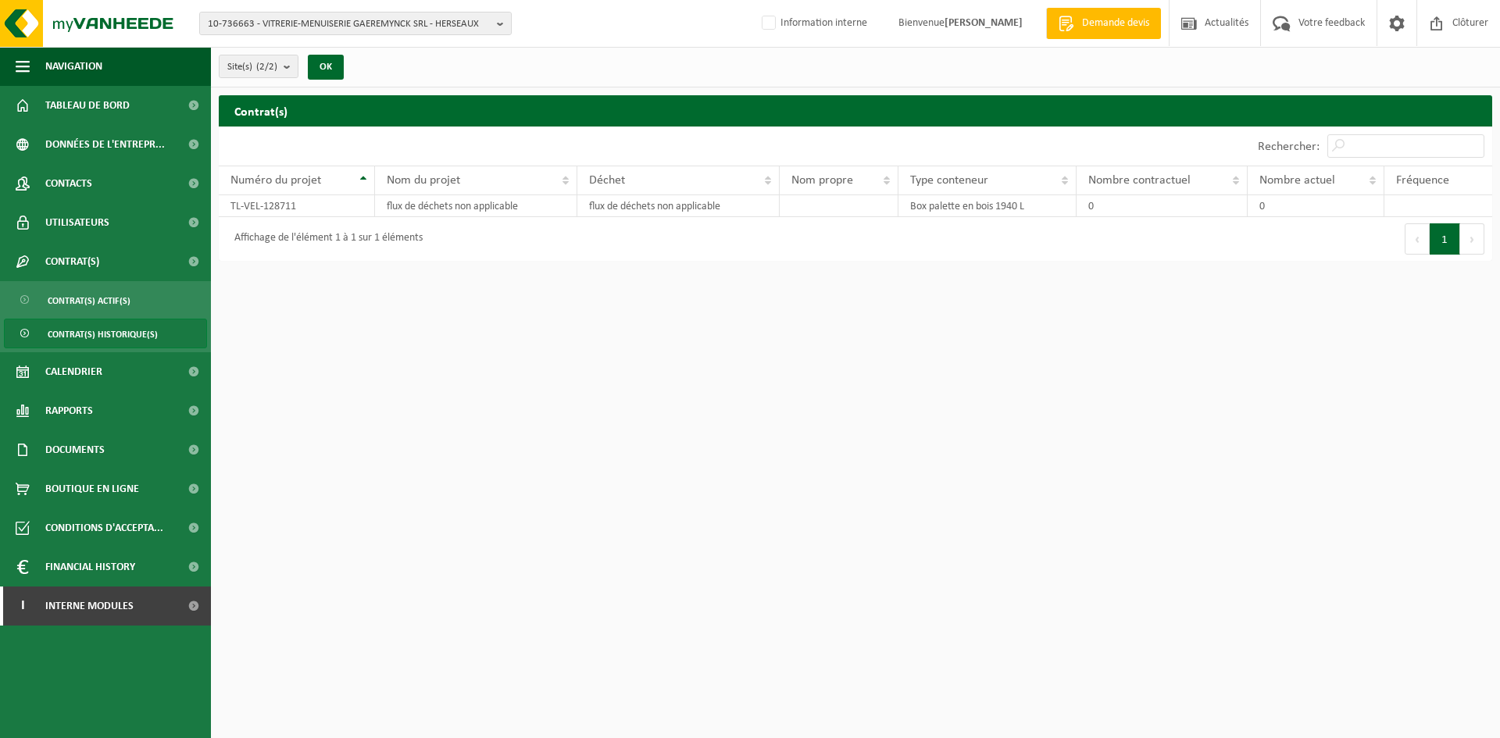
click at [123, 307] on span "Contrat(s) actif(s)" at bounding box center [89, 301] width 83 height 30
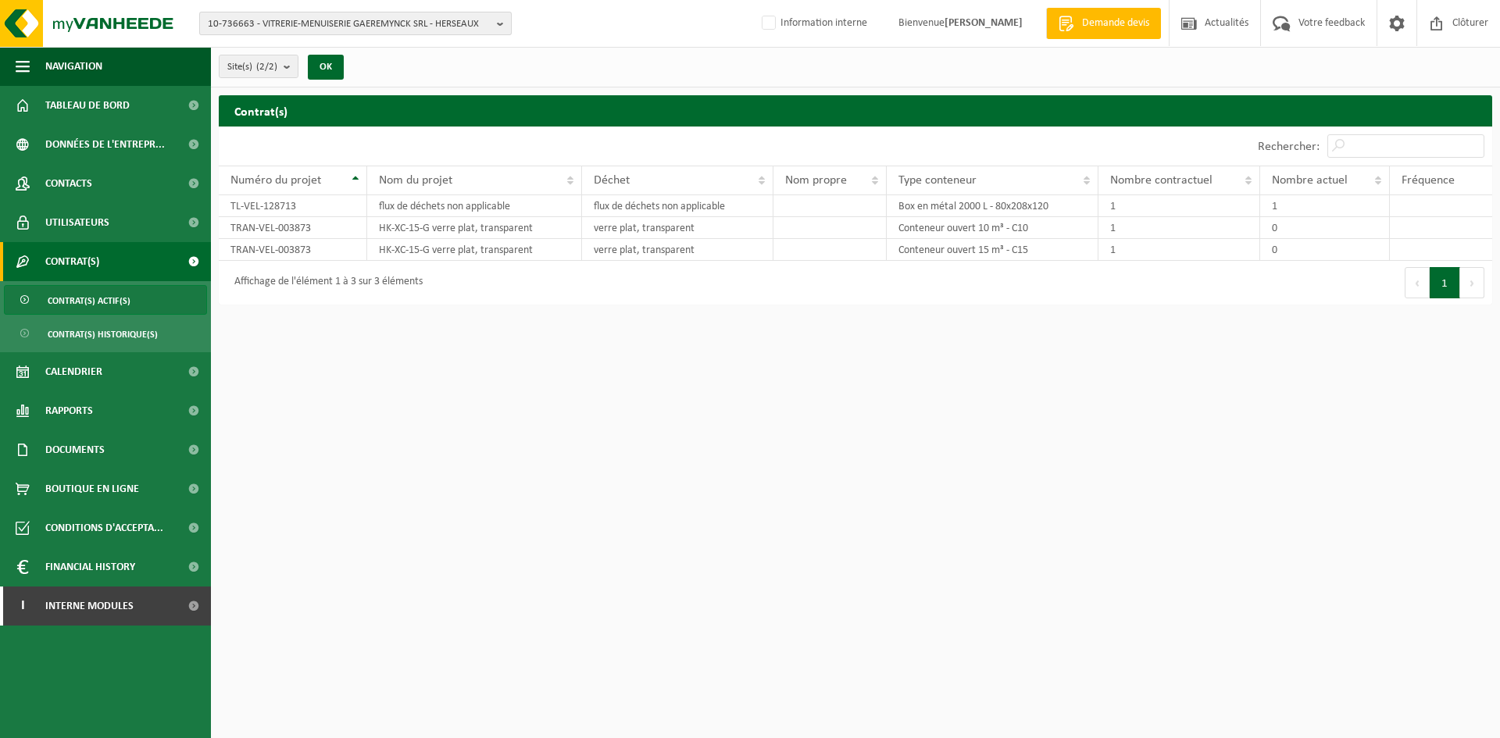
click at [351, 21] on span "10-736663 - VITRERIE-MENUISERIE GAEREMYNCK SRL - HERSEAUX" at bounding box center [349, 24] width 283 height 23
type input "ship-it"
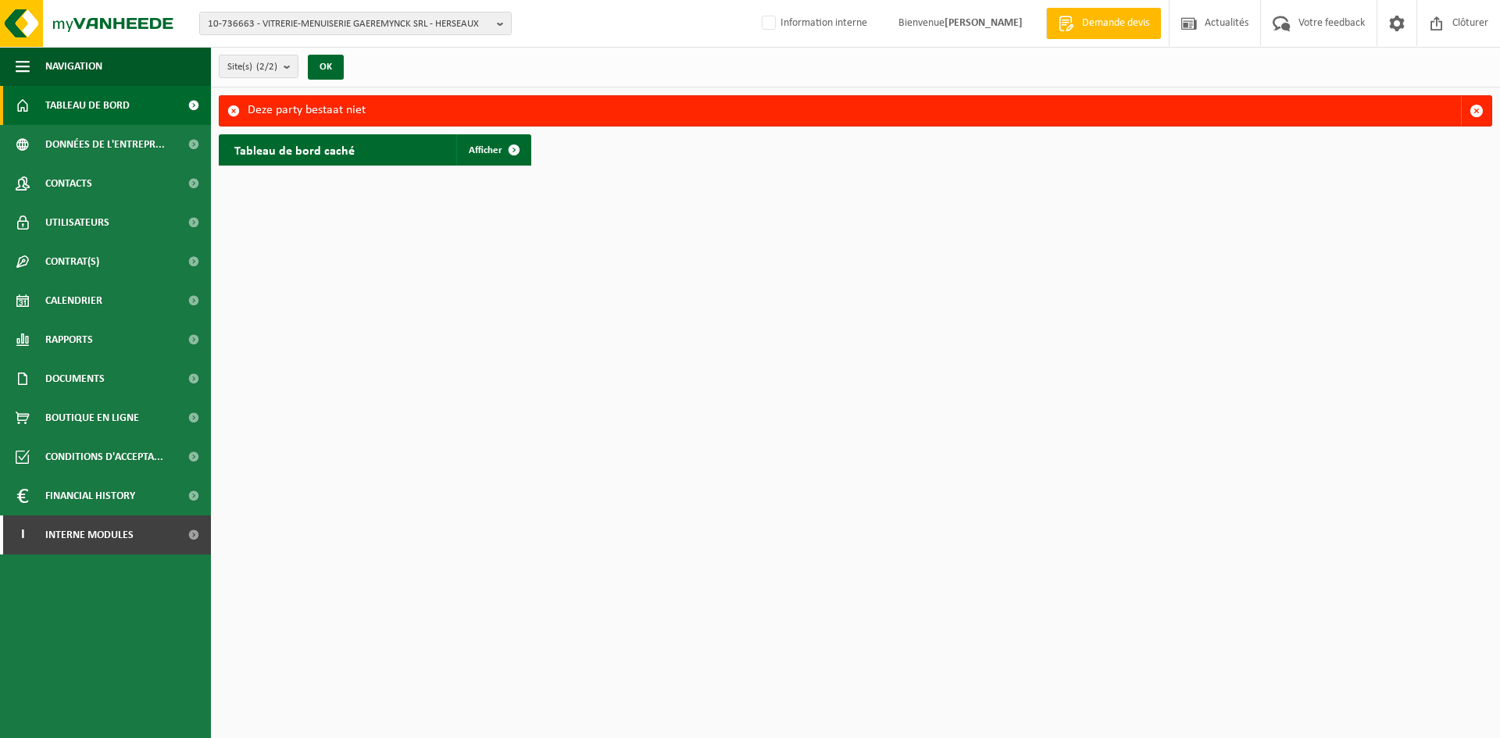
click at [295, 2] on div "10-736663 - VITRERIE-MENUISERIE [PERSON_NAME] SRL - HERSEAUX 10-736663 - VITRER…" at bounding box center [750, 24] width 1500 height 48
click at [299, 18] on span "10-736663 - VITRERIE-MENUISERIE GAEREMYNCK SRL - HERSEAUX" at bounding box center [349, 24] width 283 height 23
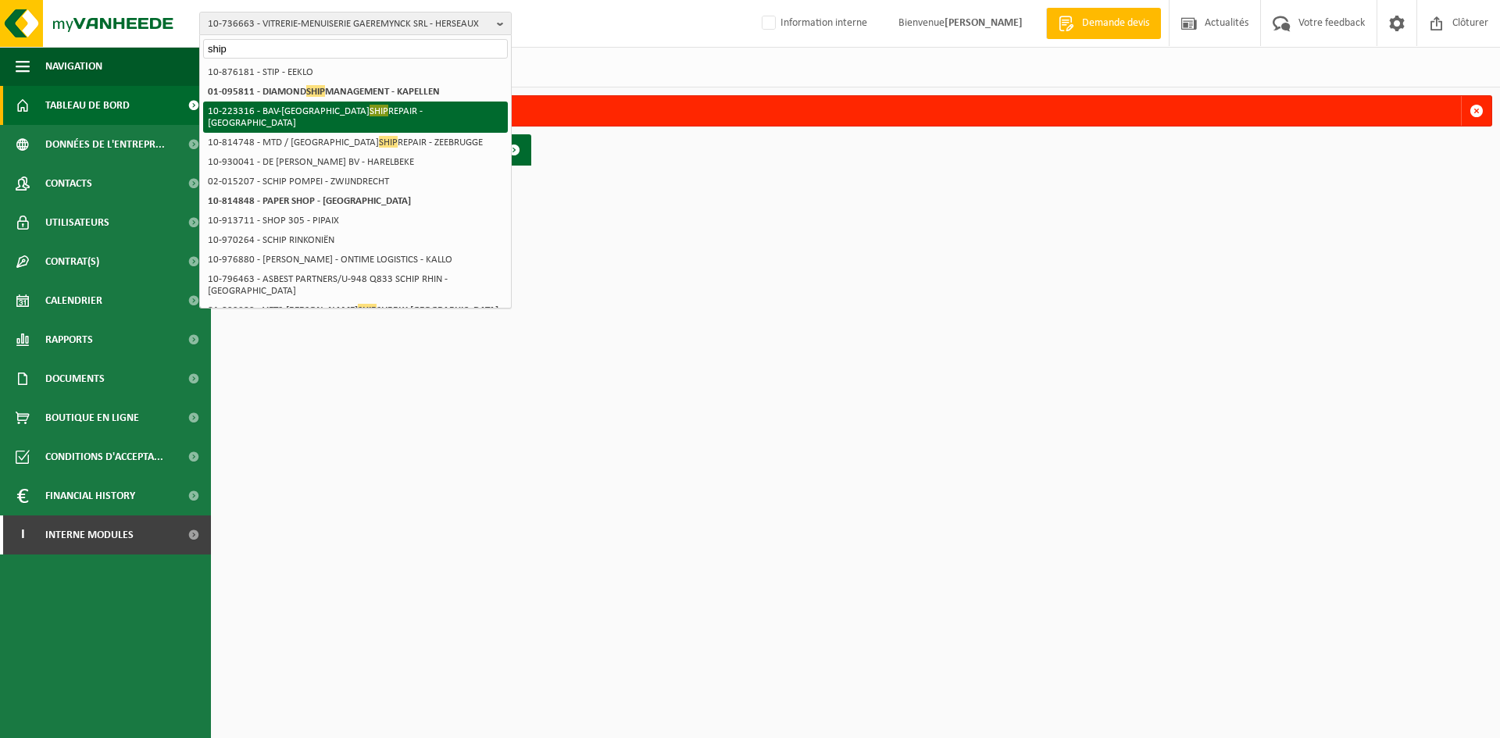
type input "ship"
